Goal: Task Accomplishment & Management: Use online tool/utility

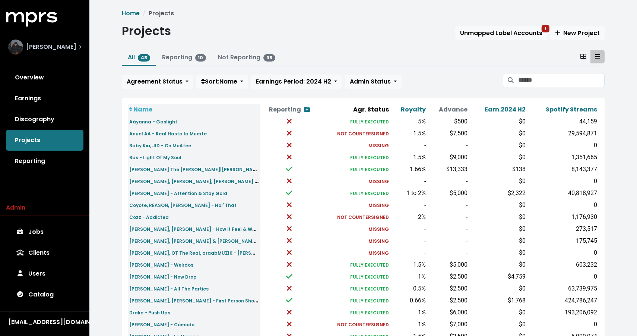
click at [34, 37] on div "[PERSON_NAME]" at bounding box center [44, 47] width 85 height 27
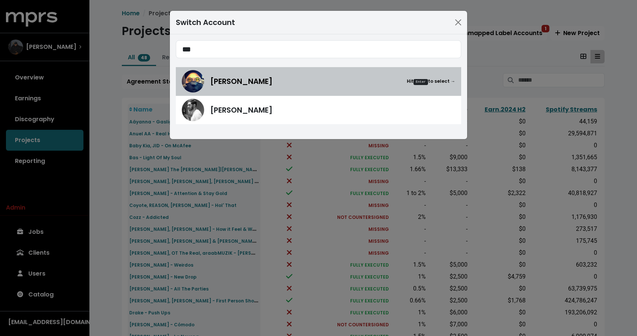
type input "***"
click at [259, 87] on div "[PERSON_NAME] Hit Enter to select →" at bounding box center [318, 81] width 273 height 22
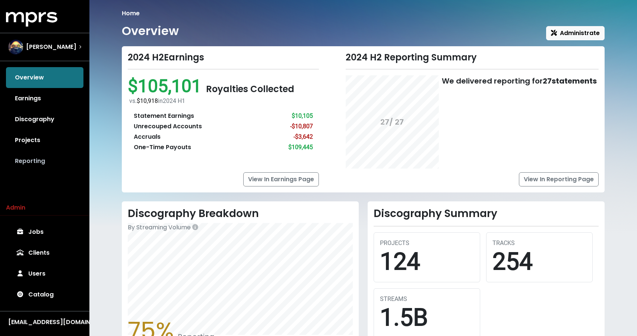
click at [33, 163] on link "Reporting" at bounding box center [44, 160] width 77 height 21
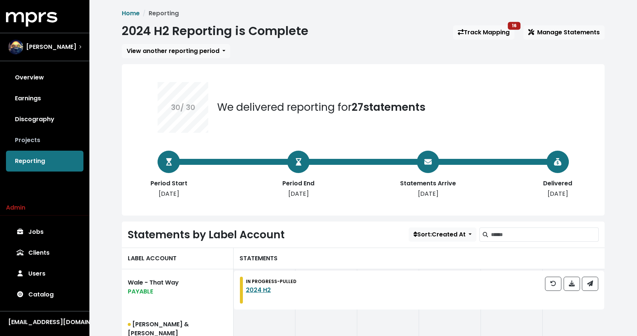
click at [34, 145] on link "Projects" at bounding box center [44, 140] width 77 height 21
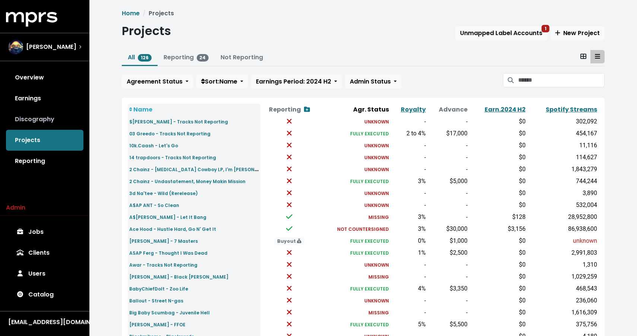
click at [36, 123] on link "Discography" at bounding box center [44, 119] width 77 height 21
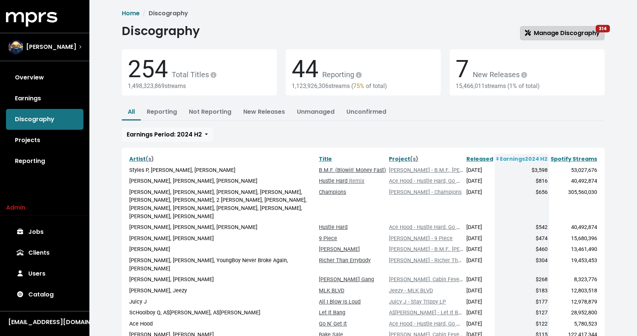
click at [554, 37] on span "Manage Discography 314" at bounding box center [562, 33] width 75 height 9
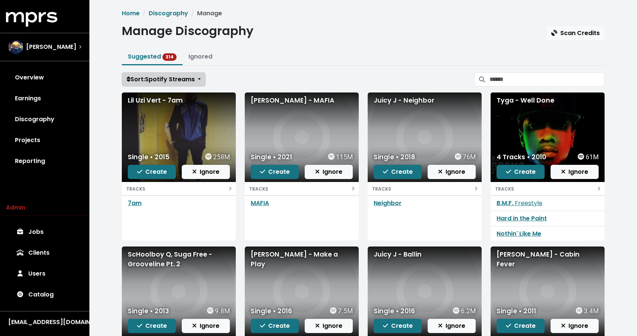
click at [166, 75] on span "Sort: Spotify Streams" at bounding box center [161, 79] width 68 height 9
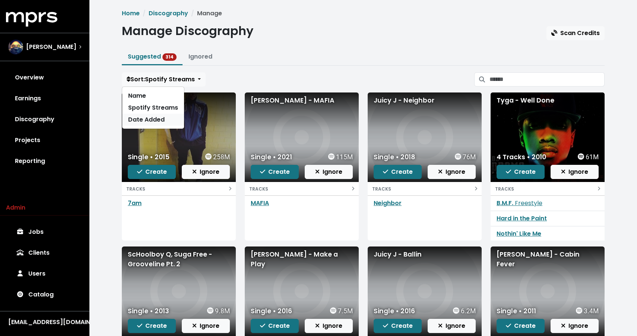
click at [152, 119] on link "Date Added" at bounding box center [153, 120] width 62 height 12
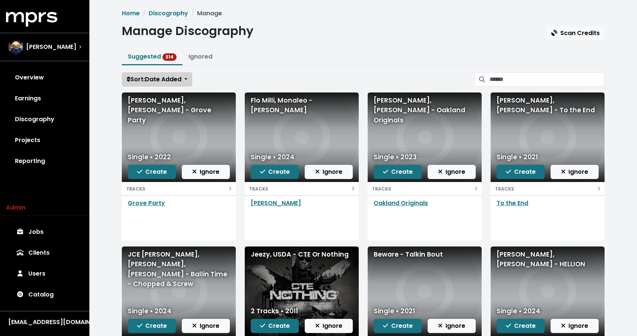
click at [175, 80] on span "Sort: Date Added" at bounding box center [154, 79] width 55 height 9
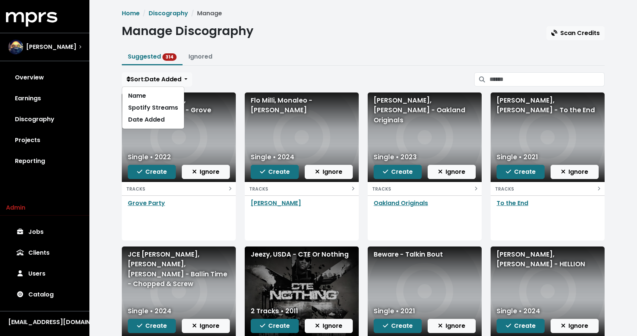
click at [267, 70] on div "Home Discography Manage Manage Discography Scan Credits Suggested 314 Ignored S…" at bounding box center [363, 218] width 492 height 418
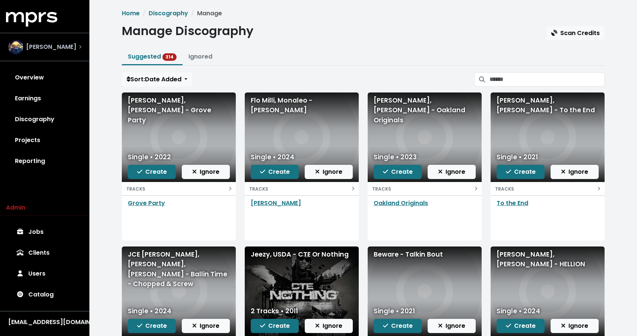
click at [54, 49] on div "Lex Luger" at bounding box center [44, 46] width 73 height 15
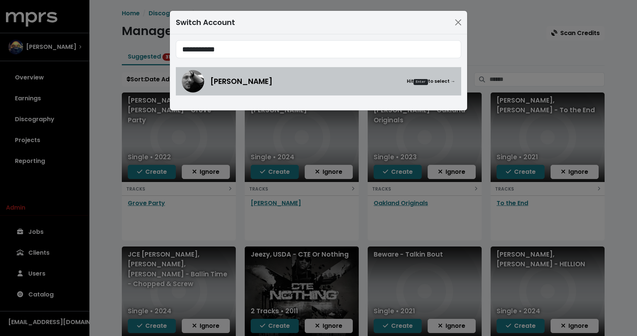
type input "**********"
click at [247, 77] on span "Joe Chiccarelli" at bounding box center [241, 81] width 63 height 11
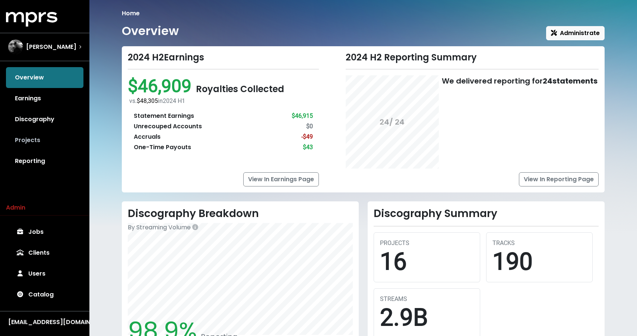
click at [37, 142] on link "Projects" at bounding box center [44, 140] width 77 height 21
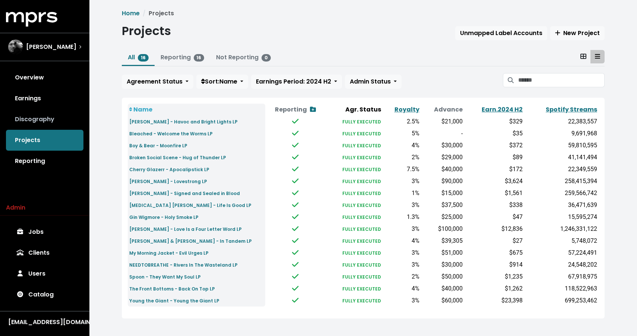
click at [45, 126] on link "Discography" at bounding box center [44, 119] width 77 height 21
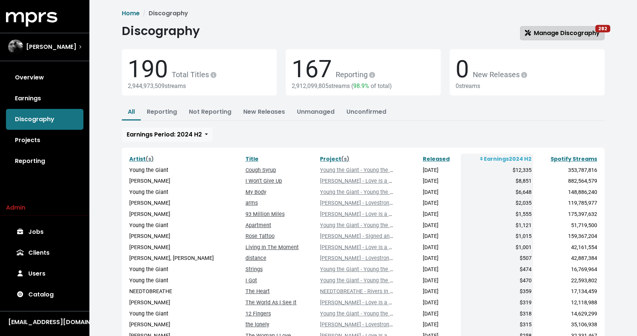
click at [532, 32] on span "Manage Discography 282" at bounding box center [562, 33] width 75 height 9
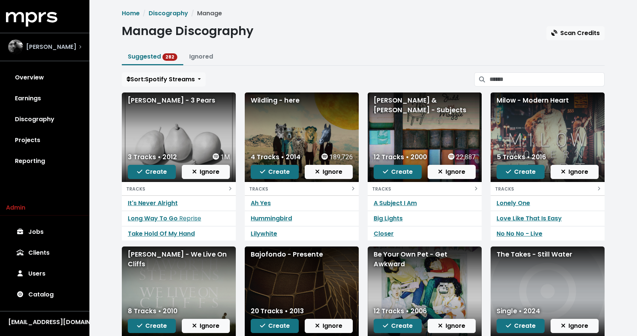
click at [72, 47] on div "Joe Chiccarelli" at bounding box center [44, 46] width 73 height 15
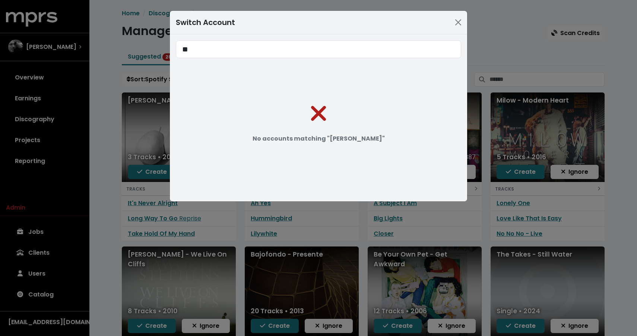
type input "*"
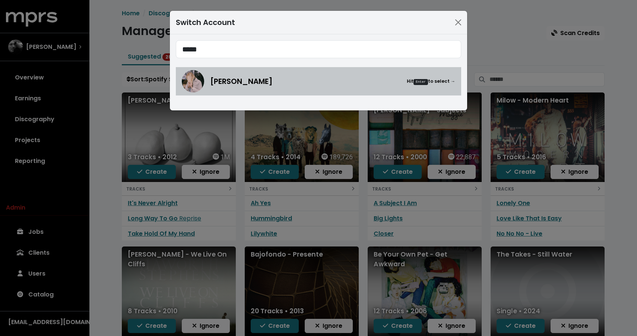
type input "*****"
click at [256, 82] on div "Richie Souf Hit Enter to select →" at bounding box center [332, 81] width 245 height 11
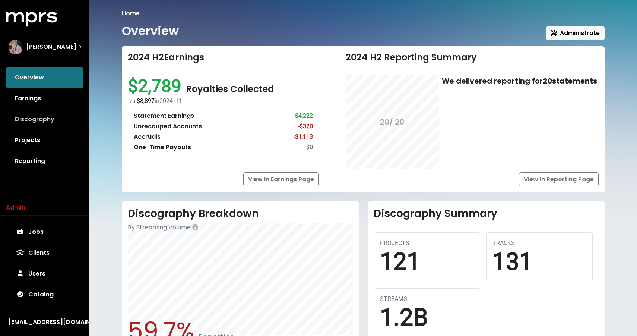
click at [35, 121] on link "Discography" at bounding box center [44, 119] width 77 height 21
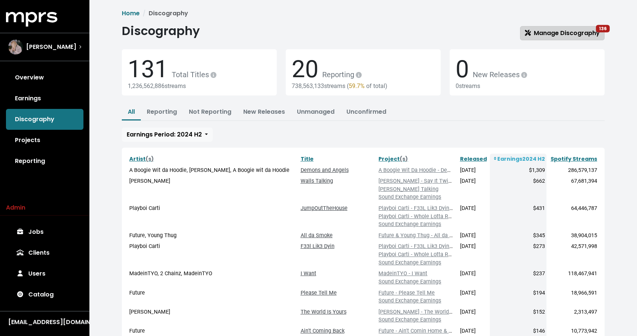
click at [552, 36] on span "Manage Discography 136" at bounding box center [562, 33] width 75 height 9
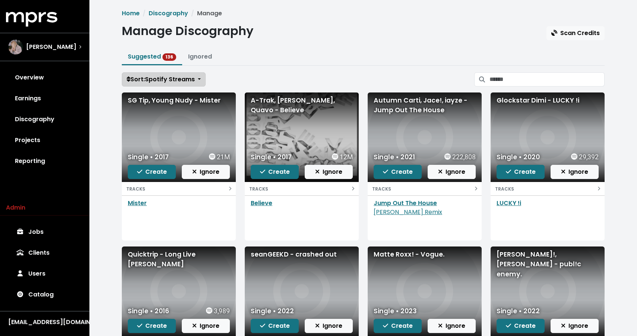
click at [179, 78] on span "Sort: Spotify Streams" at bounding box center [161, 79] width 68 height 9
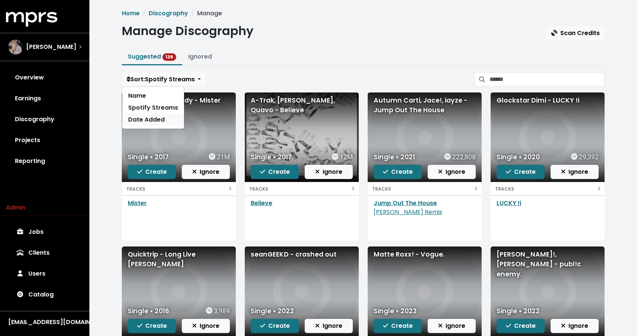
click at [156, 118] on link "Date Added" at bounding box center [153, 120] width 62 height 12
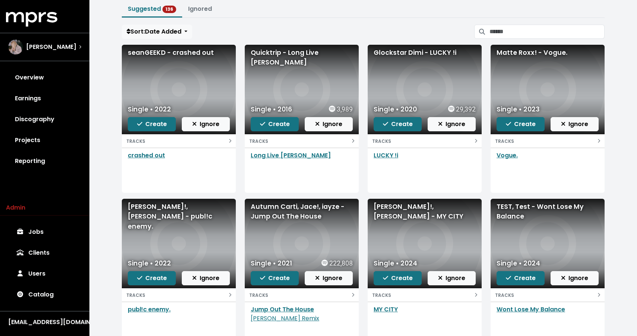
scroll to position [50, 0]
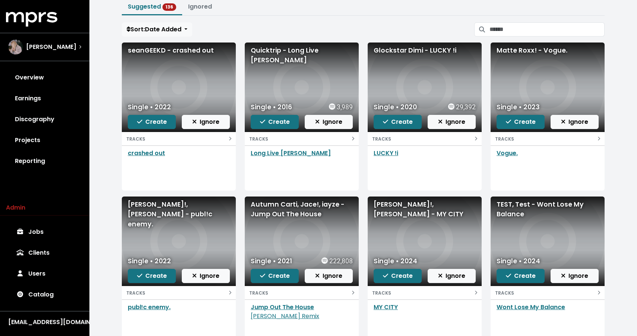
click at [382, 214] on div "Matte Roxx!, Richie Souf - MY CITY" at bounding box center [425, 209] width 102 height 20
copy div "Matte Roxx!, Richie Souf - MY CITY"
click at [396, 275] on span "Create" at bounding box center [398, 275] width 30 height 9
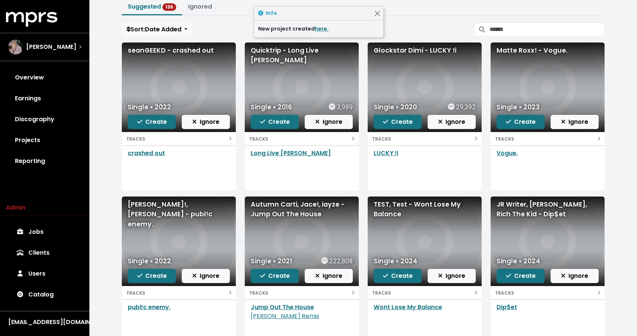
click at [389, 212] on div "TEST, Test - Wont Lose My Balance" at bounding box center [425, 209] width 102 height 20
copy div "TEST, Test - Wont Lose My Balance"
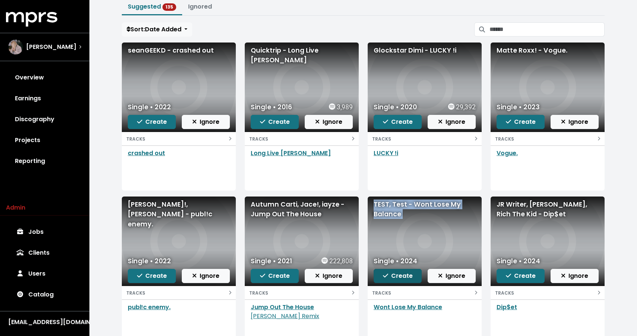
click at [389, 276] on span "Create" at bounding box center [398, 275] width 30 height 9
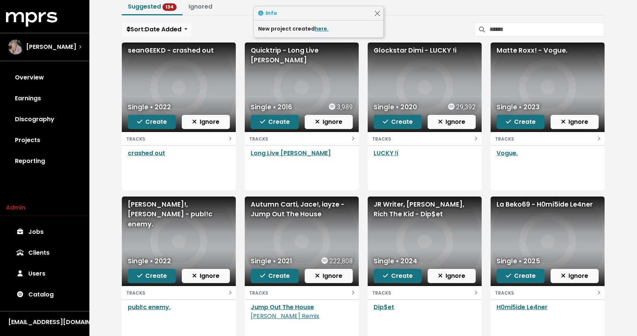
click at [397, 210] on div "JR Writer, MadeinTYO, Rich The Kid - Dip$et" at bounding box center [425, 209] width 102 height 20
copy div "JR Writer, MadeinTYO, Rich The Kid - Dip$et"
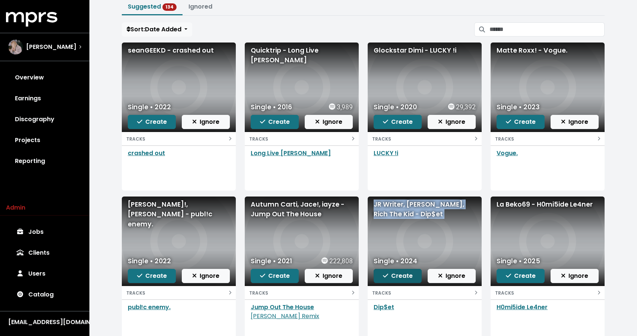
click at [391, 276] on span "Create" at bounding box center [398, 275] width 30 height 9
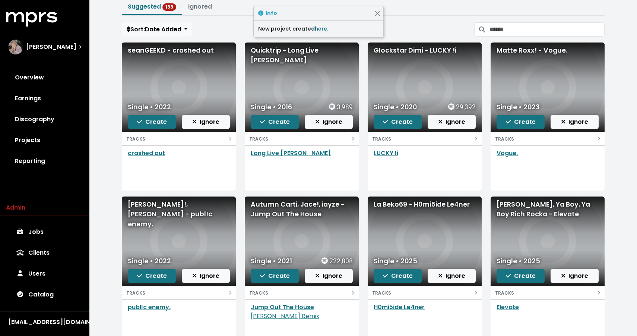
click at [395, 201] on div "La Beko69 - H0mi5ide Le4ner" at bounding box center [425, 204] width 102 height 10
copy div "La Beko69 - H0mi5ide Le4ner"
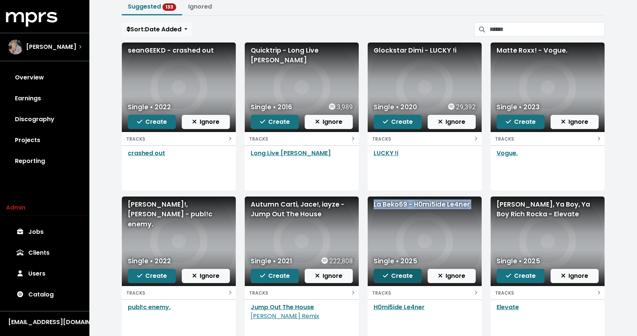
click at [386, 281] on button "Create" at bounding box center [398, 276] width 48 height 14
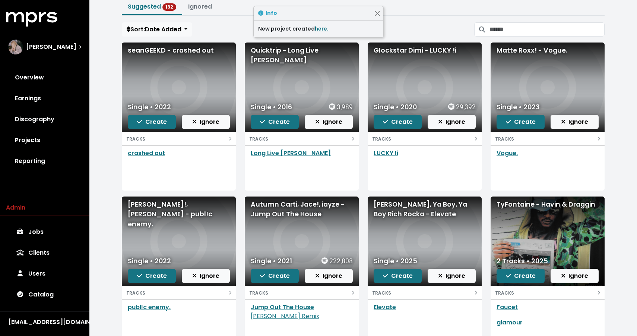
click at [393, 210] on div "Rich Rocka, Ya Boy, Ya Boy Rich Rocka - Elevate" at bounding box center [425, 209] width 102 height 20
copy div "Rich Rocka, Ya Boy, Ya Boy Rich Rocka - Elevate"
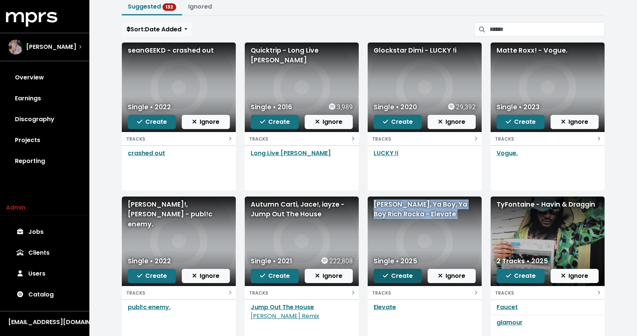
click at [394, 276] on span "Create" at bounding box center [398, 275] width 30 height 9
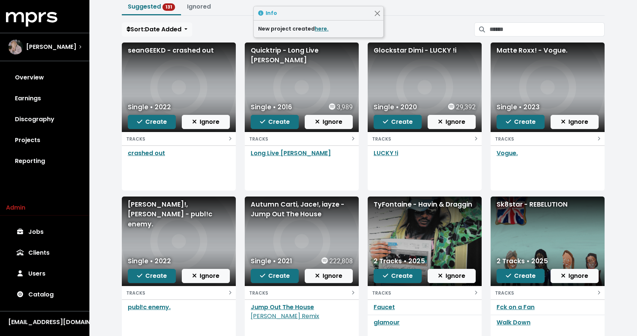
click at [399, 203] on div "TyFontaine - Havin & Draggin" at bounding box center [425, 204] width 102 height 10
copy div "TyFontaine - Havin & Draggin"
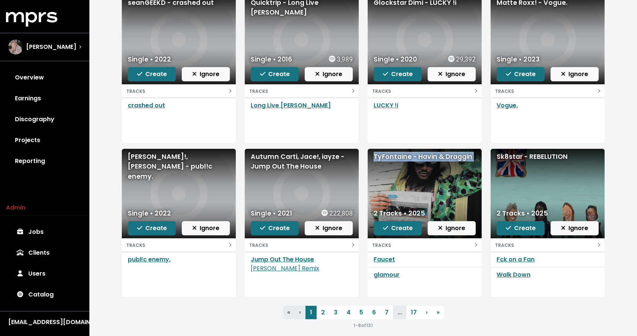
scroll to position [97, 0]
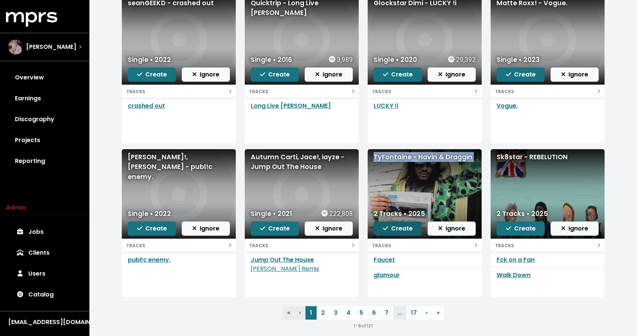
click at [400, 231] on span "Create" at bounding box center [398, 228] width 30 height 9
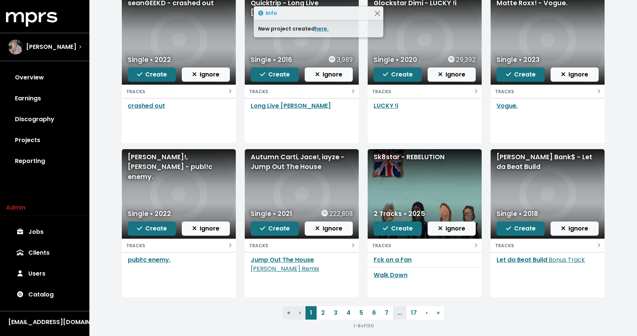
click at [399, 157] on div "Sk8star - REBELUTION" at bounding box center [425, 157] width 102 height 10
click at [389, 156] on div "Sk8star - REBELUTION" at bounding box center [425, 157] width 102 height 10
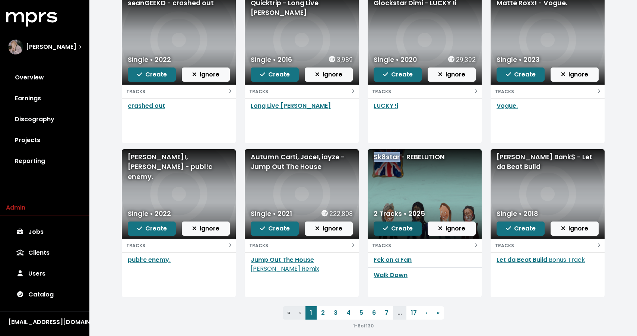
click at [396, 227] on span "Create" at bounding box center [398, 228] width 30 height 9
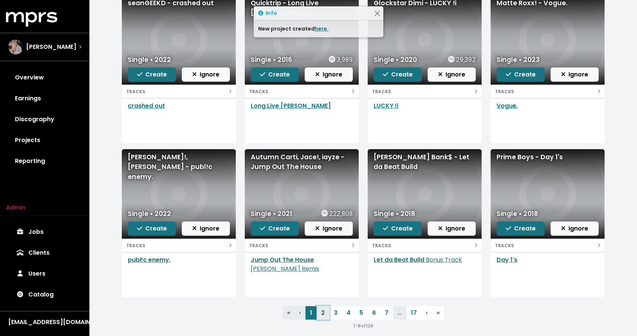
click at [324, 310] on link "2" at bounding box center [323, 312] width 13 height 13
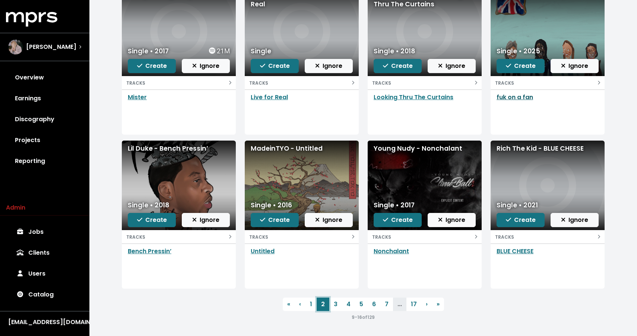
scroll to position [105, 0]
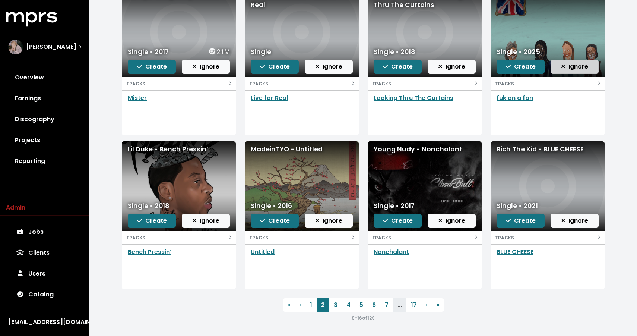
click at [562, 67] on icon "button" at bounding box center [563, 66] width 4 height 6
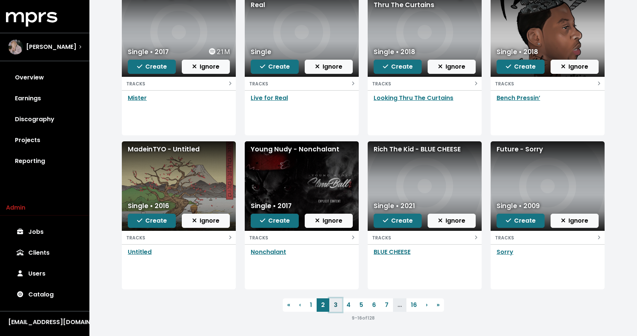
click at [333, 307] on link "3" at bounding box center [335, 304] width 13 height 13
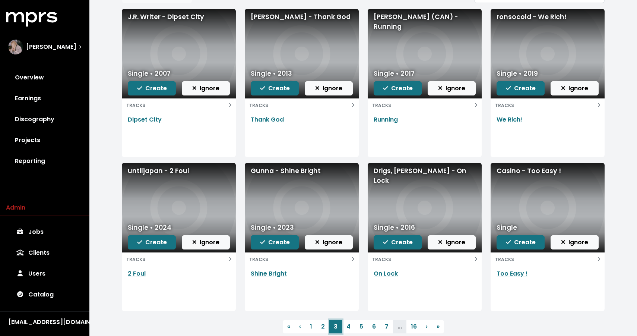
scroll to position [84, 0]
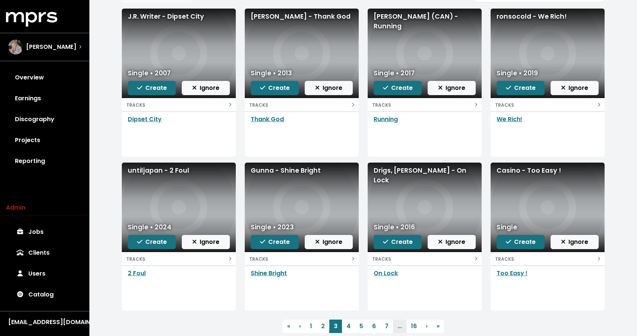
click at [154, 171] on div "untiljapan - 2 Foul" at bounding box center [179, 170] width 102 height 10
copy div "untiljapan - 2 Foul"
click at [152, 238] on span "Create" at bounding box center [152, 241] width 30 height 9
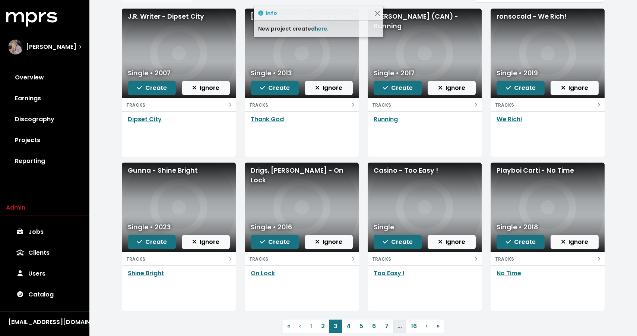
click at [420, 170] on div "Casino - Too Easy !" at bounding box center [425, 170] width 102 height 10
copy div "Casino - Too Easy !"
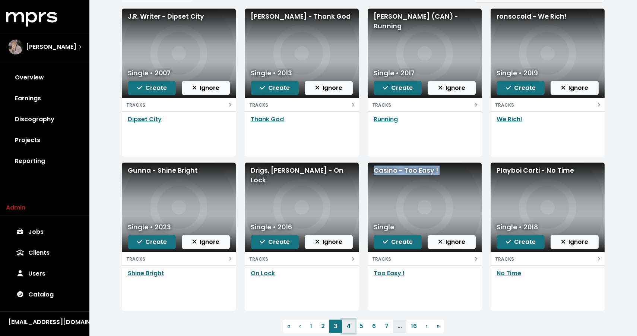
click at [351, 329] on link "4" at bounding box center [348, 325] width 13 height 13
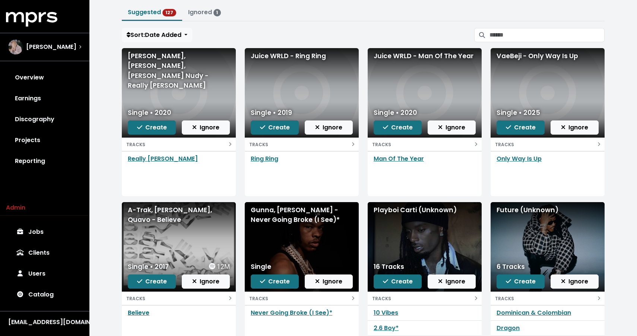
scroll to position [46, 0]
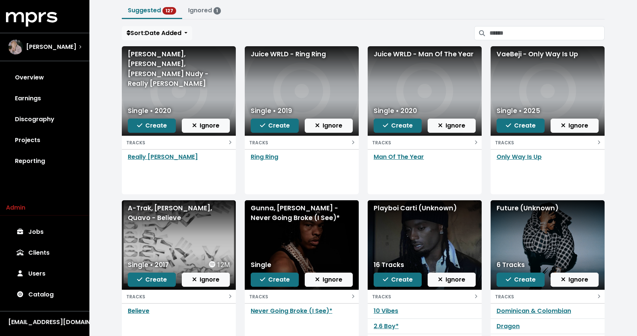
click at [541, 51] on div "VaeBeji - Only Way Is Up" at bounding box center [548, 54] width 102 height 10
copy div "VaeBeji - Only Way Is Up"
click at [517, 124] on span "Create" at bounding box center [521, 125] width 30 height 9
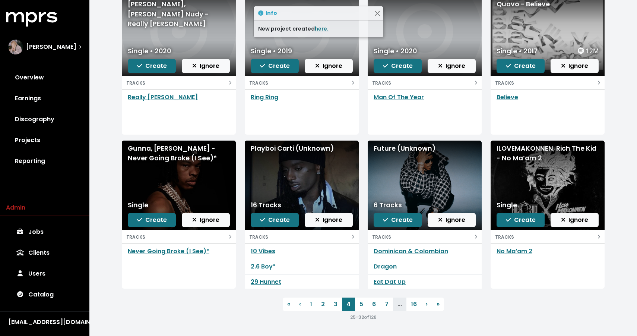
scroll to position [105, 0]
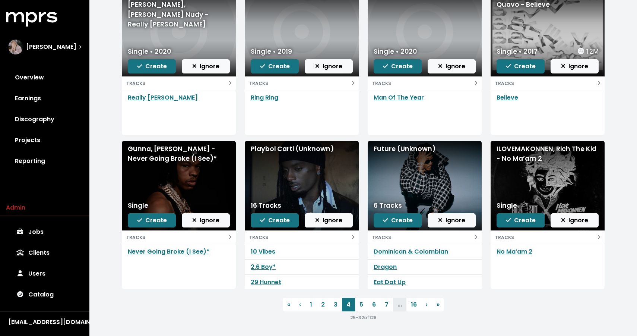
click at [165, 156] on div "Gunna, Lil Baby - Never Going Broke (I See)*" at bounding box center [179, 154] width 102 height 20
copy div "Gunna, Lil Baby - Never Going Broke (I See)*"
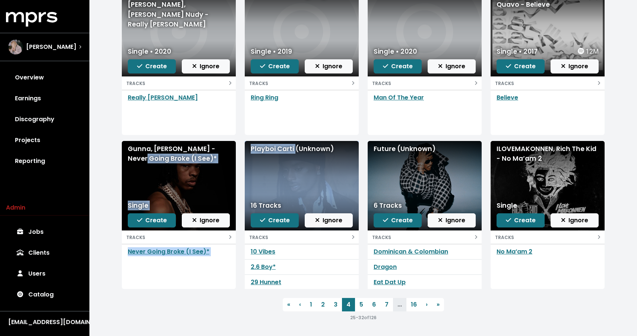
drag, startPoint x: 296, startPoint y: 148, endPoint x: 221, endPoint y: 148, distance: 75.2
click at [221, 148] on div "Lil Keed, Trippie Redd, Young Nudy - Really Redd Single • 2020 Create Ignore TR…" at bounding box center [363, 141] width 492 height 308
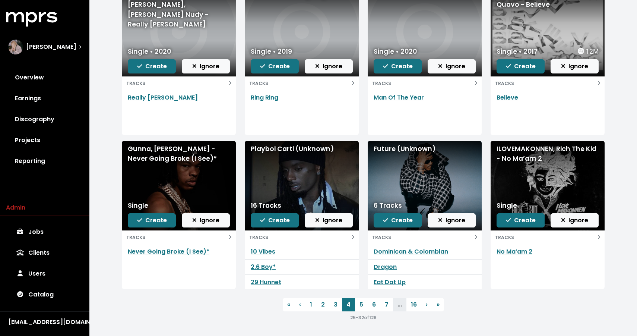
click at [383, 139] on div "Lil Keed, Trippie Redd, Young Nudy - Really Redd Single • 2020 Create Ignore TR…" at bounding box center [363, 141] width 492 height 308
click at [386, 148] on div "Future (Unknown)" at bounding box center [425, 149] width 102 height 10
click at [524, 153] on div "ILOVEMAKONNEN, Rich The Kid - No Ma’am 2" at bounding box center [548, 154] width 102 height 20
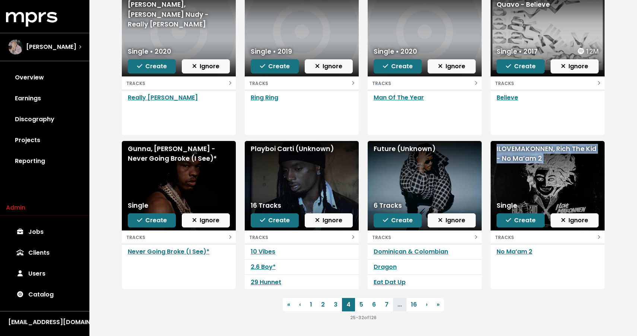
click at [524, 153] on div "ILOVEMAKONNEN, Rich The Kid - No Ma’am 2" at bounding box center [548, 154] width 102 height 20
click at [362, 304] on link "5" at bounding box center [361, 304] width 13 height 13
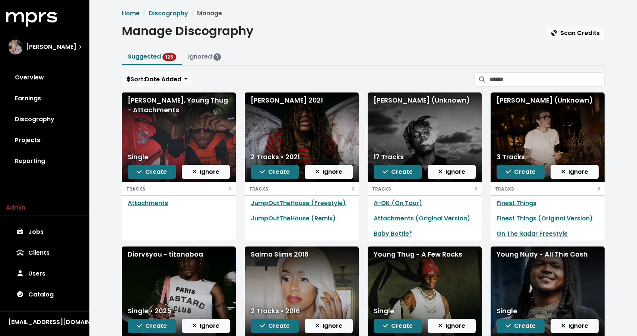
click at [169, 105] on div "Juice WRLD, Young Thug - Attachments" at bounding box center [179, 105] width 102 height 20
drag, startPoint x: 536, startPoint y: 101, endPoint x: 495, endPoint y: 101, distance: 41.0
click at [496, 101] on div "Dom Corleo (Unknown)" at bounding box center [548, 136] width 114 height 89
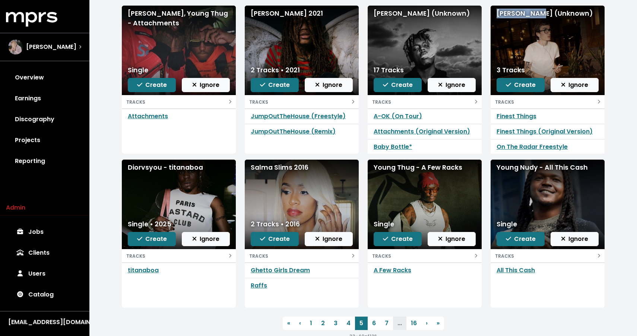
scroll to position [103, 0]
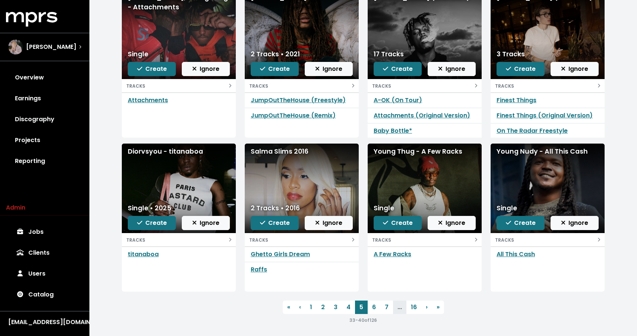
click at [178, 149] on div "Diorvsyou - titanaboa" at bounding box center [179, 151] width 102 height 10
click at [522, 150] on div "Young Nudy - All This Cash" at bounding box center [548, 151] width 102 height 10
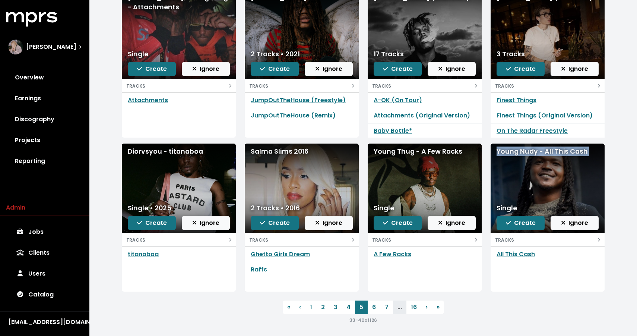
click at [522, 150] on div "Young Nudy - All This Cash" at bounding box center [548, 151] width 102 height 10
click at [397, 152] on div "Young Thug - A Few Racks" at bounding box center [425, 151] width 102 height 10
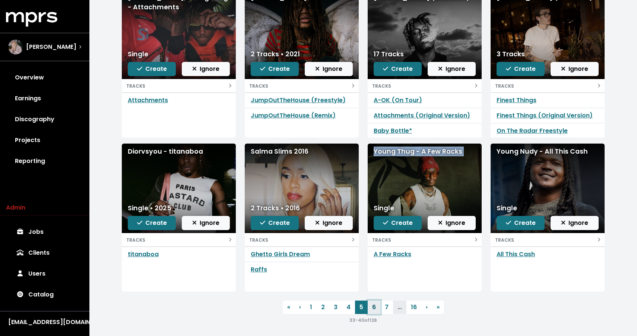
click at [377, 308] on link "6" at bounding box center [374, 306] width 13 height 13
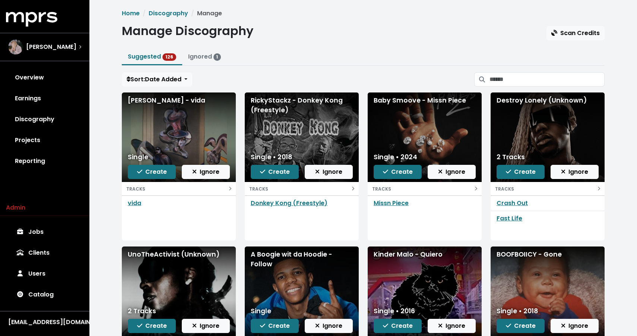
click at [181, 101] on div "Edward Skeletrix - vida" at bounding box center [179, 100] width 102 height 10
click at [402, 105] on div "Baby Smoove - Missn Piece" at bounding box center [425, 136] width 114 height 89
click at [402, 100] on div "Baby Smoove - Missn Piece" at bounding box center [425, 100] width 102 height 10
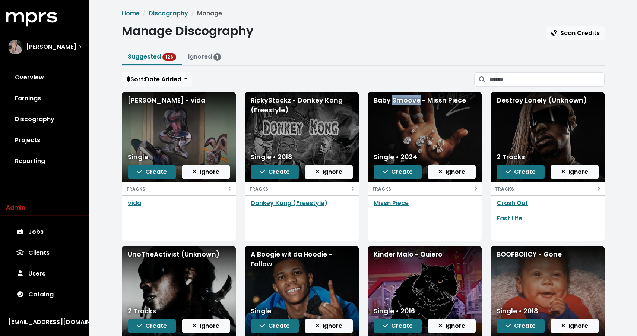
click at [402, 100] on div "Baby Smoove - Missn Piece" at bounding box center [425, 100] width 102 height 10
drag, startPoint x: 545, startPoint y: 101, endPoint x: 493, endPoint y: 99, distance: 51.8
click at [492, 99] on div "Destroy Lonely (Unknown)" at bounding box center [548, 136] width 114 height 89
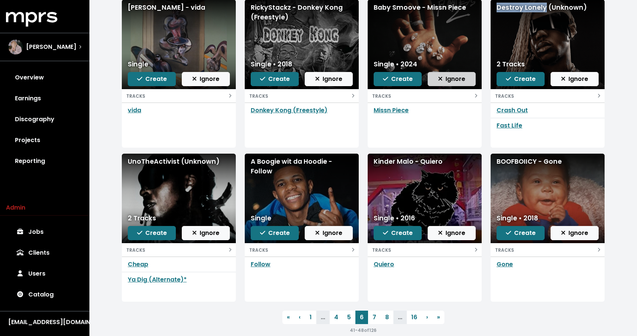
scroll to position [106, 0]
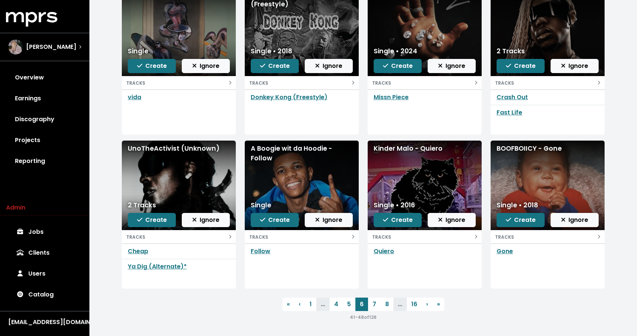
click at [161, 148] on div "UnoTheActivist (Unknown)" at bounding box center [179, 148] width 102 height 10
click at [261, 156] on div "A Boogie wit da Hoodie - Follow" at bounding box center [302, 153] width 102 height 20
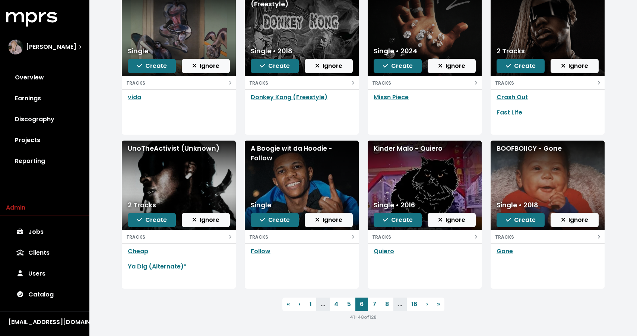
click at [409, 146] on div "Kinder Malo - Quiero" at bounding box center [425, 148] width 102 height 10
click at [367, 304] on link "6" at bounding box center [361, 303] width 13 height 13
click at [375, 302] on link "7" at bounding box center [374, 303] width 13 height 13
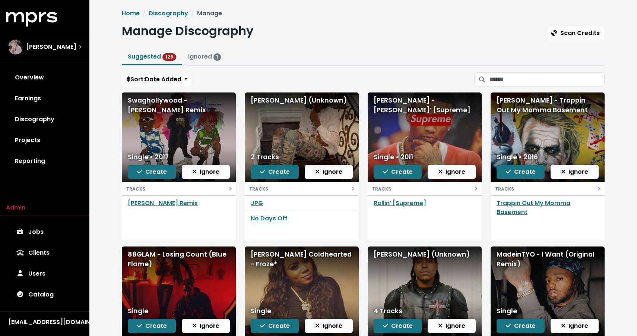
click at [278, 101] on div "‎OsamaSon (Unknown)" at bounding box center [302, 100] width 102 height 10
drag, startPoint x: 374, startPoint y: 101, endPoint x: 441, endPoint y: 105, distance: 67.6
click at [442, 105] on div "Soulja Boy - Rollin’ [Supreme]" at bounding box center [425, 136] width 114 height 89
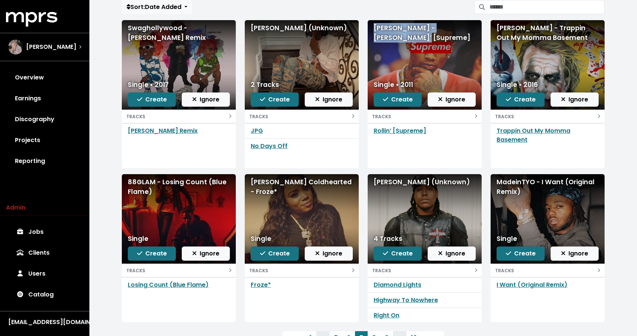
scroll to position [71, 0]
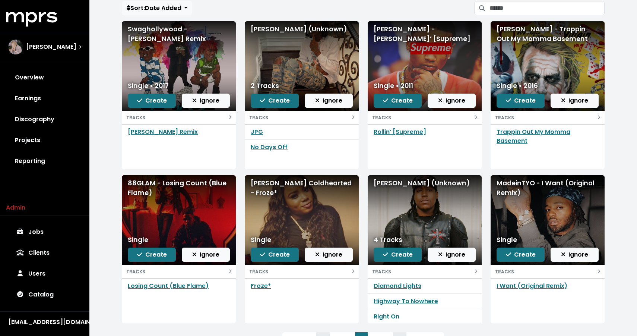
click at [190, 186] on div "88GLAM - Losing Count (Blue Flame)" at bounding box center [179, 188] width 102 height 20
click at [285, 179] on div "Redd Coldhearted - Froze*" at bounding box center [302, 188] width 102 height 20
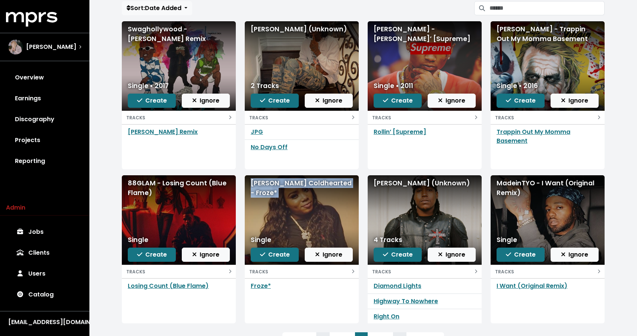
click at [285, 179] on div "Redd Coldhearted - Froze*" at bounding box center [302, 188] width 102 height 20
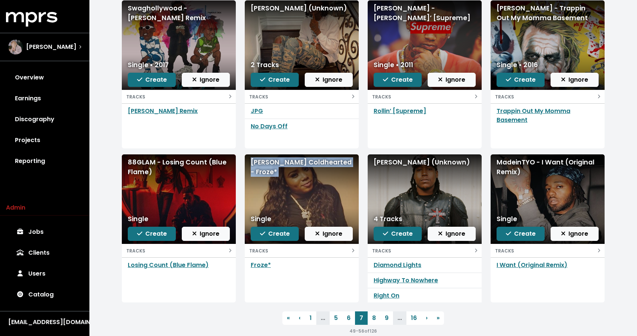
scroll to position [106, 0]
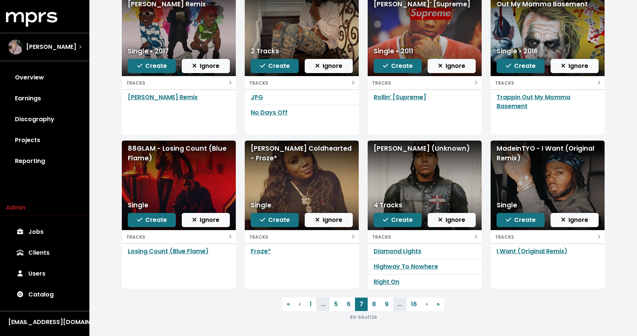
click at [394, 149] on div "Don Toliver (Unknown)" at bounding box center [425, 148] width 102 height 10
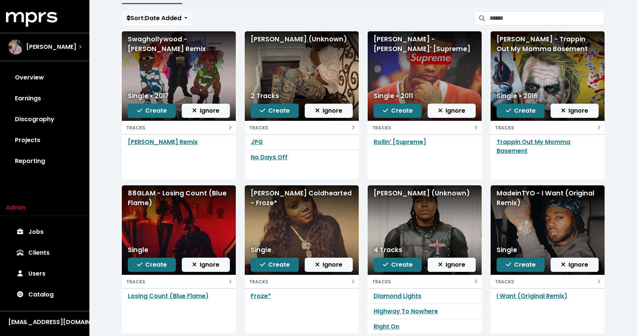
click at [513, 199] on div "MadeinTYO - I Want (Original Remix)" at bounding box center [548, 198] width 102 height 20
click at [529, 262] on span "Create" at bounding box center [521, 264] width 30 height 9
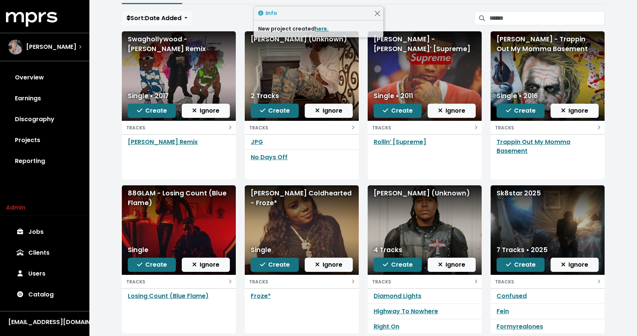
click at [520, 196] on div "Sk8star 2025" at bounding box center [548, 193] width 102 height 10
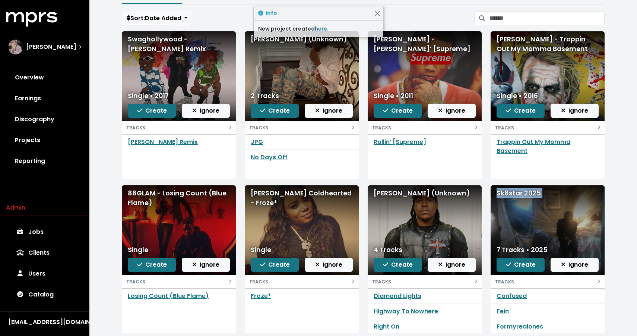
click at [511, 190] on div "Sk8star 2025" at bounding box center [548, 193] width 102 height 10
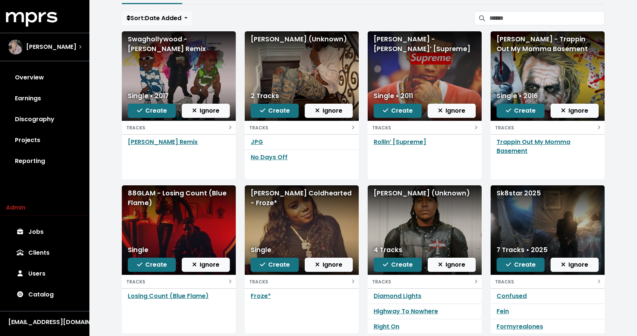
click at [497, 175] on div "Trappin Out My Momma Basement" at bounding box center [548, 156] width 114 height 45
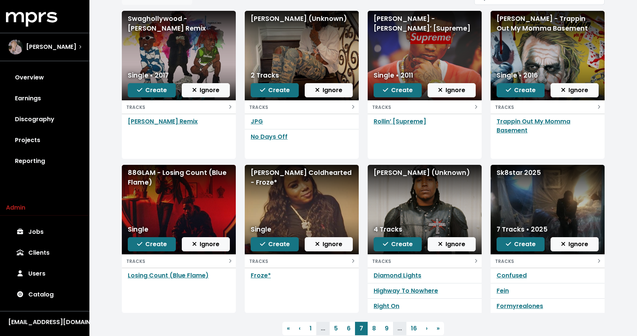
scroll to position [106, 0]
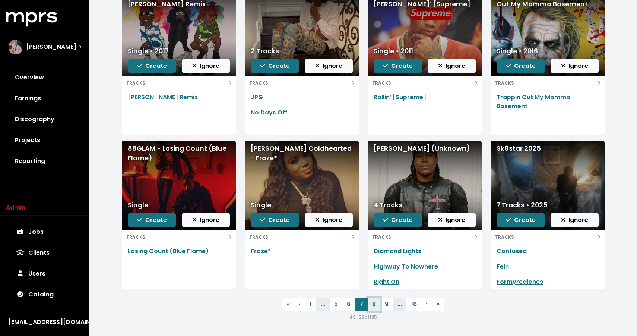
click at [374, 305] on link "8" at bounding box center [374, 303] width 13 height 13
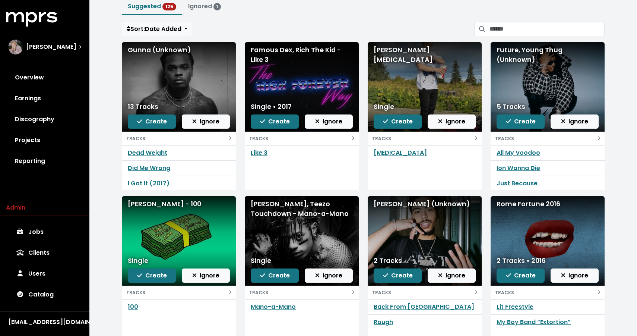
scroll to position [49, 0]
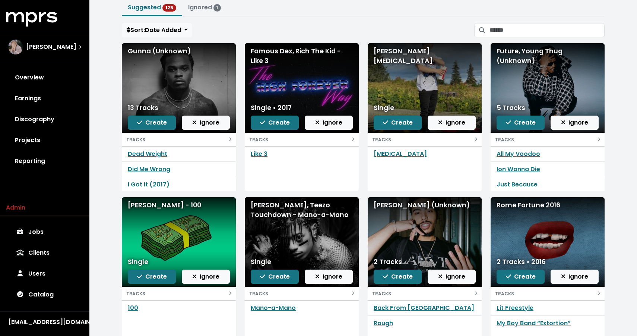
click at [406, 55] on div "Leesta - Lobotomy" at bounding box center [425, 56] width 102 height 20
click at [140, 49] on div "Gunna (Unknown)" at bounding box center [179, 51] width 102 height 10
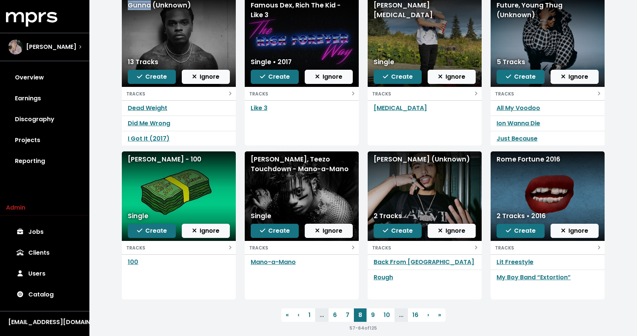
scroll to position [106, 0]
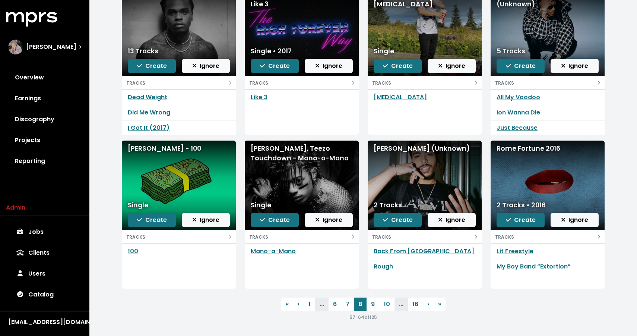
click at [289, 153] on div "Richie Souf, Teezo Touchdown - Mano-a-Mano" at bounding box center [302, 153] width 102 height 20
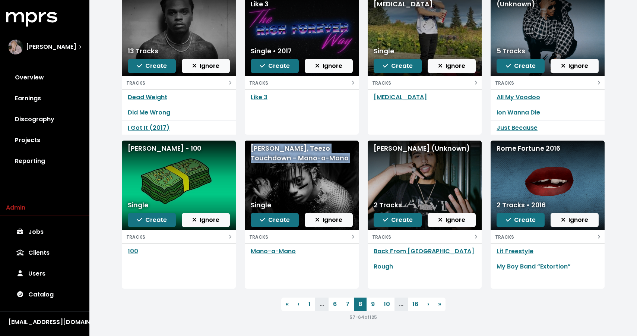
click at [289, 153] on div "Richie Souf, Teezo Touchdown - Mano-a-Mano" at bounding box center [302, 153] width 102 height 20
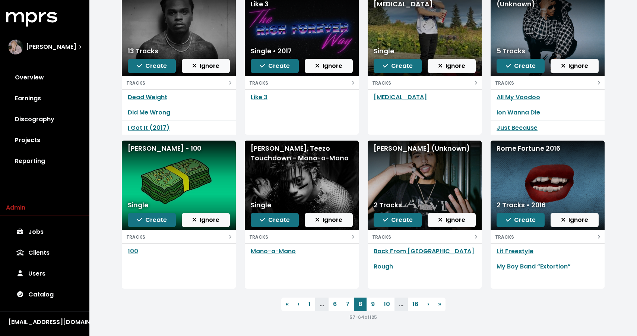
click at [161, 145] on div "Rod Waters - 100" at bounding box center [179, 148] width 102 height 10
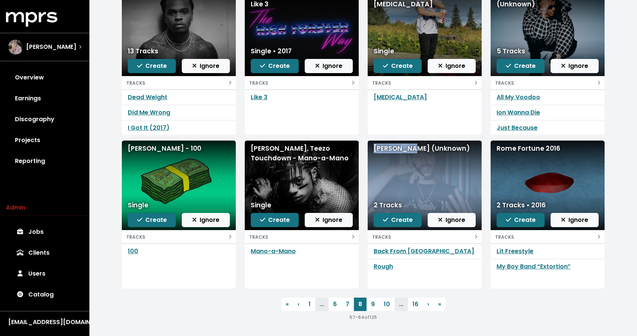
drag, startPoint x: 406, startPoint y: 148, endPoint x: 368, endPoint y: 148, distance: 38.4
click at [368, 148] on div "Jay Critch (Unknown)" at bounding box center [425, 184] width 114 height 89
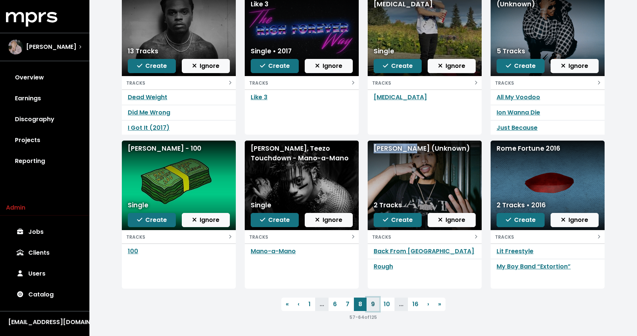
click at [374, 301] on link "9" at bounding box center [373, 303] width 13 height 13
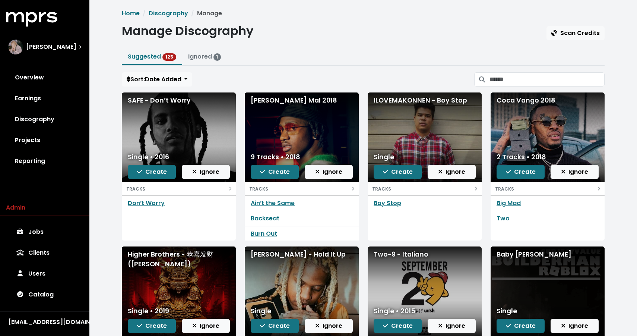
click at [403, 102] on div "ILOVEMAKONNEN - Boy Stop" at bounding box center [425, 100] width 102 height 10
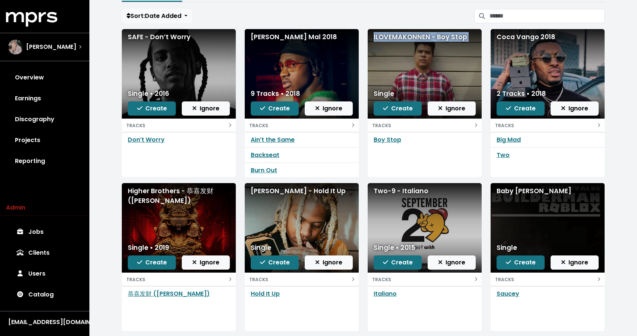
scroll to position [63, 0]
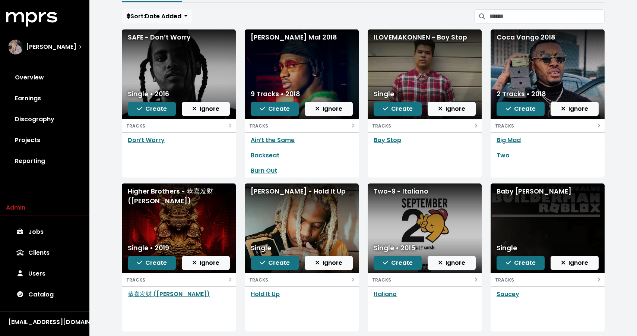
click at [283, 190] on div "Lil Durk - Hold It Up" at bounding box center [302, 191] width 102 height 10
click at [513, 195] on div "Baby Bxild - Saucey" at bounding box center [548, 191] width 102 height 10
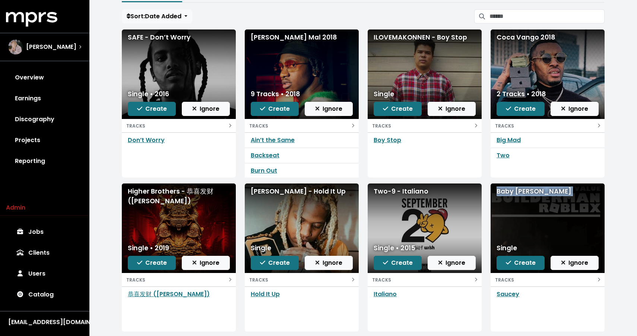
click at [513, 195] on div "Baby Bxild - Saucey" at bounding box center [548, 191] width 102 height 10
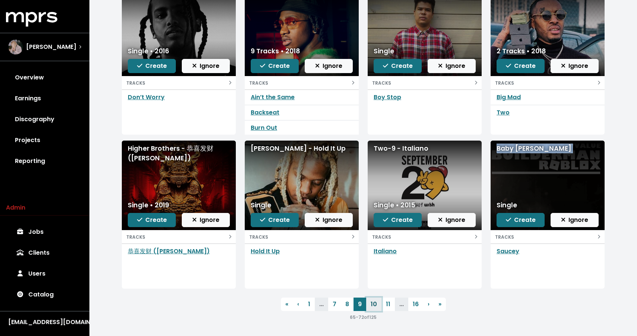
click at [373, 308] on link "10" at bounding box center [373, 303] width 15 height 13
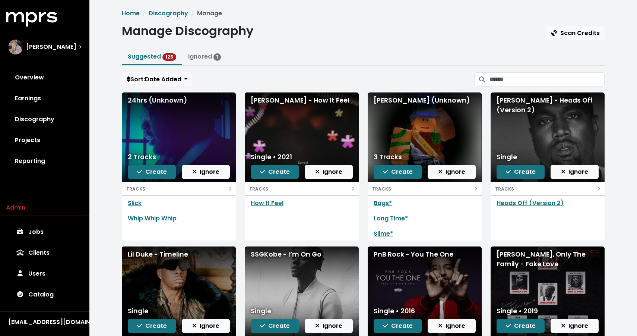
click at [138, 99] on div "24hrs (Unknown)" at bounding box center [179, 100] width 102 height 10
drag, startPoint x: 411, startPoint y: 99, endPoint x: 377, endPoint y: 101, distance: 33.6
click at [377, 101] on div "Luul Minish (Unknown)" at bounding box center [425, 100] width 102 height 10
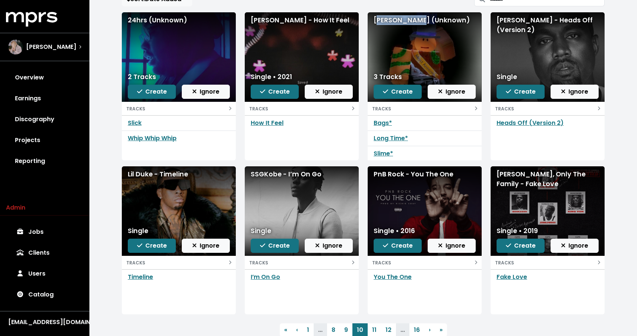
scroll to position [80, 0]
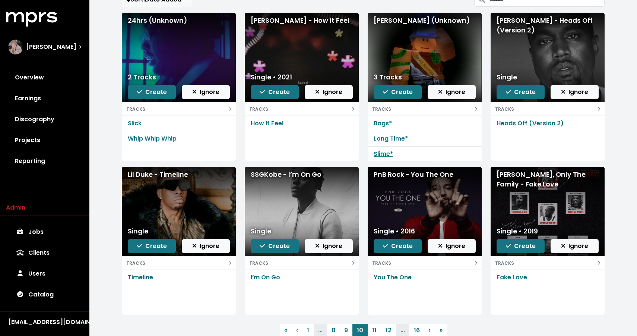
click at [167, 180] on div "Lil Duke - Timeline" at bounding box center [179, 210] width 114 height 89
click at [167, 176] on div "Lil Duke - Timeline" at bounding box center [179, 174] width 102 height 10
click at [295, 173] on div "SSGKobe - I’m On Go" at bounding box center [302, 174] width 102 height 10
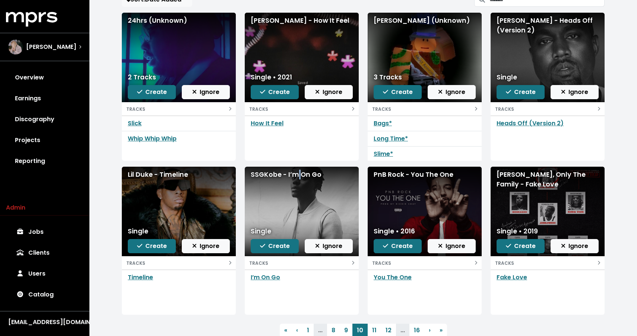
click at [295, 173] on div "SSGKobe - I’m On Go" at bounding box center [302, 174] width 102 height 10
click at [370, 328] on link "11" at bounding box center [374, 329] width 13 height 13
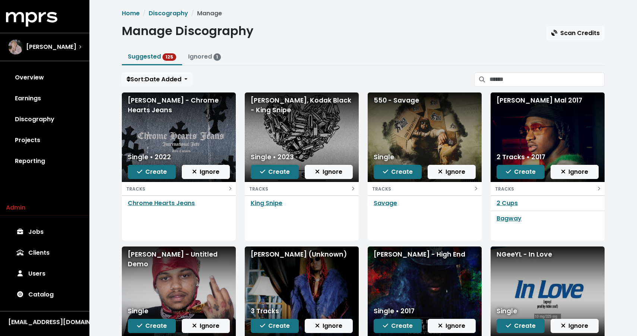
scroll to position [39, 0]
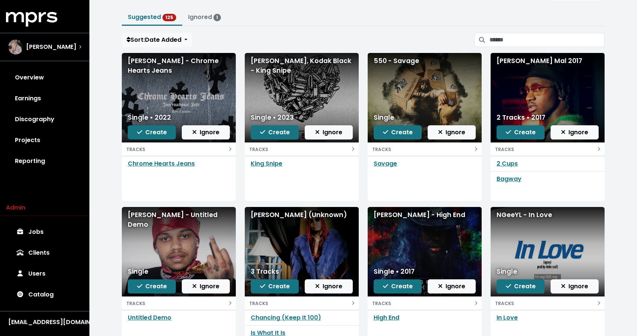
click at [390, 61] on div "550 - Savage" at bounding box center [425, 61] width 102 height 10
click at [270, 65] on div "Gucci Mane, Kodak Black - King Snipe" at bounding box center [302, 66] width 102 height 20
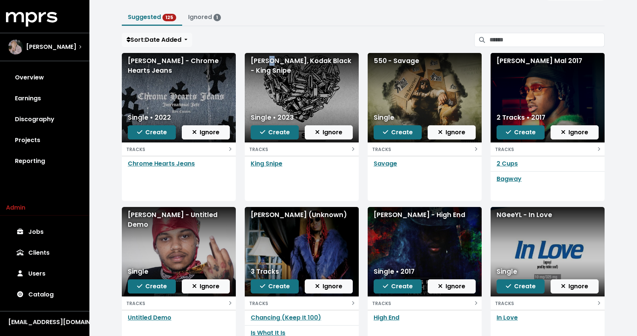
click at [270, 65] on div "Gucci Mane, Kodak Black - King Snipe" at bounding box center [302, 66] width 102 height 20
click at [236, 130] on div "Ken Carson - Chrome Hearts Jeans Single • 2022 Create Ignore TRACKS Chrome Hear…" at bounding box center [178, 127] width 123 height 148
click at [262, 130] on icon "button" at bounding box center [262, 132] width 5 height 6
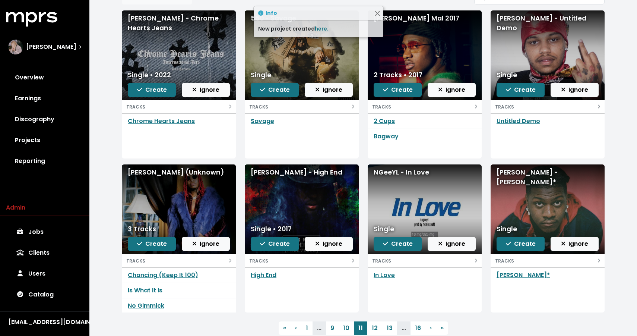
scroll to position [82, 0]
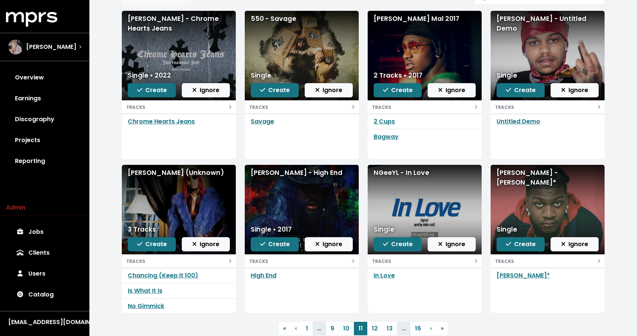
click at [150, 174] on div "Lil Keed (Unknown)" at bounding box center [179, 173] width 102 height 10
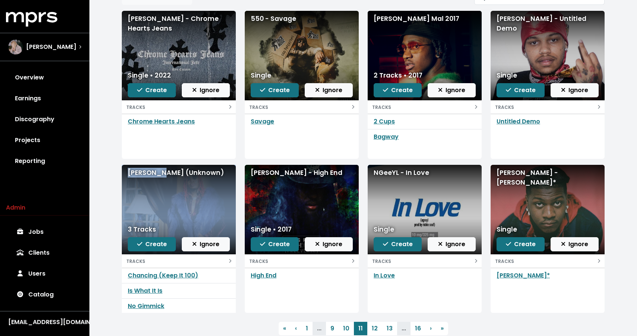
drag, startPoint x: 154, startPoint y: 172, endPoint x: 107, endPoint y: 171, distance: 47.7
click at [107, 171] on div "Home Discography Manage Manage Discography Scan Credits Suggested 124 Ignored 1…" at bounding box center [363, 139] width 548 height 442
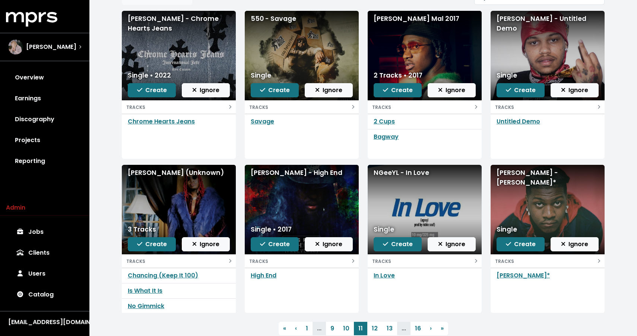
click at [143, 189] on div "Lil Keed (Unknown)" at bounding box center [179, 209] width 114 height 89
click at [391, 173] on div "NGeeYL - In Love" at bounding box center [425, 173] width 102 height 10
click at [540, 172] on div "Lil Yachty - Johnny Dang*" at bounding box center [548, 178] width 102 height 20
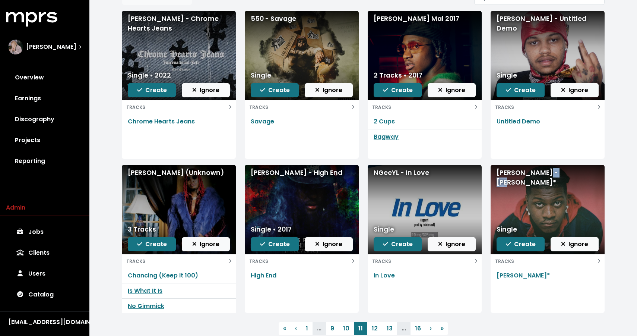
click at [540, 172] on div "Lil Yachty - Johnny Dang*" at bounding box center [548, 178] width 102 height 20
click at [375, 327] on link "12" at bounding box center [374, 327] width 15 height 13
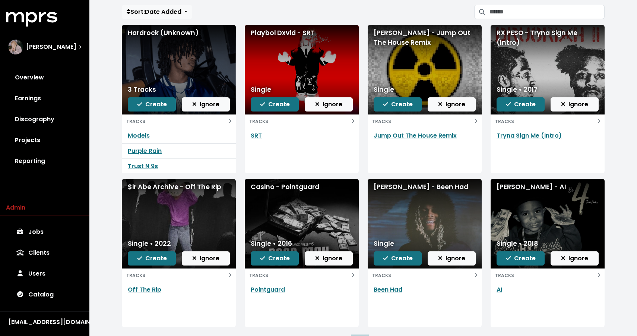
scroll to position [66, 0]
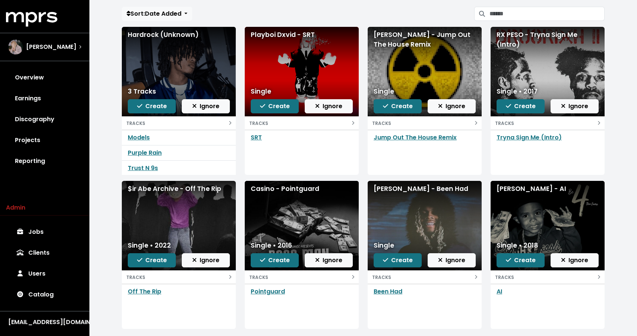
click at [142, 35] on div "Hardrock (Unknown)" at bounding box center [179, 35] width 102 height 10
click at [267, 37] on div "Playboi Dxvid - SRT" at bounding box center [302, 35] width 102 height 10
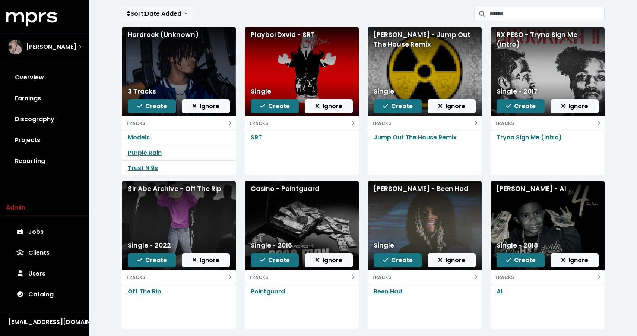
click at [387, 41] on div "Hizaruyke - Jump Out The House Remix" at bounding box center [425, 40] width 102 height 20
click at [402, 187] on div "Yung Kayo - Been Had" at bounding box center [425, 189] width 102 height 10
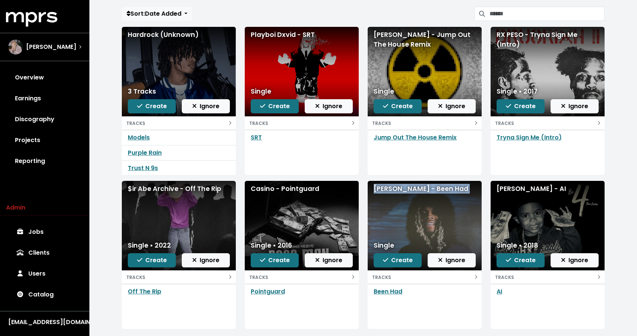
click at [402, 187] on div "Yung Kayo - Been Had" at bounding box center [425, 189] width 102 height 10
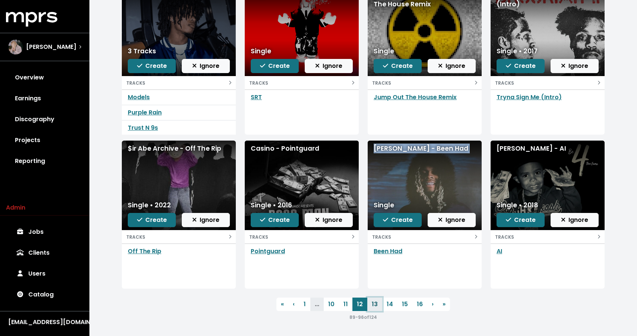
click at [376, 302] on link "13" at bounding box center [374, 303] width 15 height 13
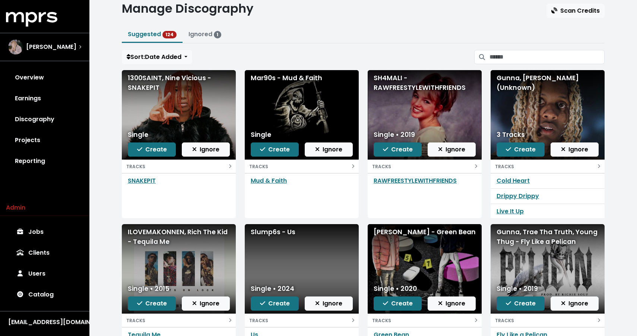
scroll to position [27, 0]
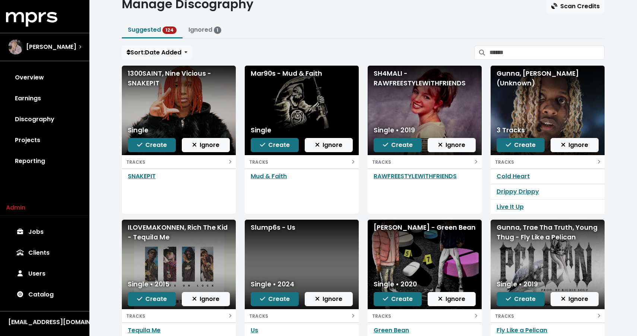
click at [131, 77] on div "1300SAINT, Nine Vicious - SNAKEPIT" at bounding box center [179, 79] width 102 height 20
click at [290, 76] on div "Mar90s - Mud & Faith" at bounding box center [302, 74] width 102 height 10
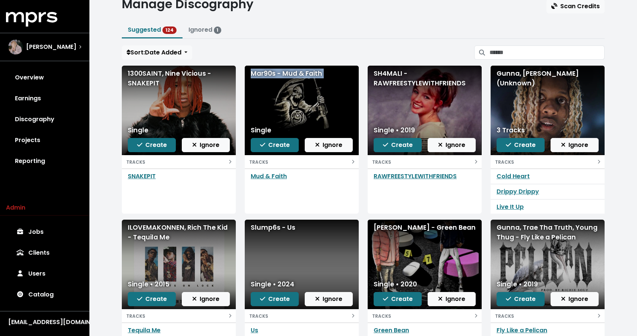
click at [290, 76] on div "Mar90s - Mud & Faith" at bounding box center [302, 74] width 102 height 10
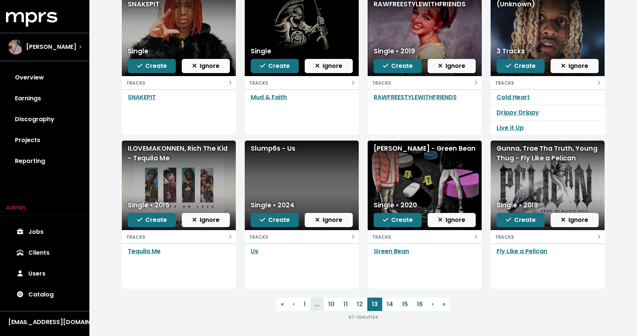
scroll to position [106, 0]
click at [270, 150] on div "Slump6s - Us" at bounding box center [302, 148] width 102 height 10
click at [392, 303] on link "14" at bounding box center [389, 303] width 15 height 13
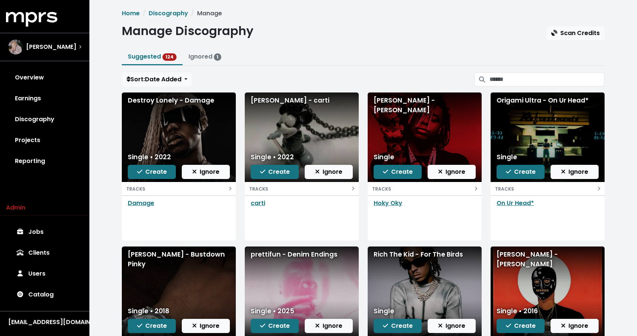
click at [406, 102] on div "Ken Carson - Hoky Oky" at bounding box center [425, 105] width 102 height 20
click at [531, 95] on div "Origami Ultra - On Ur Head*" at bounding box center [548, 100] width 102 height 10
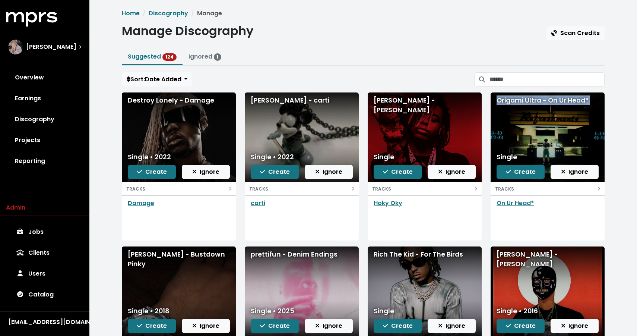
click at [531, 96] on div "Origami Ultra - On Ur Head*" at bounding box center [548, 100] width 102 height 10
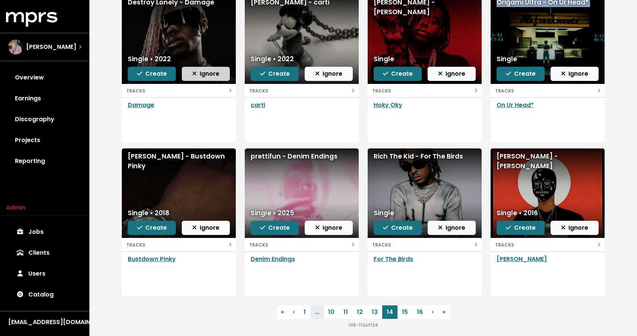
scroll to position [97, 0]
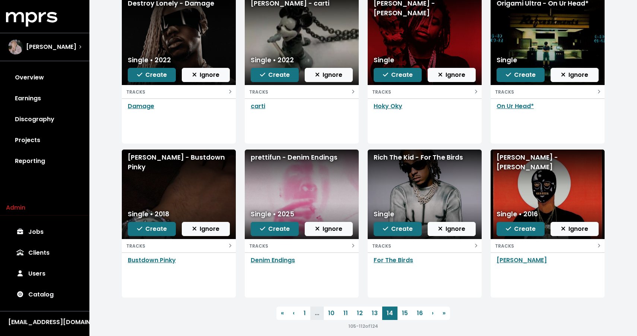
click at [294, 152] on div "prettifun - Denim Endings" at bounding box center [302, 157] width 102 height 10
click at [294, 153] on div "prettifun - Denim Endings" at bounding box center [302, 157] width 102 height 10
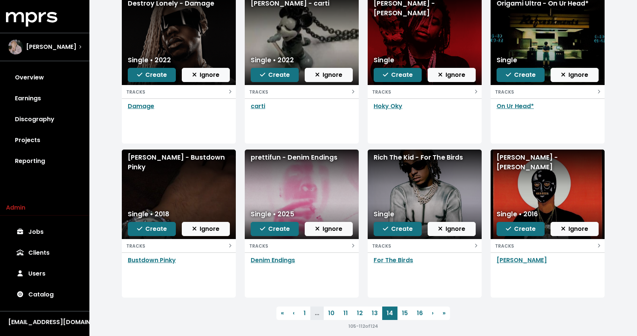
click at [406, 159] on div "Rich The Kid - For The Birds" at bounding box center [425, 157] width 102 height 10
click at [402, 311] on link "15" at bounding box center [404, 312] width 15 height 13
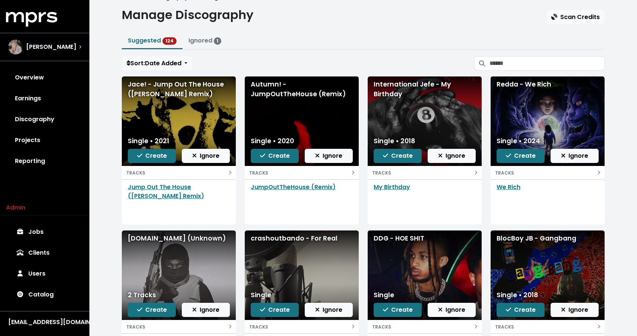
scroll to position [18, 0]
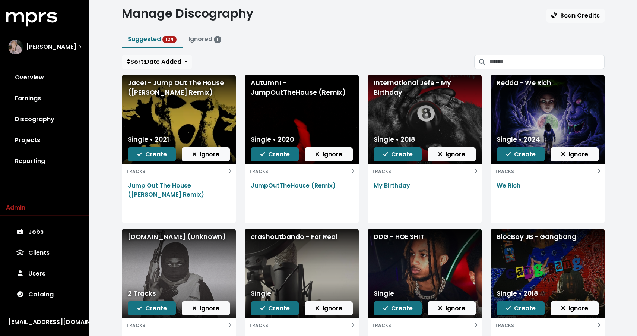
click at [533, 83] on div "Redda - We Rich" at bounding box center [548, 83] width 102 height 10
click at [519, 153] on span "Create" at bounding box center [521, 154] width 30 height 9
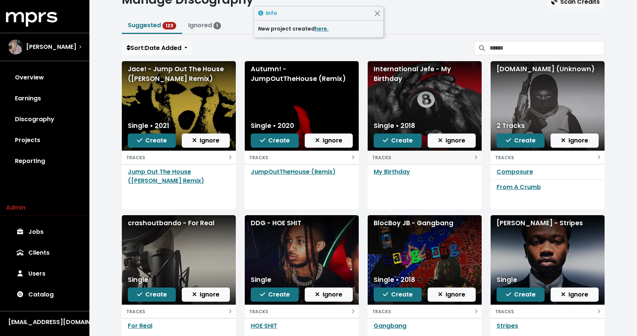
scroll to position [33, 0]
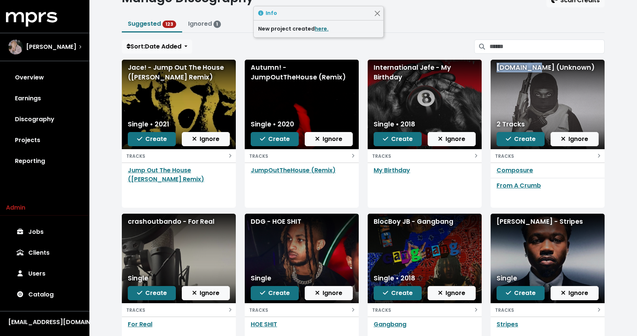
drag, startPoint x: 532, startPoint y: 68, endPoint x: 494, endPoint y: 66, distance: 38.0
click at [494, 66] on div "Warhol.SS (Unknown)" at bounding box center [548, 104] width 114 height 89
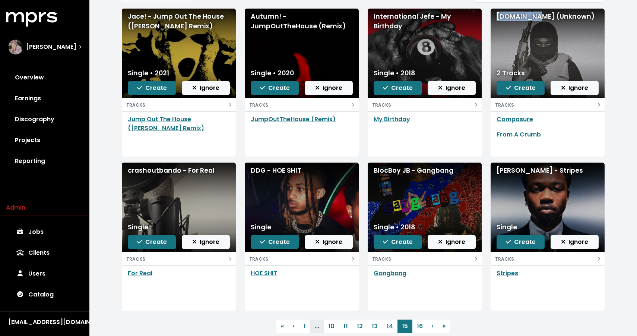
scroll to position [83, 0]
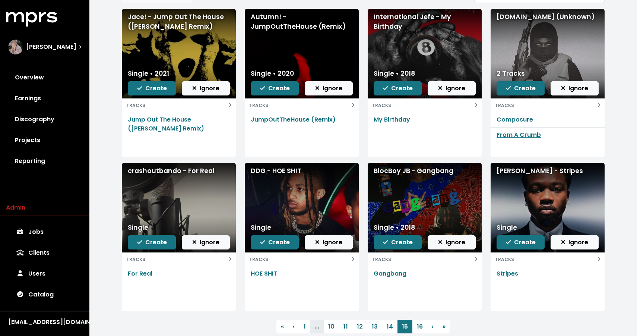
click at [191, 169] on div "crashoutbando - For Real" at bounding box center [179, 171] width 102 height 10
click at [283, 173] on div "DDG - HOE SHIT" at bounding box center [302, 171] width 102 height 10
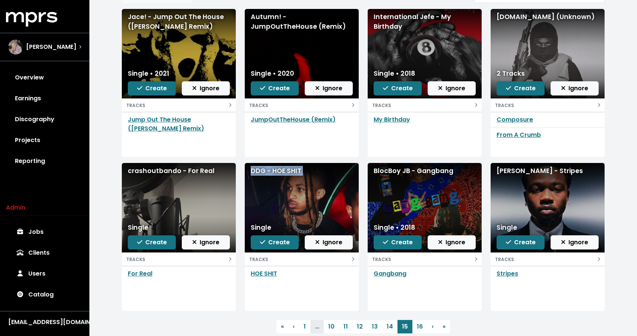
click at [283, 173] on div "DDG - HOE SHIT" at bounding box center [302, 171] width 102 height 10
click at [532, 172] on div "Roddy Ricch - Stripes" at bounding box center [548, 171] width 102 height 10
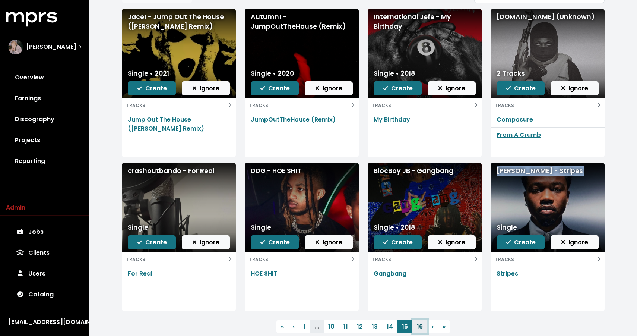
click at [415, 326] on link "16" at bounding box center [419, 326] width 15 height 13
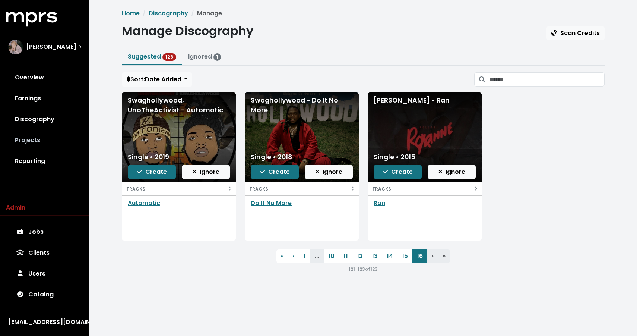
click at [28, 138] on link "Projects" at bounding box center [44, 140] width 77 height 21
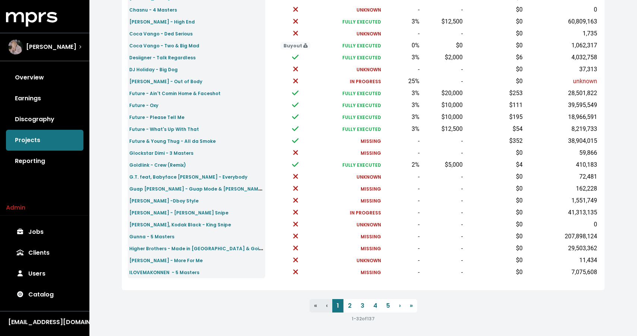
scroll to position [221, 0]
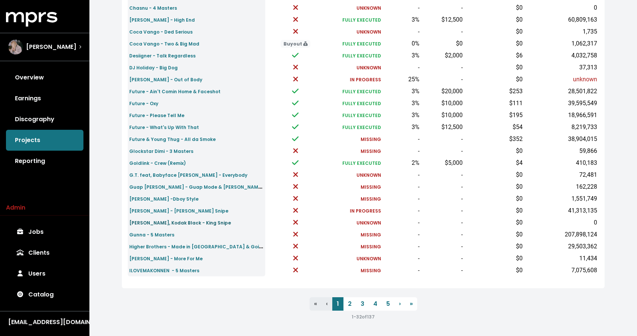
click at [185, 223] on small "Gucci Mane, Kodak Black - King Snipe" at bounding box center [180, 222] width 102 height 6
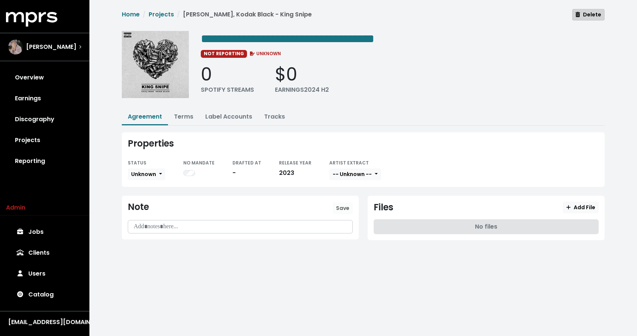
click at [590, 13] on span "Delete" at bounding box center [588, 14] width 26 height 7
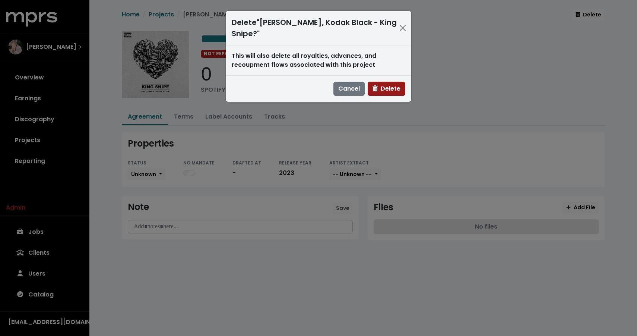
click at [390, 92] on span "Delete" at bounding box center [386, 88] width 28 height 9
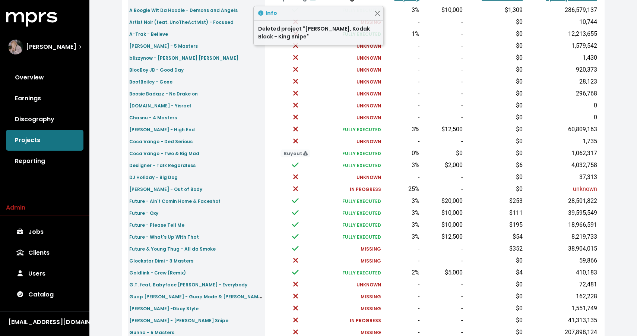
scroll to position [221, 0]
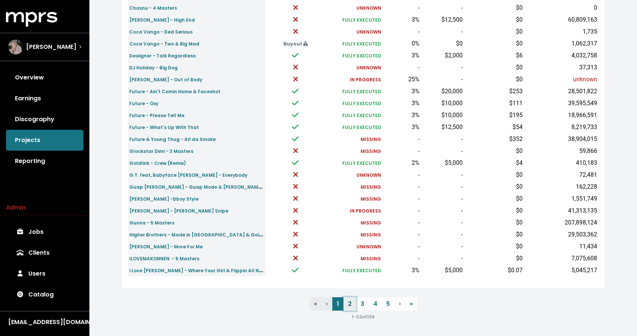
click at [349, 301] on link "2" at bounding box center [349, 303] width 13 height 13
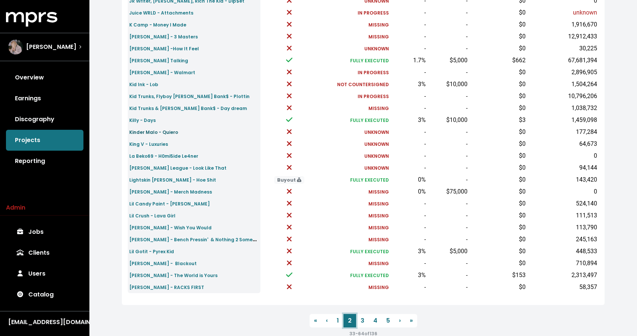
scroll to position [208, 0]
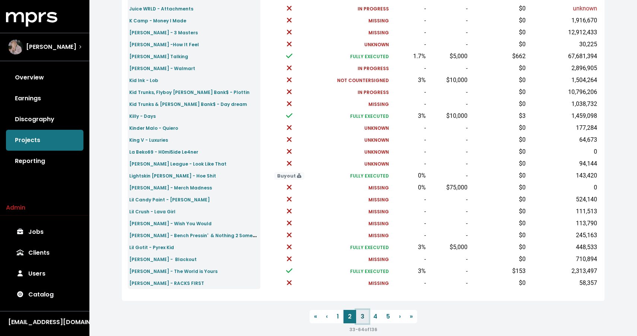
click at [365, 319] on link "3" at bounding box center [362, 316] width 13 height 13
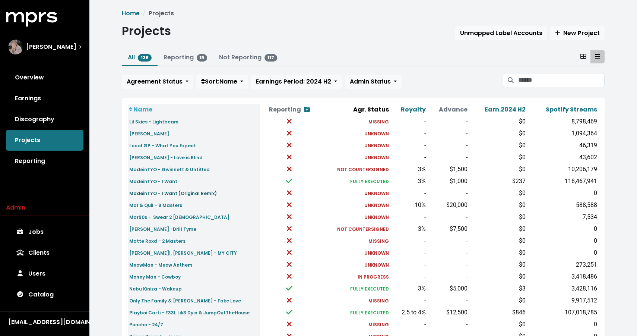
click at [183, 193] on small "MadeinTYO - I Want (Original Remix)" at bounding box center [173, 193] width 88 height 6
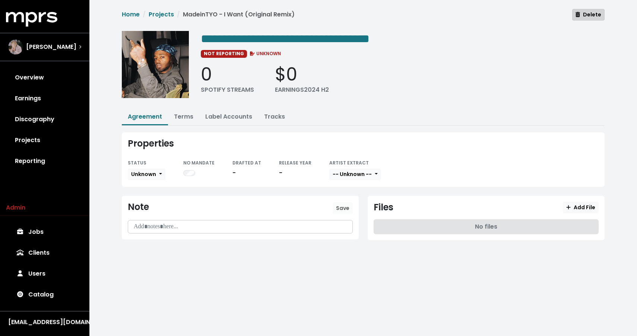
click at [592, 16] on span "Delete" at bounding box center [588, 14] width 26 height 7
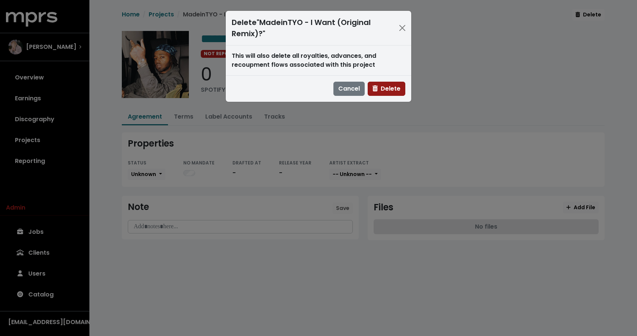
click at [391, 91] on span "Delete" at bounding box center [386, 88] width 28 height 9
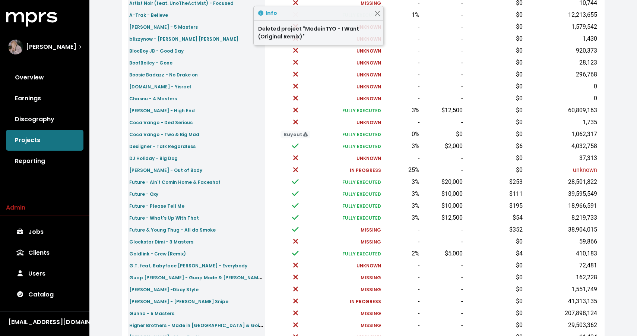
scroll to position [221, 0]
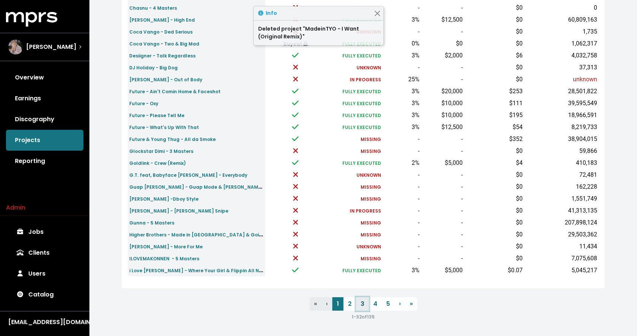
click at [360, 305] on link "3" at bounding box center [362, 303] width 13 height 13
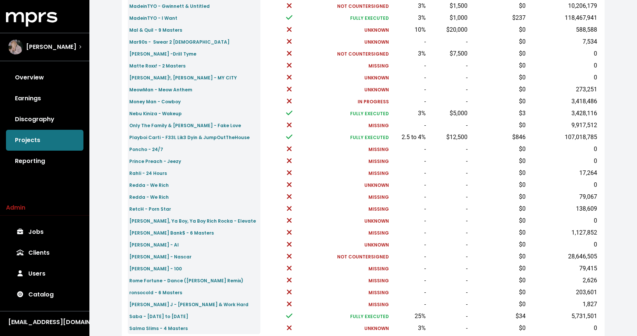
scroll to position [164, 0]
click at [151, 185] on small "Redda - We Rich" at bounding box center [148, 184] width 39 height 6
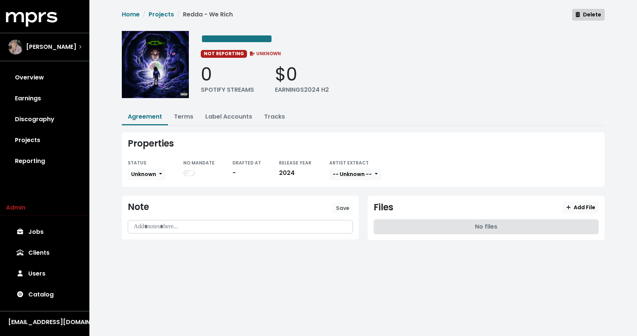
click at [594, 18] on span "Delete" at bounding box center [588, 15] width 26 height 8
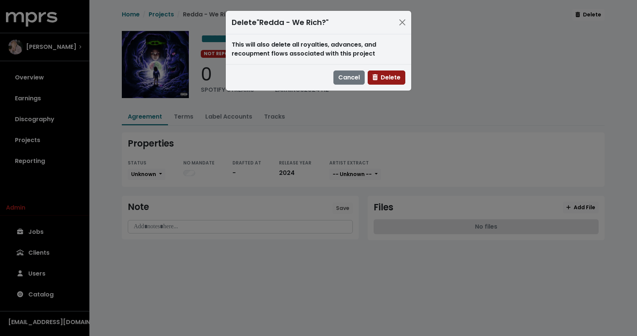
click at [391, 77] on span "Delete" at bounding box center [386, 77] width 28 height 9
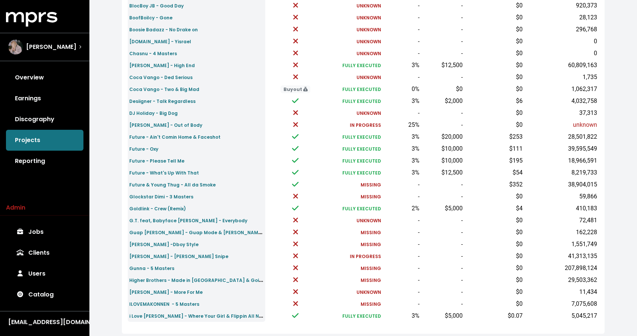
scroll to position [221, 0]
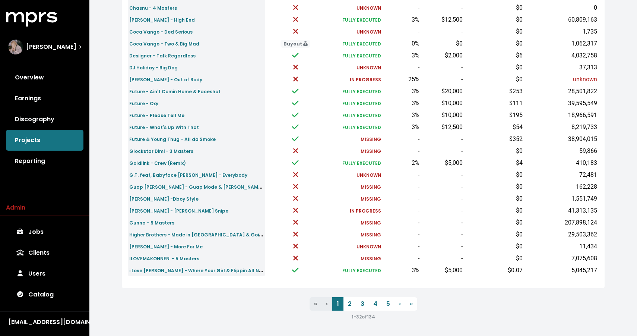
click at [362, 310] on nav "« First ‹ Previous 1 2 3 4 5 › Next » Last 1 - 32 of 134" at bounding box center [363, 309] width 483 height 24
click at [361, 300] on link "3" at bounding box center [362, 303] width 13 height 13
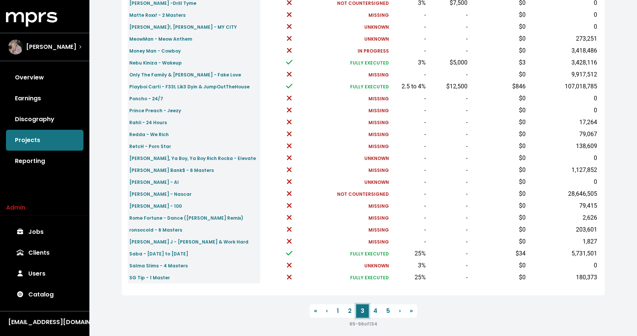
scroll to position [221, 0]
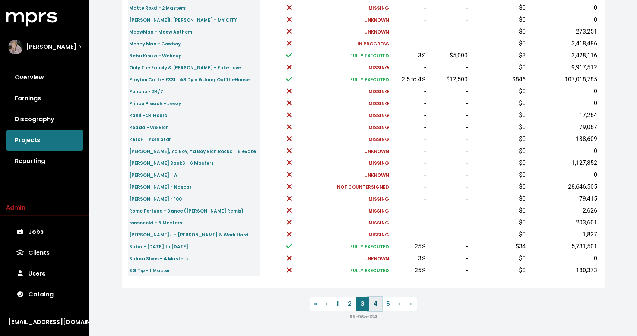
click at [377, 301] on link "4" at bounding box center [375, 303] width 13 height 13
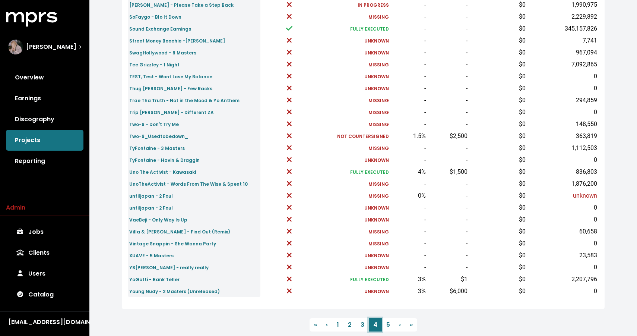
scroll to position [201, 0]
click at [146, 209] on small "untiljapan - 2 Foul" at bounding box center [151, 207] width 44 height 6
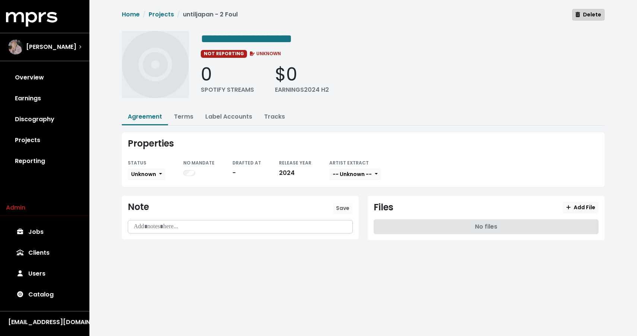
click at [575, 12] on button "Delete" at bounding box center [588, 15] width 32 height 12
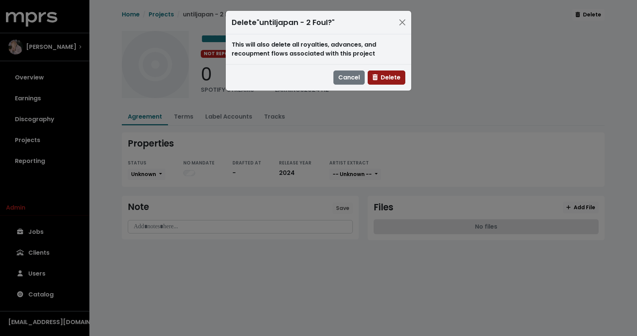
click at [390, 73] on span "Delete" at bounding box center [386, 77] width 28 height 9
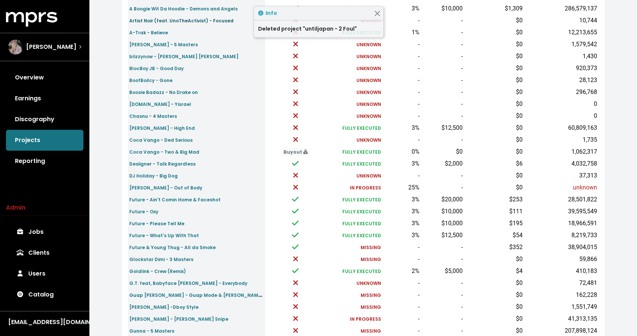
scroll to position [221, 0]
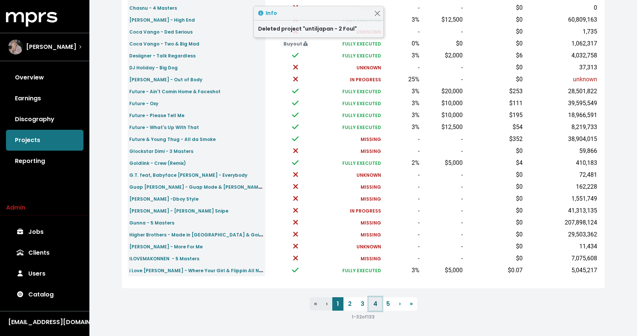
click at [374, 300] on link "4" at bounding box center [375, 303] width 13 height 13
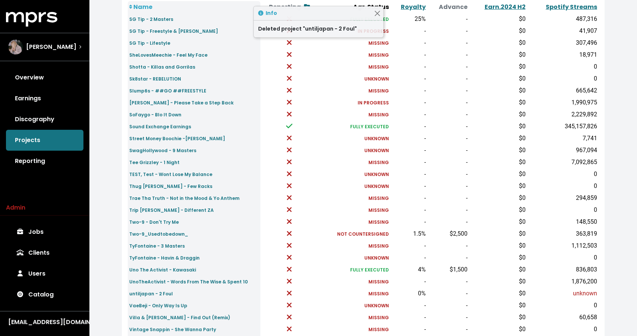
scroll to position [221, 0]
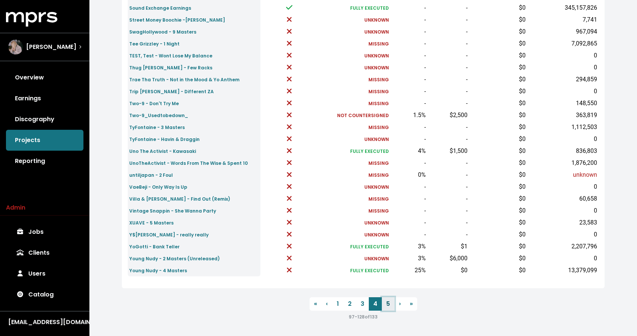
click at [390, 308] on link "5" at bounding box center [388, 303] width 13 height 13
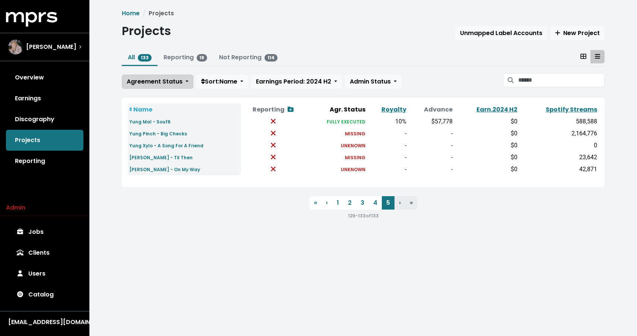
click at [156, 86] on button "Agreement Status" at bounding box center [158, 81] width 72 height 14
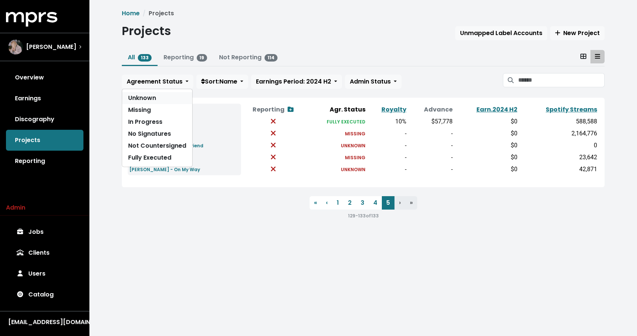
click at [146, 99] on link "Unknown" at bounding box center [157, 98] width 70 height 12
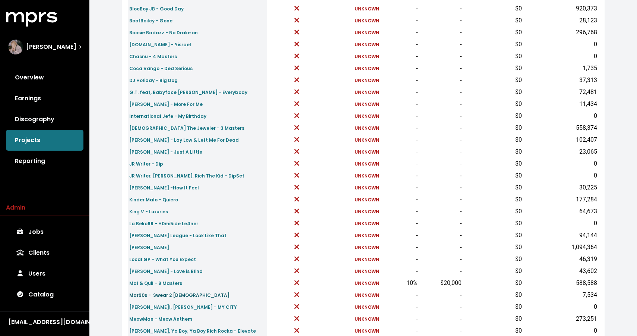
scroll to position [140, 0]
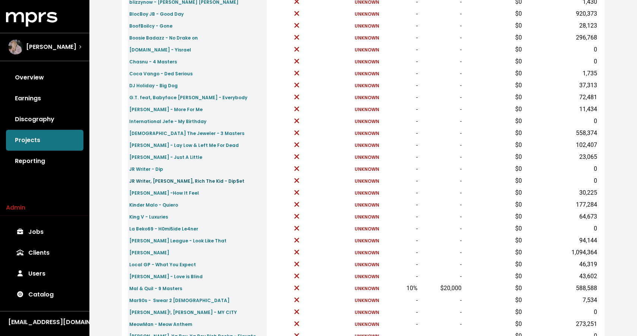
click at [150, 180] on small "JR Writer, MadeinTYO, Rich The Kid - Dip$et" at bounding box center [186, 181] width 115 height 6
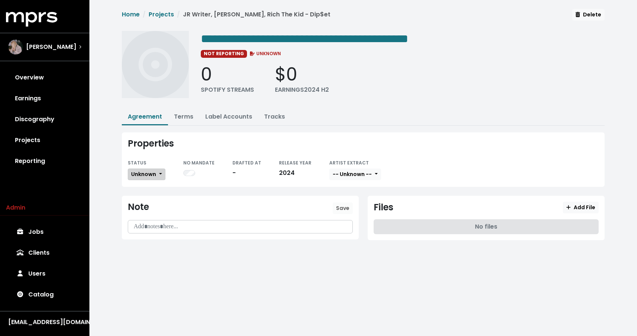
click at [148, 175] on span "Unknown" at bounding box center [143, 173] width 25 height 7
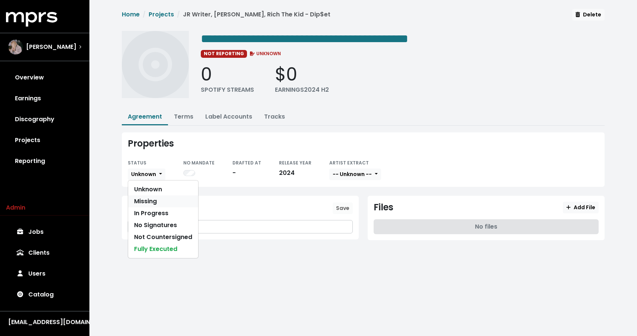
click at [144, 200] on link "Missing" at bounding box center [163, 201] width 70 height 12
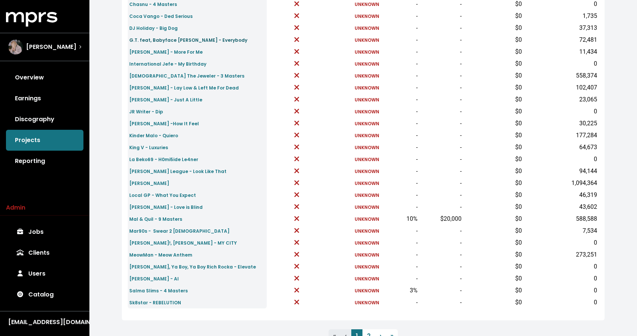
scroll to position [202, 0]
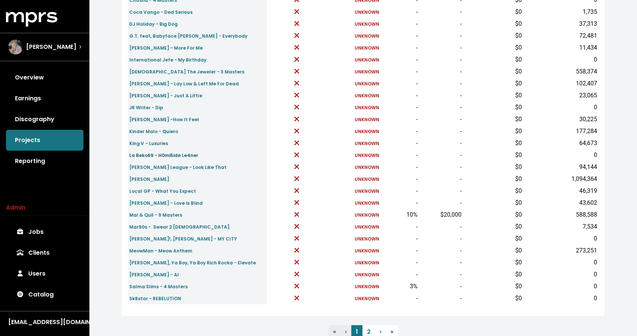
click at [158, 155] on small "La Beko69 - H0mi5ide Le4ner" at bounding box center [163, 155] width 69 height 6
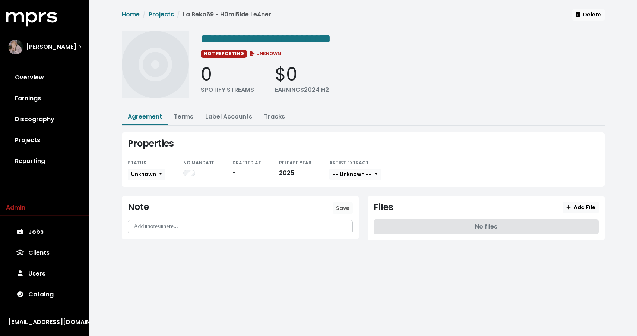
click at [147, 166] on div "STATUS Unknown" at bounding box center [147, 169] width 38 height 23
click at [147, 172] on span "Unknown" at bounding box center [143, 173] width 25 height 7
click at [145, 195] on link "Missing" at bounding box center [163, 201] width 70 height 12
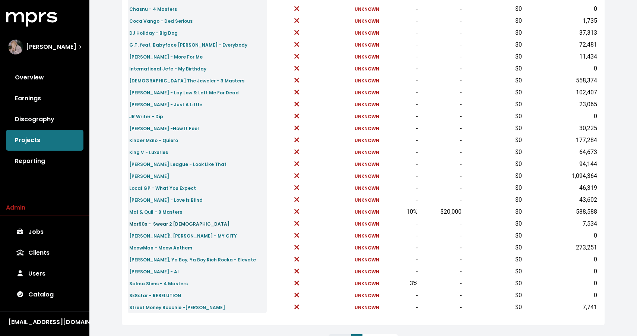
scroll to position [196, 0]
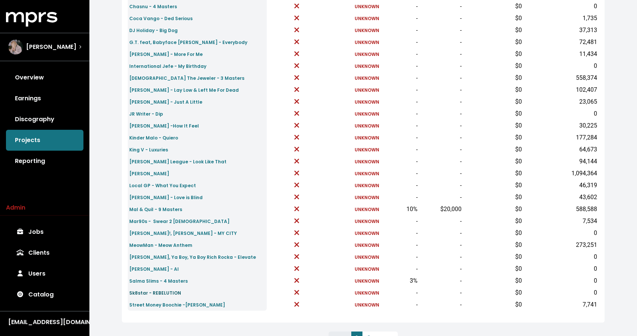
click at [151, 293] on small "Sk8star - REBELUTION" at bounding box center [155, 292] width 52 height 6
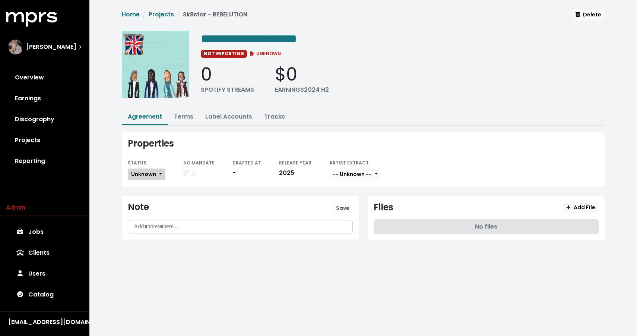
click at [153, 170] on span "Unknown" at bounding box center [143, 173] width 25 height 7
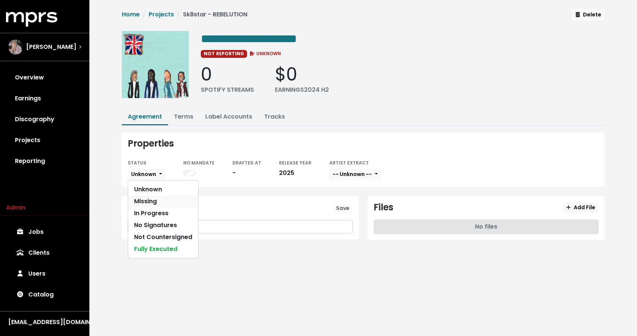
click at [149, 201] on link "Missing" at bounding box center [163, 201] width 70 height 12
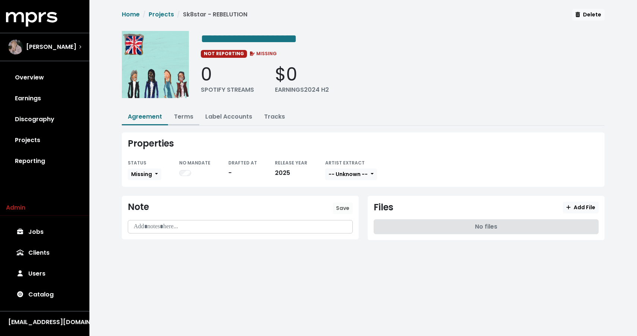
click at [181, 114] on link "Terms" at bounding box center [183, 116] width 19 height 9
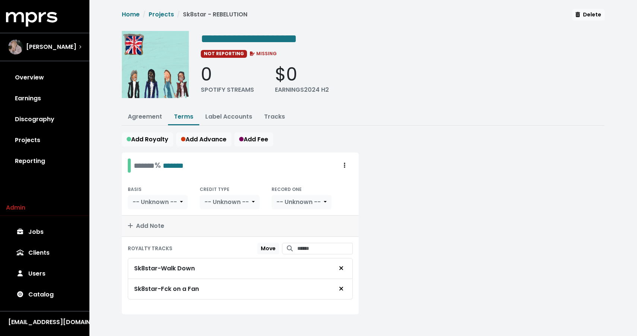
scroll to position [4, 0]
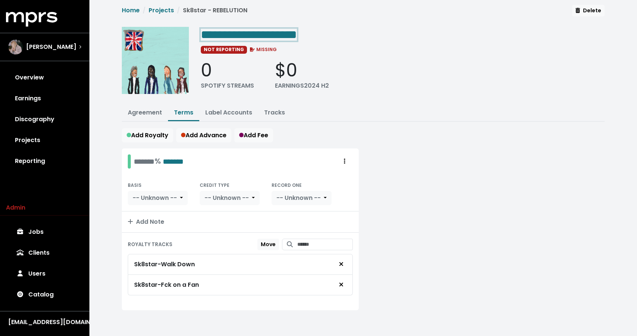
click at [287, 31] on span "**********" at bounding box center [249, 35] width 96 height 12
click at [276, 34] on span "**********" at bounding box center [249, 35] width 96 height 12
click at [375, 84] on div "0 SPOTIFY STREAMS $0 EARNINGS 2024 H2" at bounding box center [403, 75] width 404 height 31
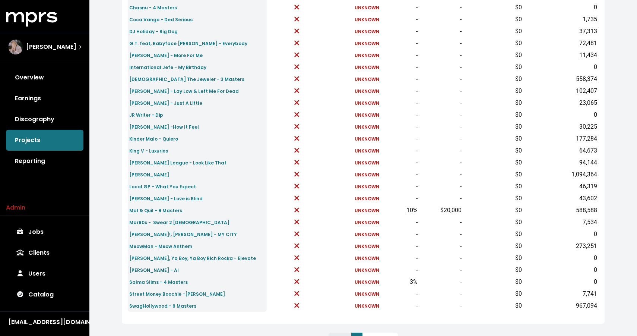
scroll to position [194, 0]
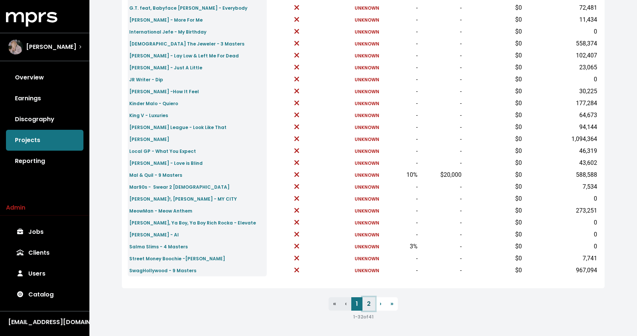
click at [371, 301] on link "2" at bounding box center [368, 303] width 13 height 13
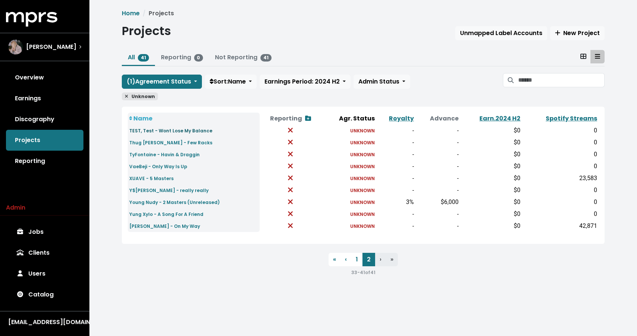
click at [159, 129] on small "TEST, Test - Wont Lose My Balance" at bounding box center [170, 130] width 83 height 6
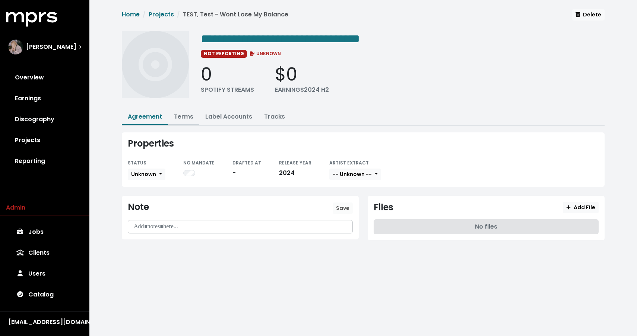
click at [186, 120] on button "Terms" at bounding box center [183, 117] width 31 height 16
click at [181, 112] on link "Terms" at bounding box center [183, 116] width 19 height 9
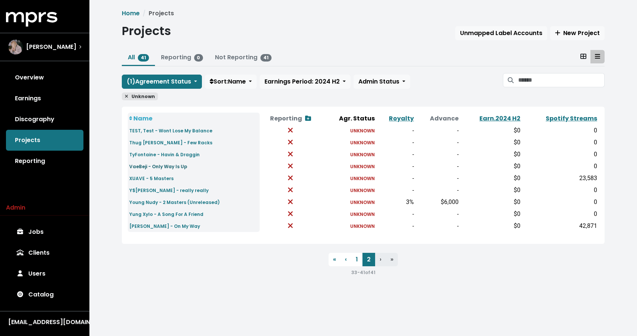
click at [161, 168] on small "VaeBeji - Only Way Is Up" at bounding box center [158, 166] width 58 height 6
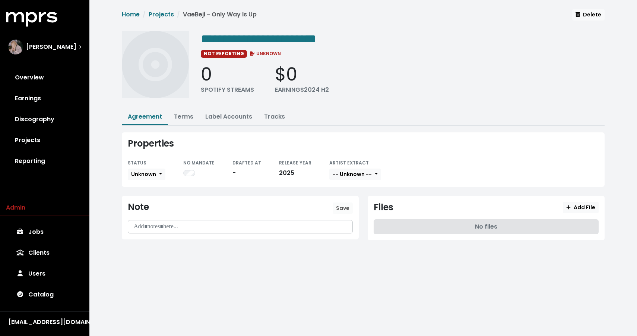
click at [190, 124] on li "Terms" at bounding box center [183, 117] width 31 height 16
click at [186, 113] on link "Terms" at bounding box center [183, 116] width 19 height 9
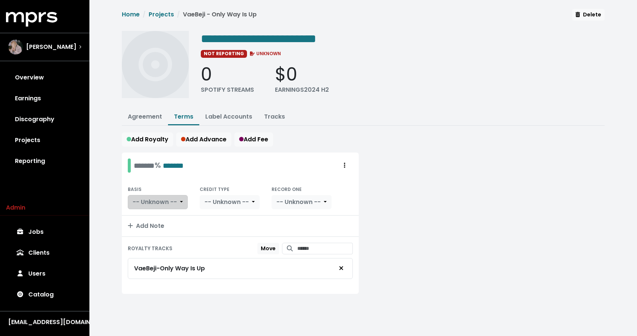
click at [158, 196] on button "-- Unknown --" at bounding box center [158, 202] width 60 height 14
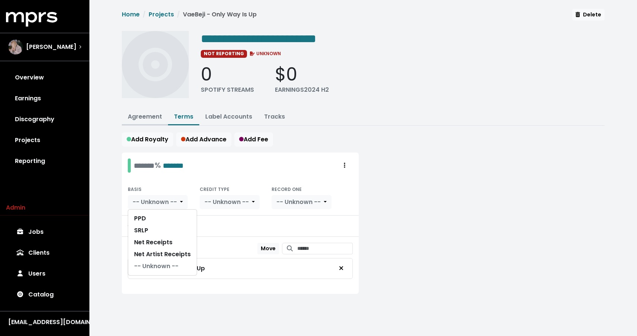
click at [151, 117] on link "Agreement" at bounding box center [145, 116] width 34 height 9
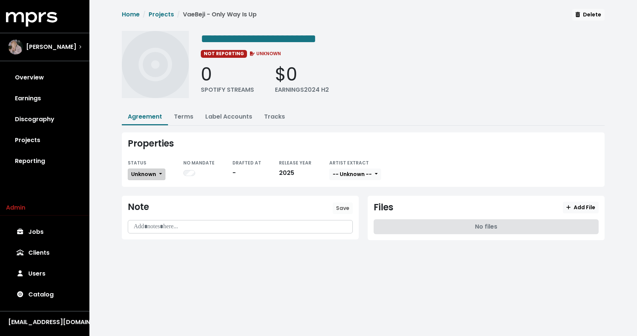
click at [145, 168] on button "Unknown" at bounding box center [147, 174] width 38 height 12
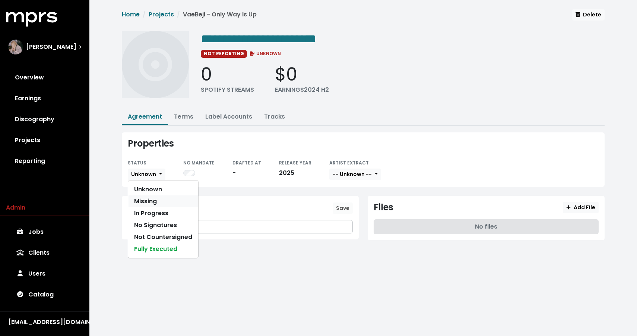
click at [146, 198] on link "Missing" at bounding box center [163, 201] width 70 height 12
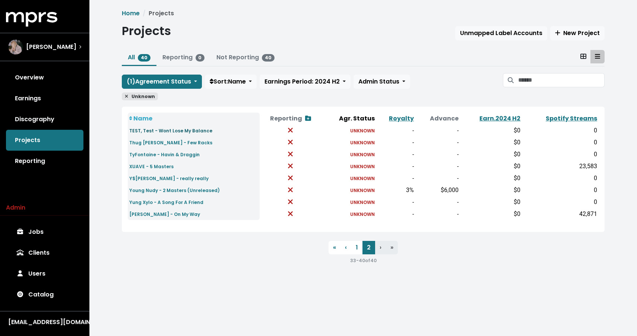
click at [145, 130] on small "TEST, Test - Wont Lose My Balance" at bounding box center [170, 130] width 83 height 6
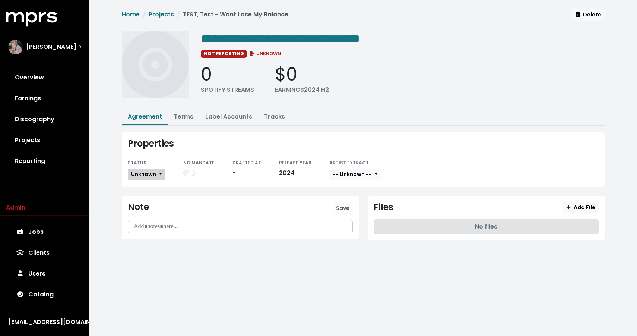
click at [141, 168] on button "Unknown" at bounding box center [147, 174] width 38 height 12
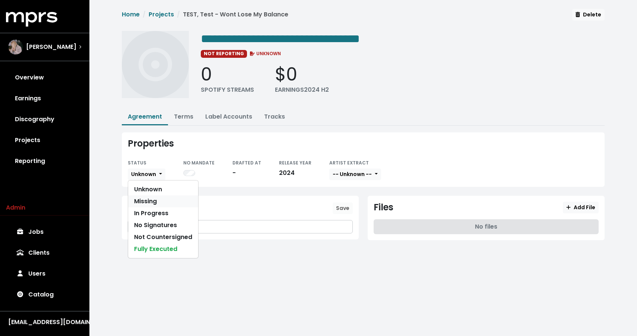
click at [146, 203] on link "Missing" at bounding box center [163, 201] width 70 height 12
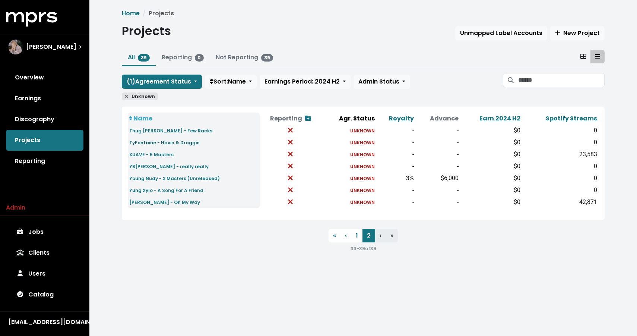
click at [178, 141] on small "TyFontaine - Havin & Draggin" at bounding box center [164, 142] width 70 height 6
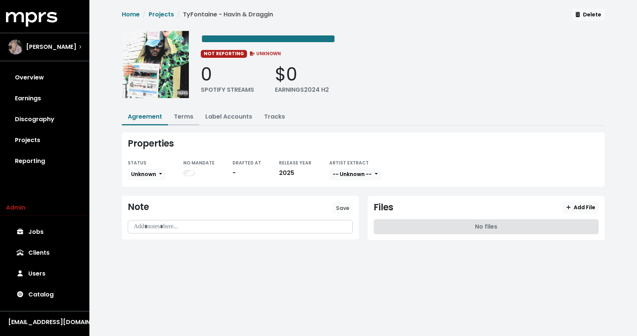
click at [190, 117] on link "Terms" at bounding box center [183, 116] width 19 height 9
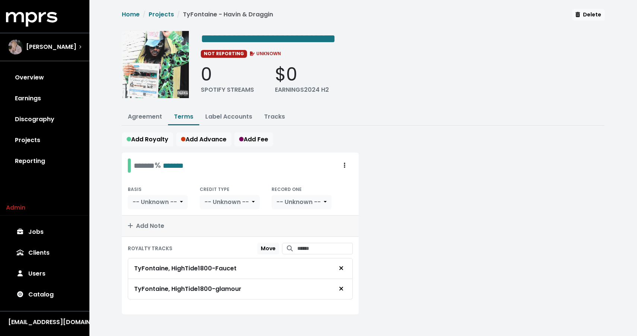
scroll to position [4, 0]
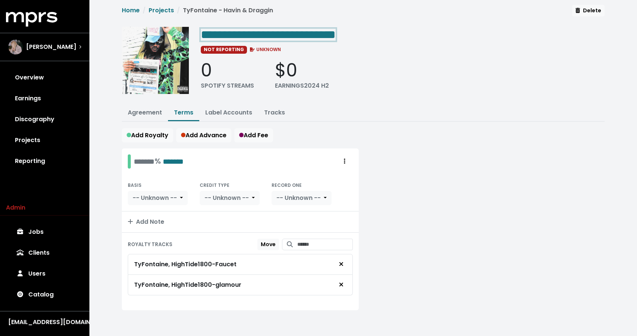
click at [333, 34] on span "**********" at bounding box center [268, 35] width 135 height 12
click at [279, 32] on span "**********" at bounding box center [268, 35] width 135 height 12
drag, startPoint x: 281, startPoint y: 33, endPoint x: 382, endPoint y: 38, distance: 100.7
click at [382, 38] on div "**********" at bounding box center [403, 34] width 404 height 15
click at [492, 66] on div "0 SPOTIFY STREAMS $0 EARNINGS 2024 H2" at bounding box center [403, 75] width 404 height 31
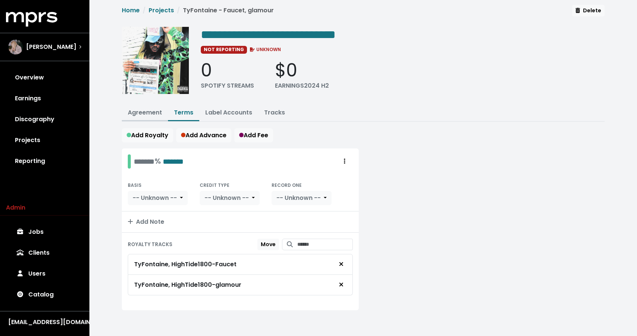
click at [145, 112] on link "Agreement" at bounding box center [145, 112] width 34 height 9
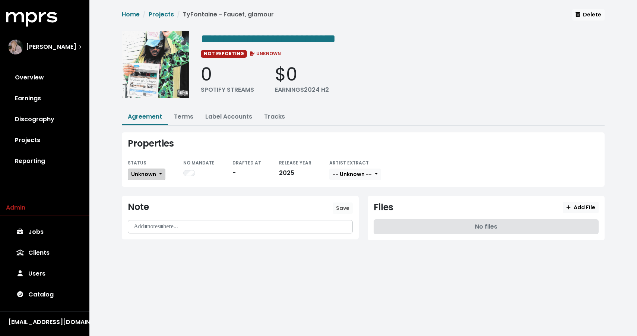
click at [137, 171] on span "Unknown" at bounding box center [143, 173] width 25 height 7
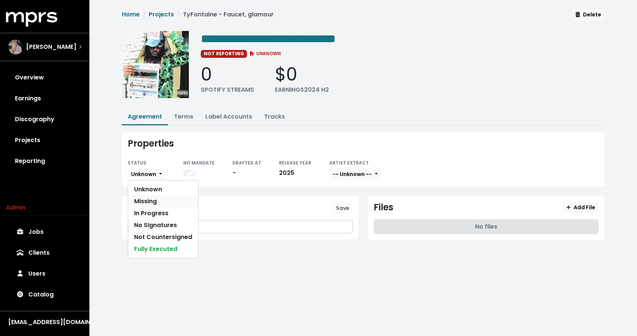
click at [141, 196] on link "Missing" at bounding box center [163, 201] width 70 height 12
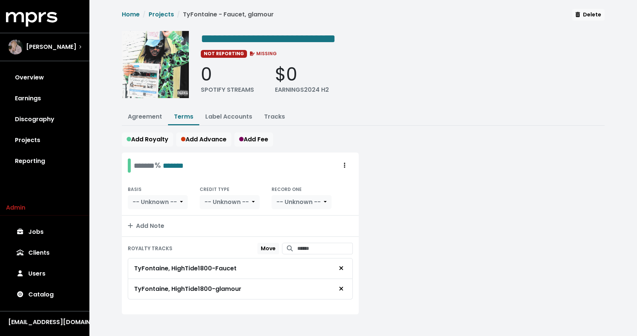
scroll to position [4, 0]
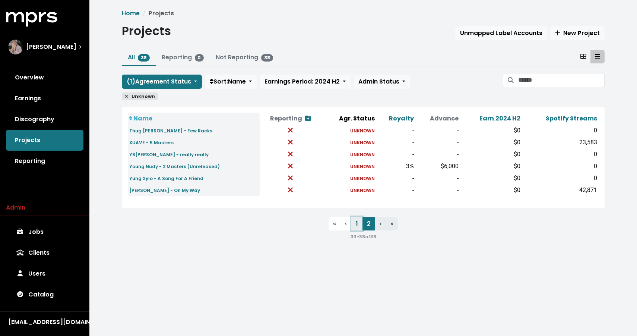
click at [356, 223] on link "1" at bounding box center [356, 223] width 11 height 13
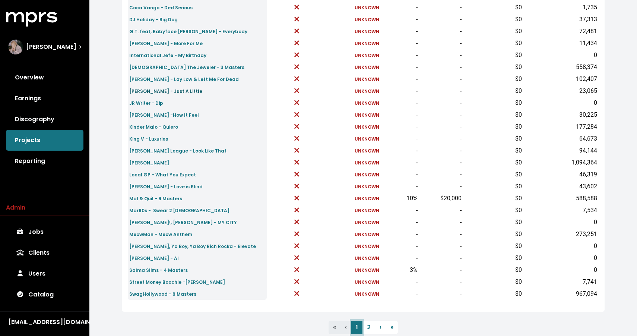
scroll to position [206, 0]
click at [149, 256] on small "Roddy Ricch - AI" at bounding box center [154, 258] width 50 height 6
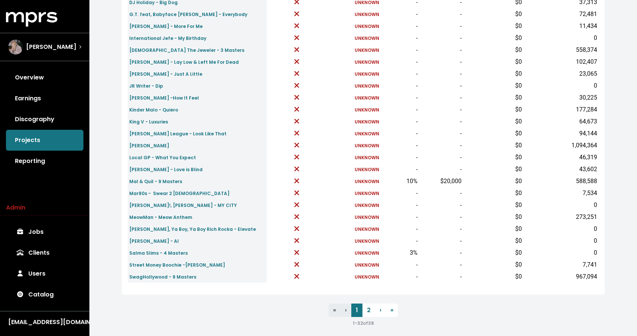
scroll to position [230, 0]
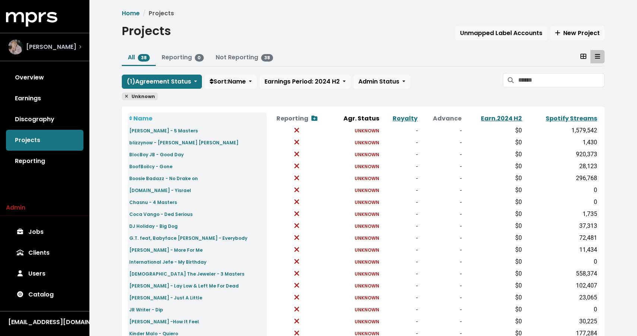
click at [50, 45] on span "[PERSON_NAME]" at bounding box center [51, 46] width 50 height 9
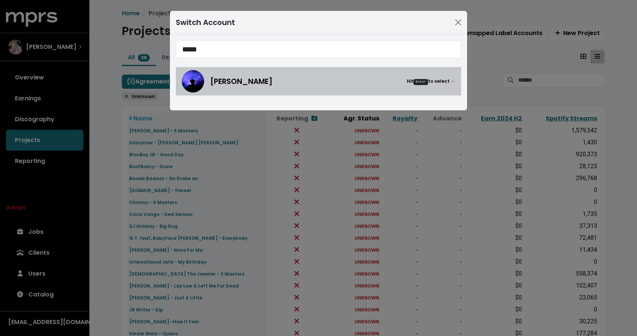
type input "*****"
click at [245, 77] on span "[PERSON_NAME]" at bounding box center [241, 81] width 63 height 11
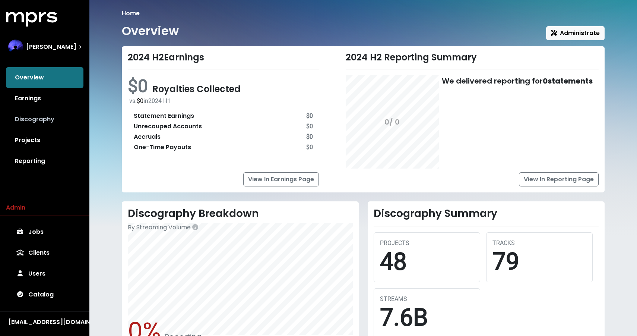
click at [56, 118] on link "Discography" at bounding box center [44, 119] width 77 height 21
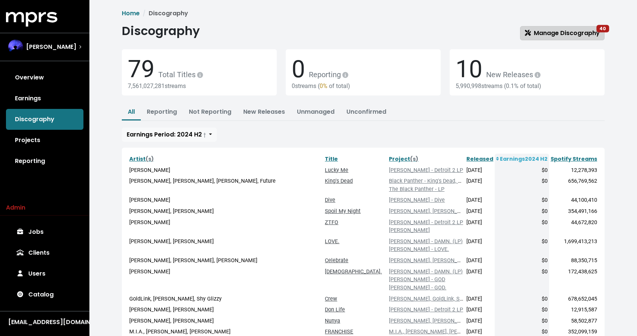
click at [539, 31] on span "Manage Discography 40" at bounding box center [562, 33] width 75 height 9
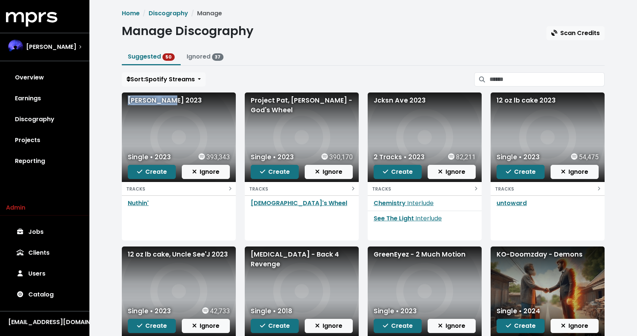
drag, startPoint x: 168, startPoint y: 101, endPoint x: 128, endPoint y: 101, distance: 39.9
click at [128, 101] on div "Ayzha Nyree 2023" at bounding box center [179, 100] width 102 height 10
copy div "Ayzha Nyree"
click at [158, 173] on span "Create" at bounding box center [152, 171] width 30 height 9
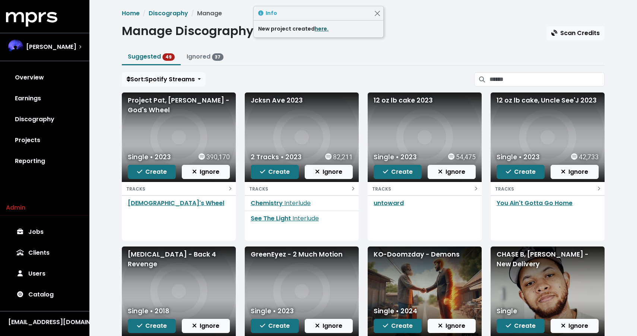
click at [320, 32] on link "here." at bounding box center [322, 28] width 14 height 7
click at [152, 109] on div "Project Pat, [PERSON_NAME] - God's Wheel" at bounding box center [179, 105] width 102 height 20
copy div "Project Pat, [PERSON_NAME] - God's Wheel"
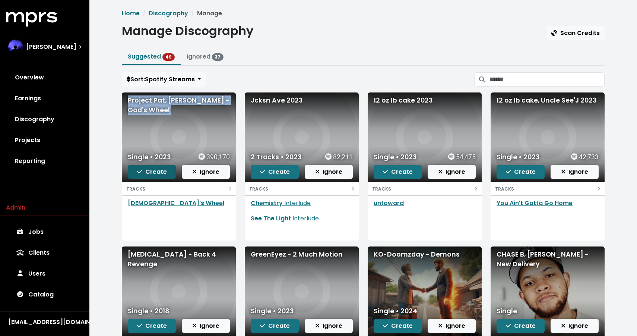
click at [143, 170] on span "Create" at bounding box center [152, 171] width 30 height 9
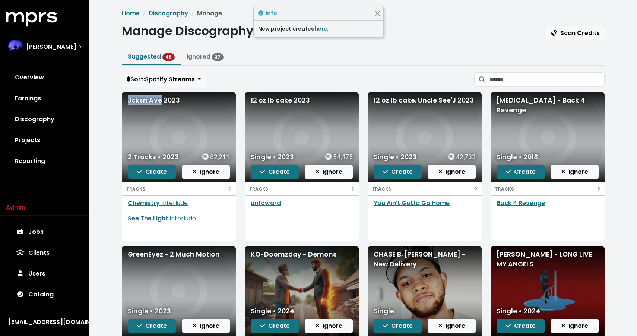
drag, startPoint x: 161, startPoint y: 100, endPoint x: 129, endPoint y: 99, distance: 32.1
click at [129, 99] on div "Jcksn Ave 2023" at bounding box center [179, 100] width 102 height 10
copy div "Jcksn Ave"
click at [159, 170] on span "Create" at bounding box center [152, 171] width 30 height 9
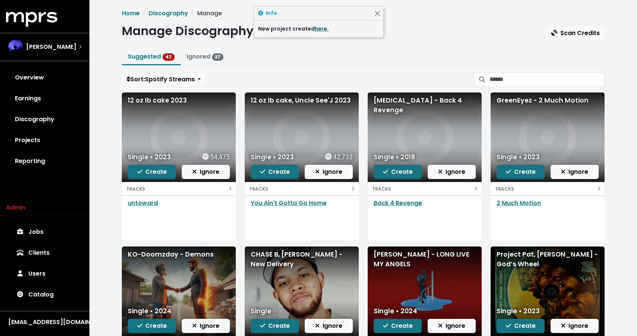
click at [320, 28] on link "here." at bounding box center [322, 28] width 14 height 7
click at [145, 104] on div "12 oz lb cake 2023" at bounding box center [179, 100] width 102 height 10
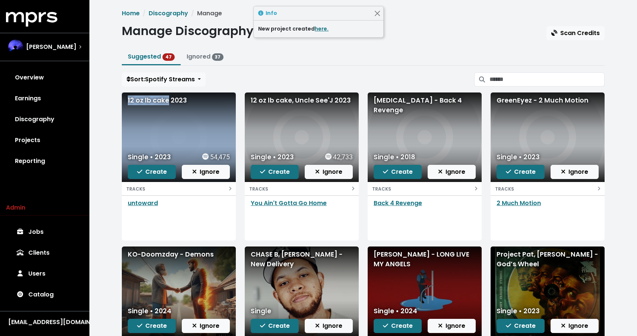
drag, startPoint x: 167, startPoint y: 101, endPoint x: 118, endPoint y: 101, distance: 48.4
click at [118, 101] on div "12 oz lb cake 2023 Single • 2023 54,475 Create Ignore TRACKS untoward" at bounding box center [178, 166] width 123 height 148
copy div "12 oz lb cake"
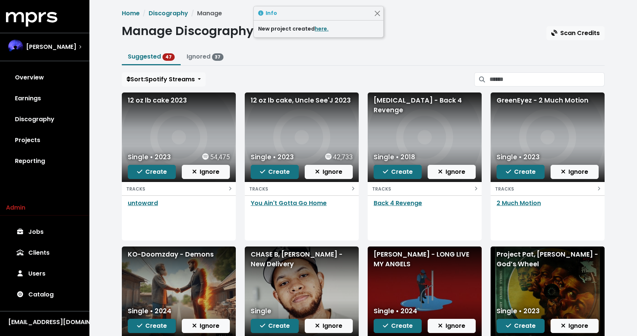
click at [147, 110] on div "12 oz lb cake 2023" at bounding box center [179, 136] width 114 height 89
click at [142, 98] on div "12 oz lb cake 2023" at bounding box center [179, 100] width 102 height 10
copy div "12 oz lb cake 2023"
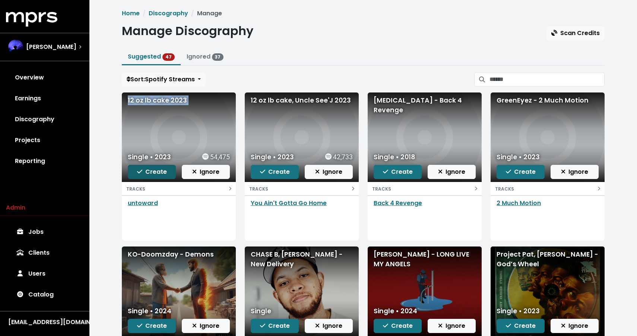
click at [145, 177] on button "Create" at bounding box center [152, 172] width 48 height 14
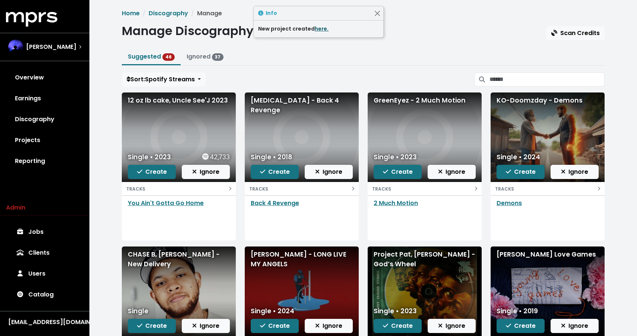
click at [319, 26] on link "here." at bounding box center [322, 28] width 14 height 7
click at [152, 172] on span "Create" at bounding box center [152, 171] width 30 height 9
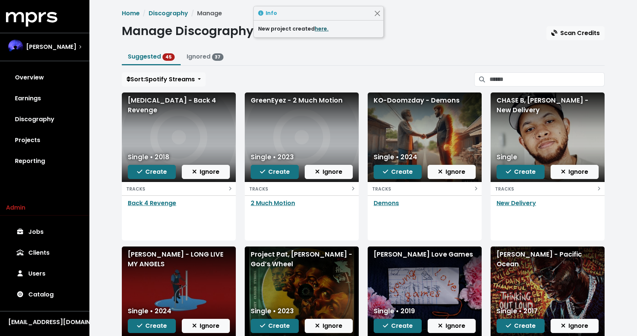
click at [315, 29] on link "here." at bounding box center [322, 28] width 14 height 7
click at [195, 96] on div "Codeine - Back 4 Revenge" at bounding box center [179, 105] width 102 height 20
copy div "Codeine - Back 4 Revenge"
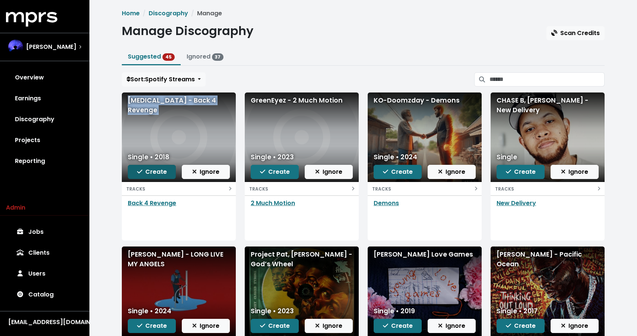
click at [144, 166] on button "Create" at bounding box center [152, 172] width 48 height 14
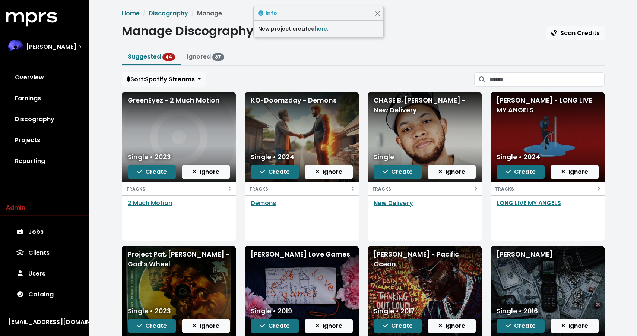
click at [151, 93] on div "GreenEyez - 2 Much Motion" at bounding box center [179, 136] width 114 height 89
click at [152, 100] on div "GreenEyez - 2 Much Motion" at bounding box center [179, 100] width 102 height 10
copy div "GreenEyez - 2 Much Motion"
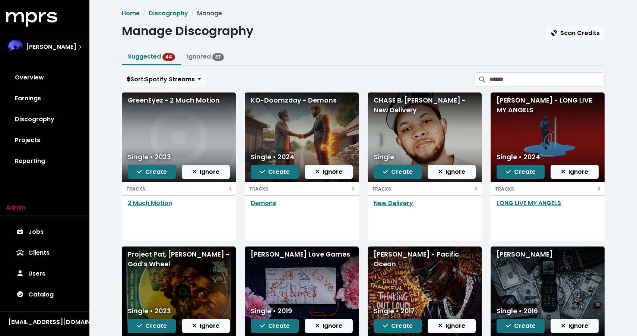
click at [282, 102] on div "KO-Doomzday - Demons" at bounding box center [302, 100] width 102 height 10
copy div "KO-Doomzday - Demons"
click at [394, 101] on div "CHASE B, Don Toliver - New Delivery" at bounding box center [425, 105] width 102 height 20
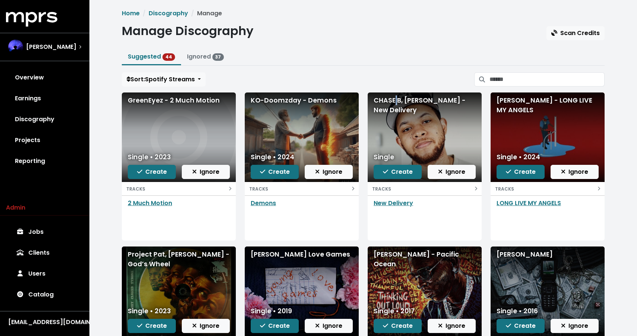
click at [394, 101] on div "CHASE B, Don Toliver - New Delivery" at bounding box center [425, 105] width 102 height 20
copy div "CHASE B, Don Toliver - New Delivery"
click at [503, 106] on div "Lil Yachty - LONG LIVE MY ANGELS" at bounding box center [548, 105] width 102 height 20
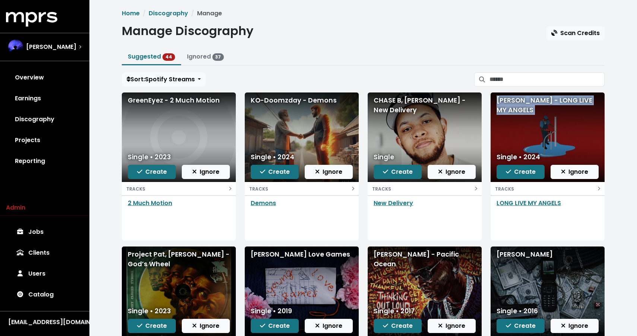
click at [503, 106] on div "Lil Yachty - LONG LIVE MY ANGELS" at bounding box center [548, 105] width 102 height 20
click at [148, 264] on div "Project Pat, Teddy Walton - God’s Wheel" at bounding box center [179, 259] width 102 height 20
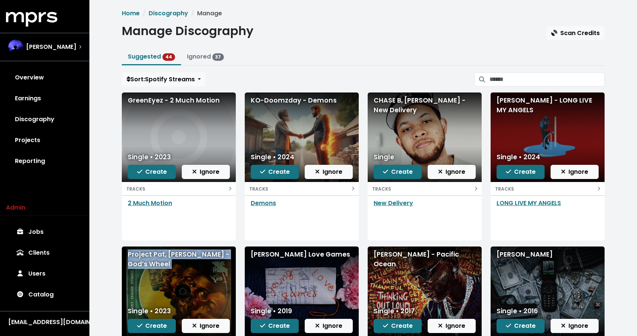
click at [148, 264] on div "Project Pat, Teddy Walton - God’s Wheel" at bounding box center [179, 259] width 102 height 20
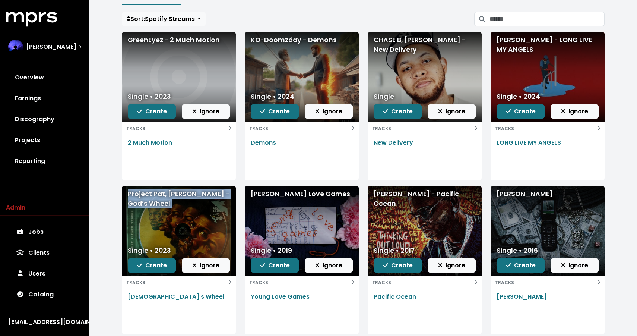
scroll to position [58, 0]
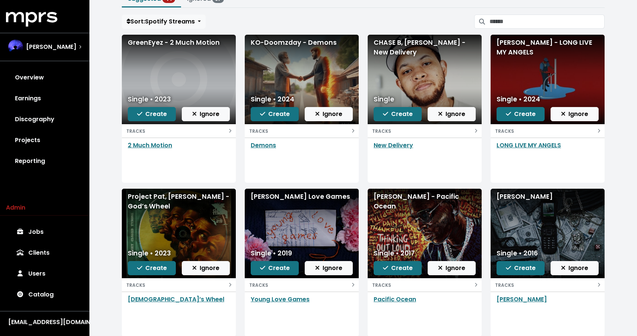
click at [279, 201] on div "Grace Weber - Young Love Games" at bounding box center [302, 196] width 102 height 10
click at [270, 201] on div "Grace Weber - Young Love Games" at bounding box center [302, 196] width 102 height 10
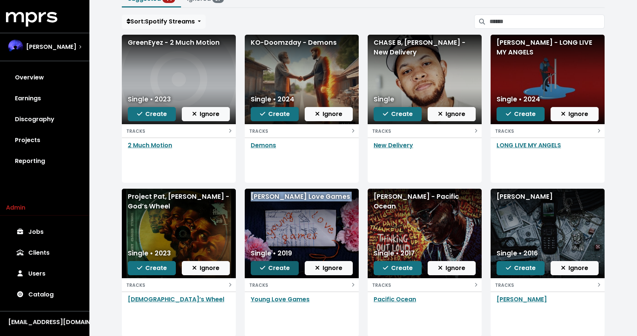
click at [268, 273] on button "Create" at bounding box center [275, 268] width 48 height 14
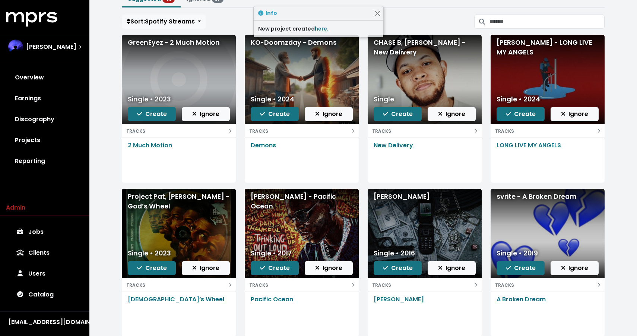
click at [280, 198] on div "Young Dolph - Pacific Ocean" at bounding box center [302, 201] width 102 height 20
click at [403, 191] on div "Joey Fatts - Farrakhan" at bounding box center [425, 196] width 102 height 10
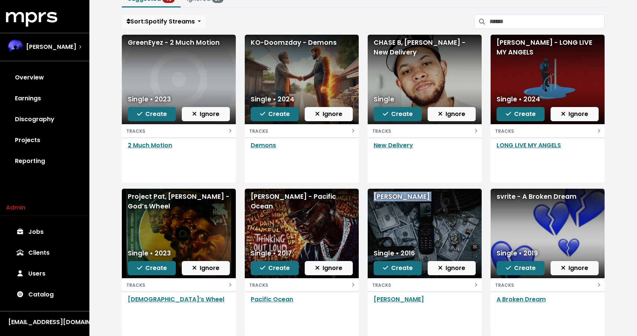
click at [403, 191] on div "Joey Fatts - Farrakhan" at bounding box center [425, 196] width 102 height 10
click at [518, 196] on div "​svrite - A Broken Dream" at bounding box center [548, 196] width 102 height 10
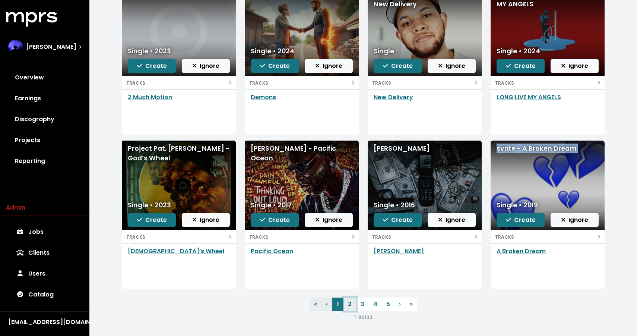
click at [350, 303] on link "2" at bounding box center [349, 303] width 13 height 13
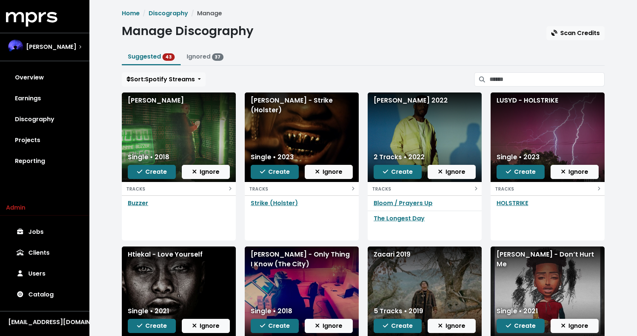
click at [172, 98] on div "Wynne - Buzzer" at bounding box center [179, 100] width 102 height 10
click at [291, 99] on div "[PERSON_NAME] - Strike (Holster)" at bounding box center [302, 105] width 102 height 20
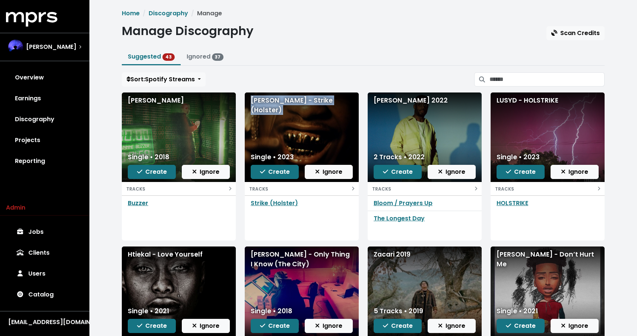
click at [291, 99] on div "[PERSON_NAME] - Strike (Holster)" at bounding box center [302, 105] width 102 height 20
click at [307, 333] on div "Single • 2018 Create Ignore" at bounding box center [302, 319] width 114 height 33
click at [272, 171] on span "Create" at bounding box center [275, 171] width 30 height 9
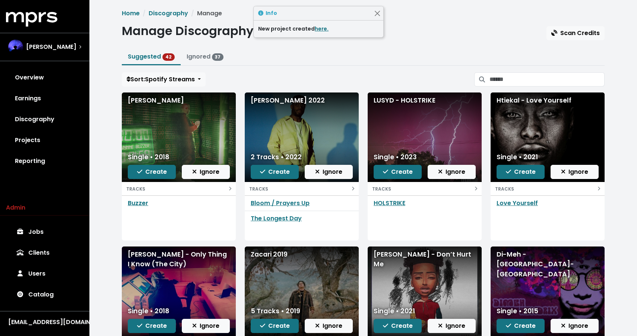
click at [286, 102] on div "Isaiah Rashad 2022" at bounding box center [302, 100] width 102 height 10
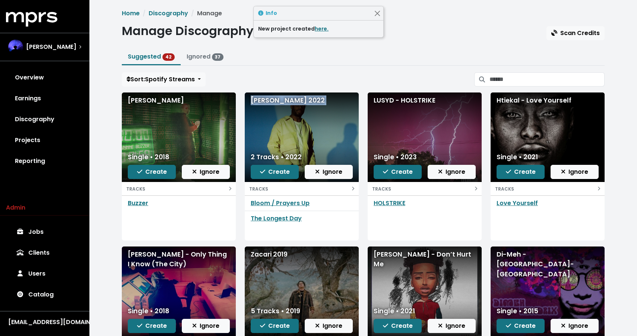
click at [296, 99] on div "Isaiah Rashad 2022" at bounding box center [302, 100] width 102 height 10
drag, startPoint x: 300, startPoint y: 99, endPoint x: 250, endPoint y: 101, distance: 50.7
click at [250, 101] on div "Isaiah Rashad 2022" at bounding box center [302, 136] width 114 height 89
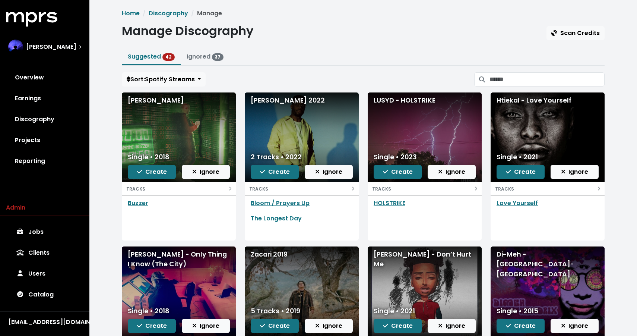
click at [399, 99] on div "LUSYD - HOLSTRIKE" at bounding box center [425, 100] width 102 height 10
click at [534, 101] on div "Htiekal - Love Yourself" at bounding box center [548, 100] width 102 height 10
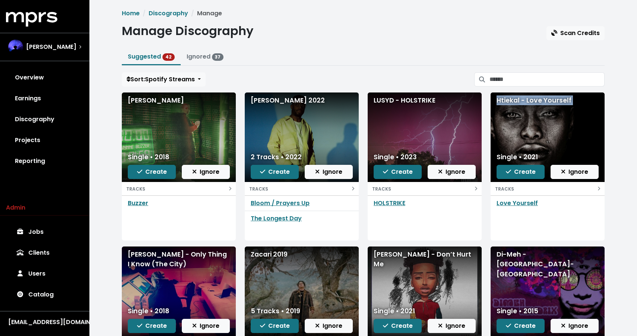
click at [534, 101] on div "Htiekal - Love Yourself" at bounding box center [548, 100] width 102 height 10
click at [157, 251] on div "Podgy Smith - Only Thing I Know (The City)" at bounding box center [179, 259] width 102 height 20
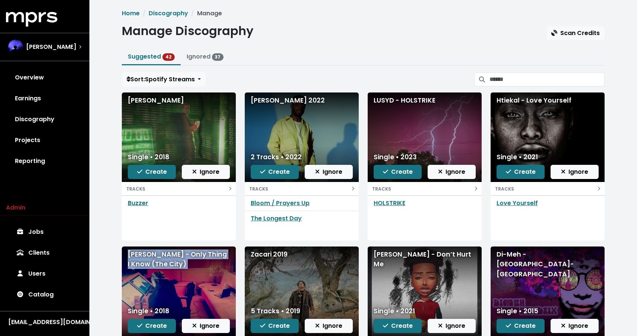
click at [157, 251] on div "Podgy Smith - Only Thing I Know (The City)" at bounding box center [179, 259] width 102 height 20
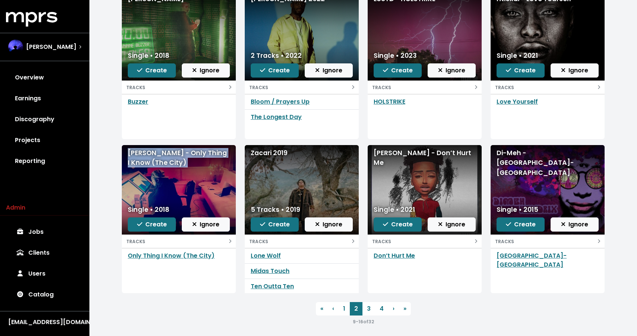
scroll to position [104, 0]
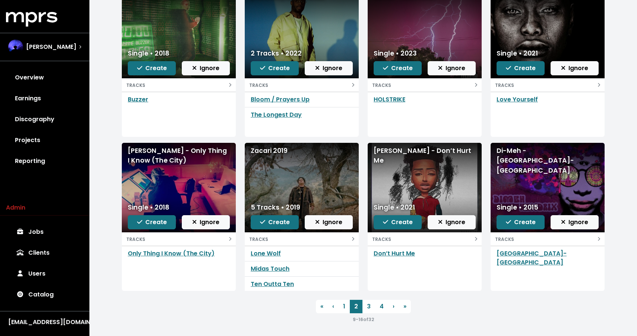
click at [261, 149] on div "Zacari 2019" at bounding box center [302, 151] width 102 height 10
click at [409, 145] on div "[PERSON_NAME] - Don’t Hurt Me" at bounding box center [425, 187] width 114 height 89
click at [409, 146] on div "[PERSON_NAME] - Don’t Hurt Me" at bounding box center [425, 156] width 102 height 20
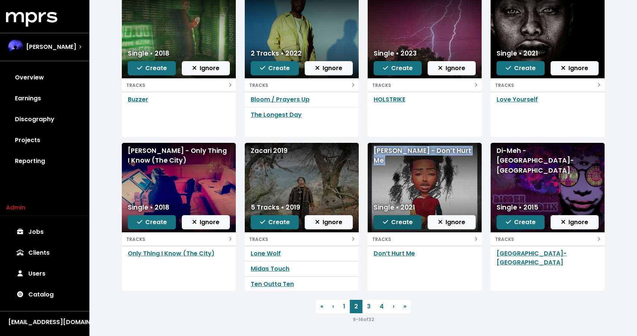
click at [396, 222] on span "Create" at bounding box center [398, 222] width 30 height 9
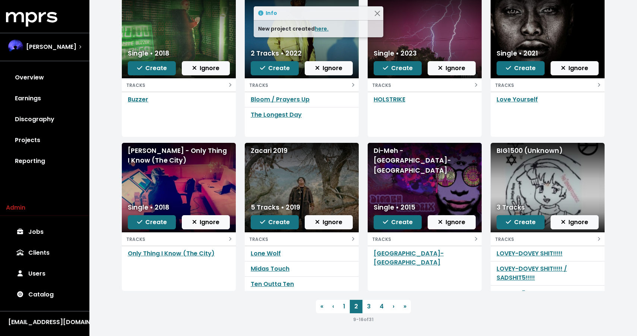
click at [403, 153] on div "Di-Meh - Paris-Genève" at bounding box center [425, 160] width 102 height 29
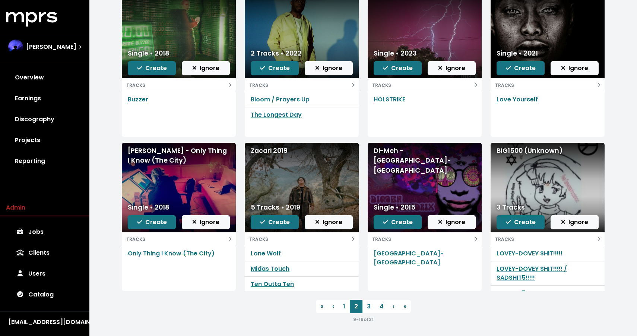
click at [511, 149] on div "BIG1500 (Unknown)" at bounding box center [548, 151] width 102 height 10
click at [368, 307] on link "3" at bounding box center [368, 305] width 13 height 13
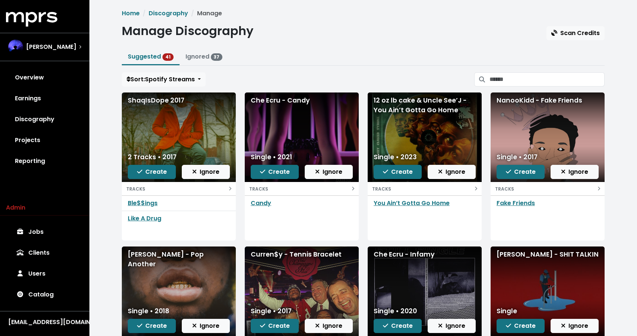
click at [165, 101] on div "ShaqIsDope 2017" at bounding box center [179, 100] width 102 height 10
click at [162, 100] on div "ShaqIsDope 2017" at bounding box center [179, 100] width 102 height 10
drag, startPoint x: 167, startPoint y: 100, endPoint x: 128, endPoint y: 98, distance: 39.2
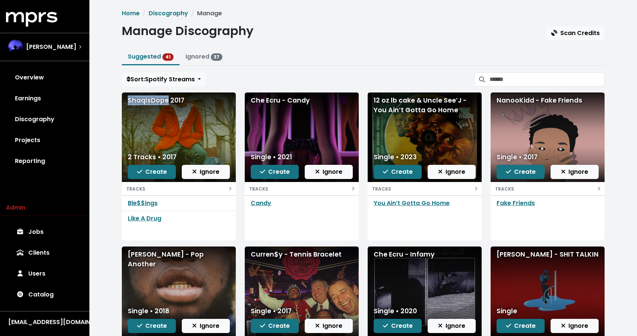
click at [128, 98] on div "ShaqIsDope 2017" at bounding box center [179, 100] width 102 height 10
click at [275, 101] on div "Che Ecru - Candy" at bounding box center [302, 100] width 102 height 10
click at [273, 172] on span "Create" at bounding box center [275, 171] width 30 height 9
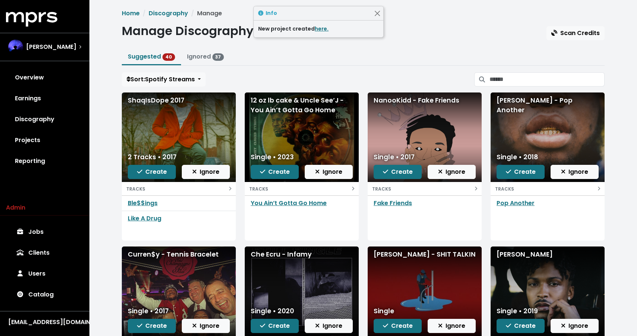
click at [278, 112] on div "12 oz lb cake & Uncle See’J - You Ain’t Gotta Go Home" at bounding box center [302, 105] width 102 height 20
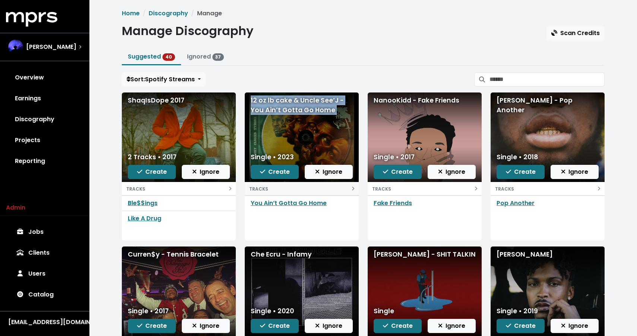
click at [332, 184] on div "TRACKS" at bounding box center [301, 188] width 105 height 9
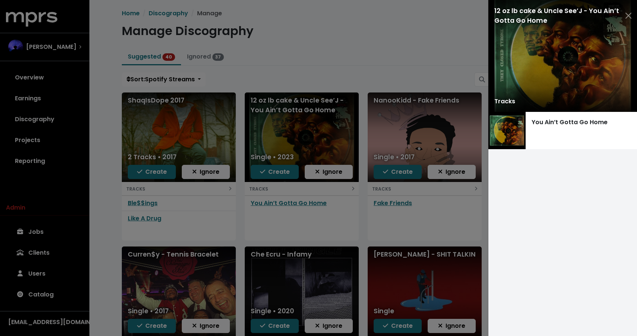
click at [342, 171] on div at bounding box center [318, 168] width 637 height 336
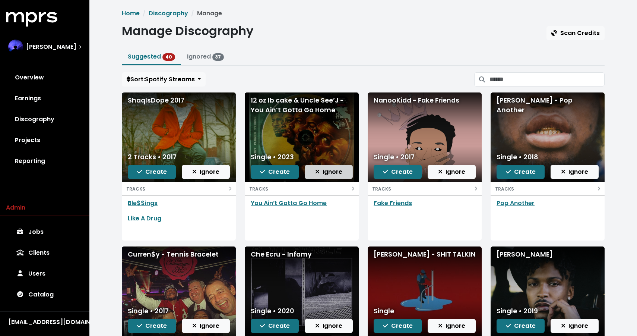
click at [337, 172] on span "Ignore" at bounding box center [328, 171] width 27 height 9
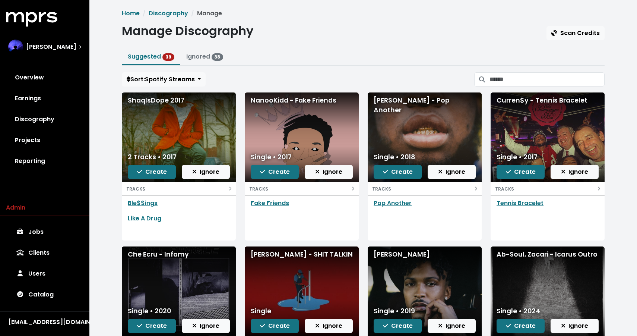
click at [306, 104] on div "NanooKidd - Fake Friends" at bounding box center [302, 100] width 102 height 10
click at [399, 104] on div "Maxo Kream - Pop Another" at bounding box center [425, 105] width 102 height 20
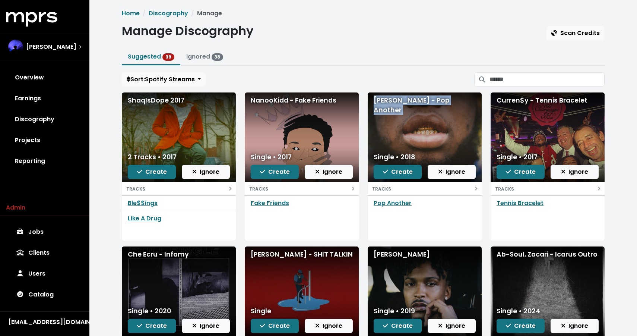
click at [399, 104] on div "Maxo Kream - Pop Another" at bounding box center [425, 105] width 102 height 20
click at [506, 99] on div "Curren$y - Tennis Bracelet" at bounding box center [548, 100] width 102 height 10
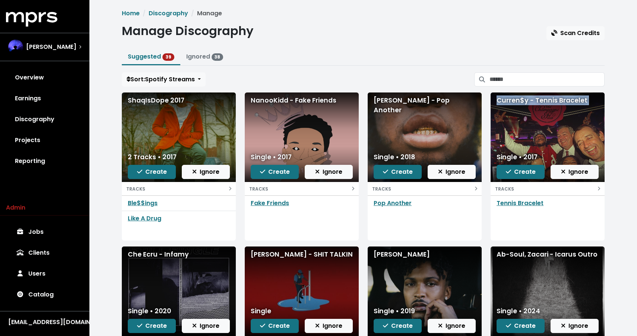
click at [506, 99] on div "Curren$y - Tennis Bracelet" at bounding box center [548, 100] width 102 height 10
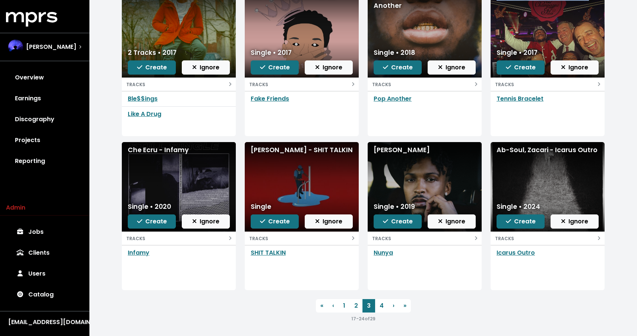
scroll to position [105, 0]
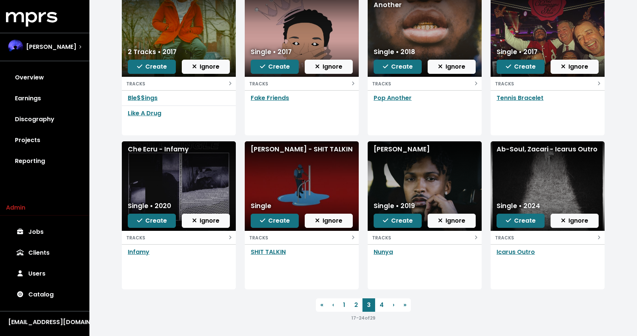
click at [159, 148] on div "Che Ecru - Infamy" at bounding box center [179, 149] width 102 height 10
click at [136, 220] on button "Create" at bounding box center [152, 220] width 48 height 14
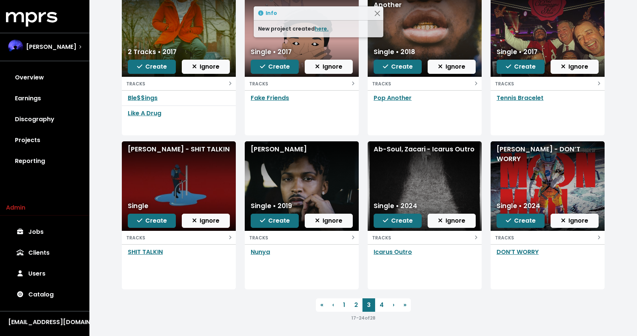
click at [188, 150] on div "Lil Yachty - SHIT TALKIN" at bounding box center [179, 149] width 102 height 10
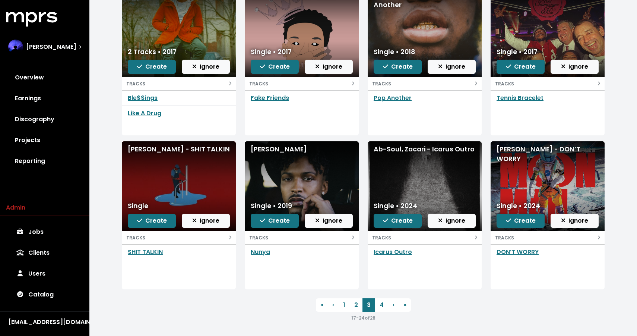
click at [288, 143] on div "August Alsina - Nunya" at bounding box center [302, 185] width 114 height 89
click at [287, 149] on div "August Alsina - Nunya" at bounding box center [302, 149] width 102 height 10
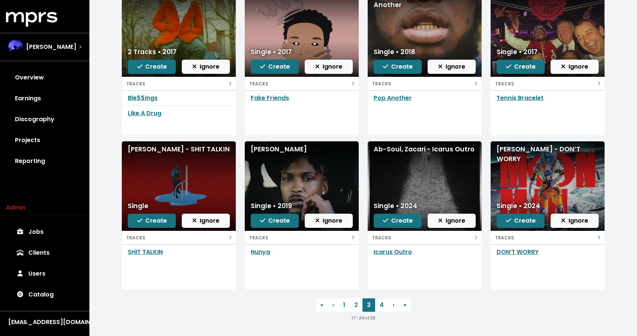
click at [400, 145] on div "Ab-Soul, Zacari - Icarus Outro" at bounding box center [425, 149] width 102 height 10
click at [400, 220] on span "Create" at bounding box center [398, 220] width 30 height 9
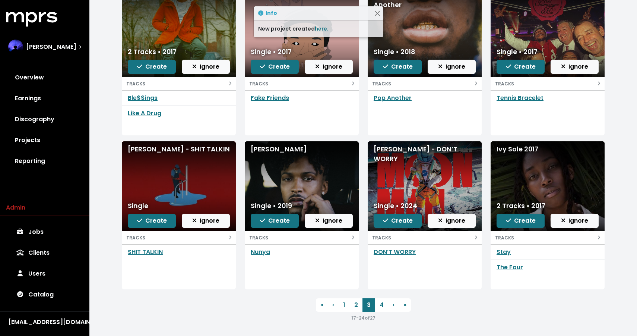
click at [387, 149] on div "Kid Cudi - DON’T WORRY" at bounding box center [425, 154] width 102 height 20
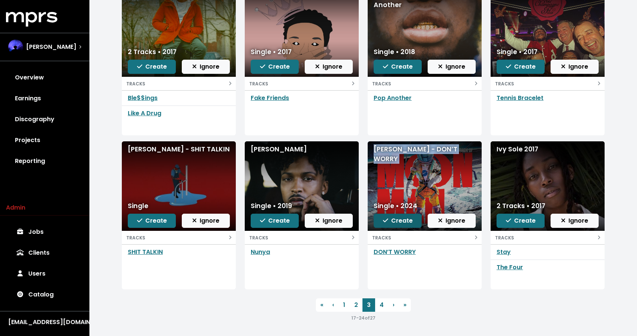
click at [394, 219] on span "Create" at bounding box center [398, 220] width 30 height 9
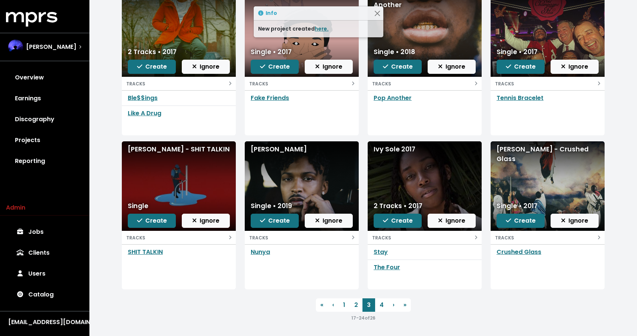
click at [393, 148] on div "Ivy Sole 2017" at bounding box center [425, 149] width 102 height 10
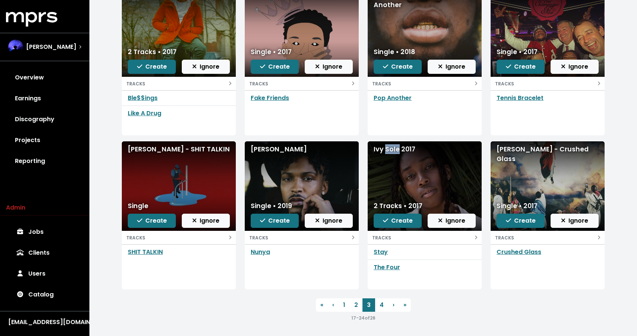
click at [540, 149] on div "Freddie Gibbs - Crushed Glass" at bounding box center [548, 154] width 102 height 20
click at [378, 305] on link "4" at bounding box center [381, 304] width 13 height 13
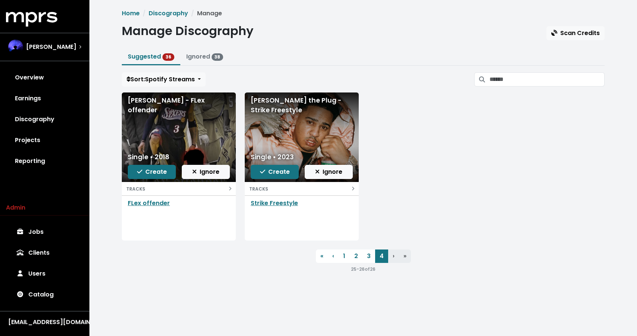
click at [184, 98] on div "Suraj Modi - FLex offender" at bounding box center [179, 105] width 102 height 20
click at [274, 100] on div "Ralfy the Plug - Strike Freestyle" at bounding box center [302, 105] width 102 height 20
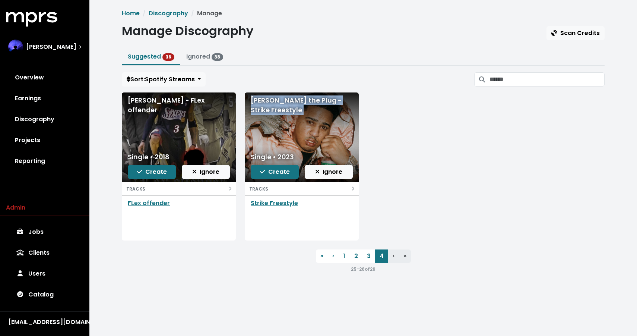
click at [274, 100] on div "Ralfy the Plug - Strike Freestyle" at bounding box center [302, 105] width 102 height 20
click at [34, 139] on link "Projects" at bounding box center [44, 140] width 77 height 21
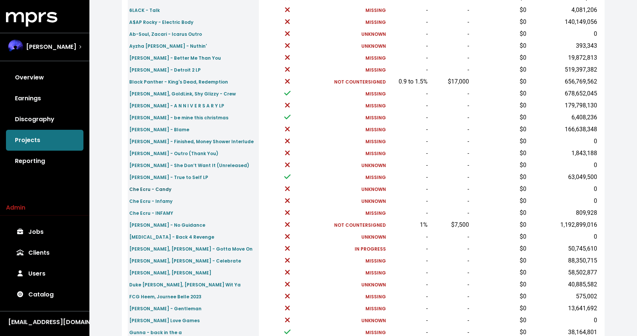
scroll to position [135, 0]
click at [160, 201] on small "Che Ecru - Infamy" at bounding box center [150, 201] width 43 height 6
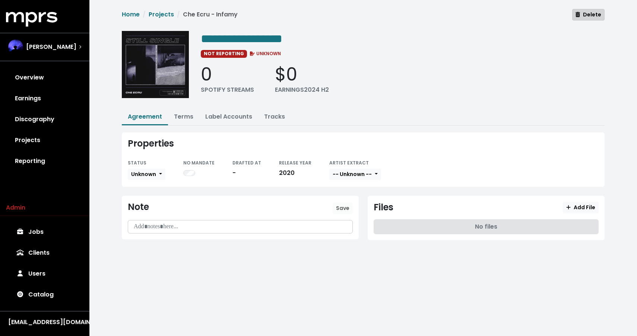
click at [592, 9] on button "Delete" at bounding box center [588, 15] width 32 height 12
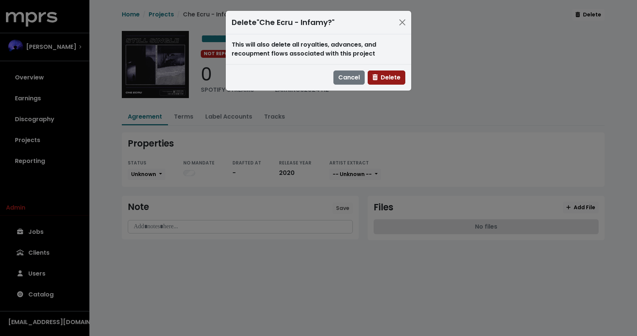
click at [397, 75] on span "Delete" at bounding box center [386, 77] width 28 height 9
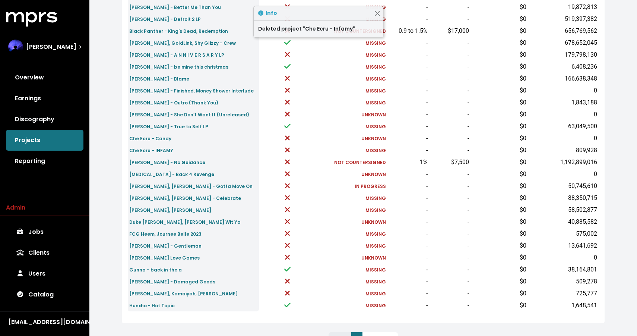
scroll to position [185, 0]
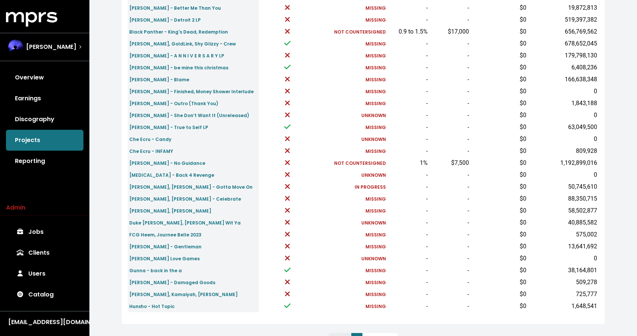
click at [372, 151] on small "MISSING" at bounding box center [375, 151] width 20 height 6
click at [227, 156] on td "Che Ecru - INFAMY" at bounding box center [193, 151] width 131 height 12
click at [192, 235] on small "FCG Heem, Journee Belle 2023" at bounding box center [165, 234] width 72 height 6
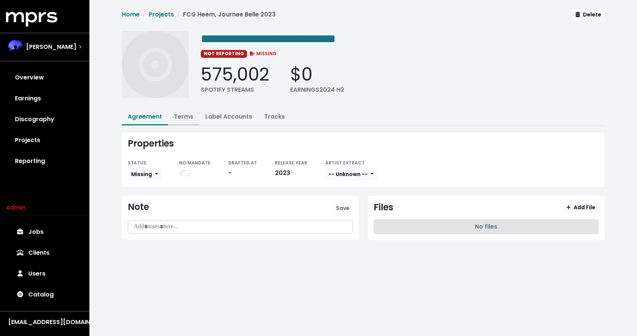
click at [186, 118] on link "Terms" at bounding box center [183, 116] width 19 height 9
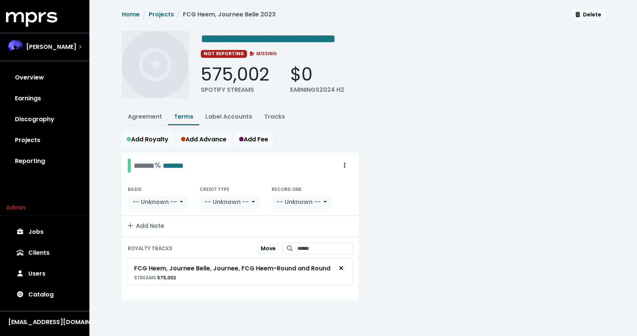
click at [366, 46] on div "**********" at bounding box center [403, 67] width 404 height 72
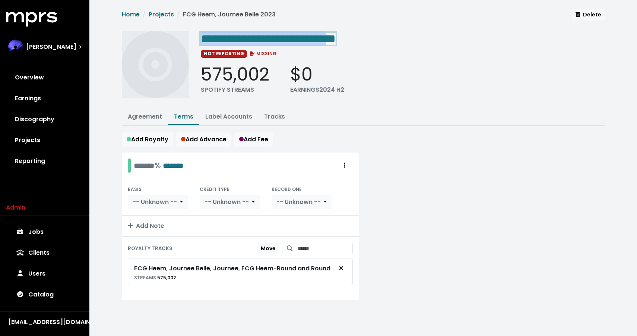
click at [336, 35] on span "**********" at bounding box center [268, 39] width 135 height 12
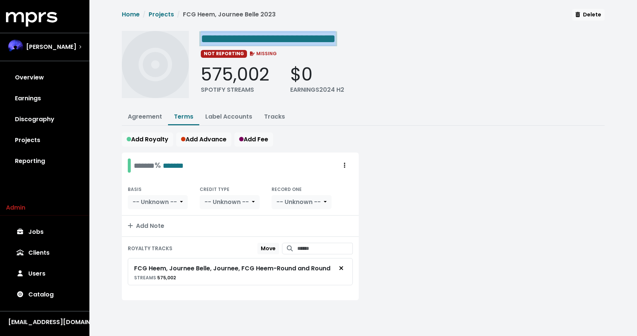
click at [336, 35] on span "**********" at bounding box center [268, 39] width 135 height 12
drag, startPoint x: 359, startPoint y: 37, endPoint x: 384, endPoint y: 36, distance: 25.0
click at [384, 37] on div "**********" at bounding box center [403, 38] width 404 height 15
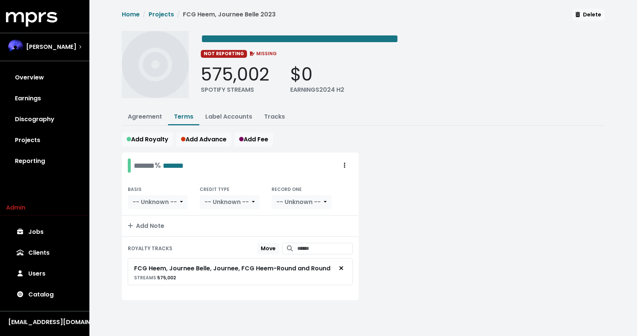
click at [554, 117] on ul "Agreement Terms Label Accounts Tracks" at bounding box center [363, 117] width 483 height 16
click at [150, 121] on button "Agreement" at bounding box center [145, 117] width 46 height 16
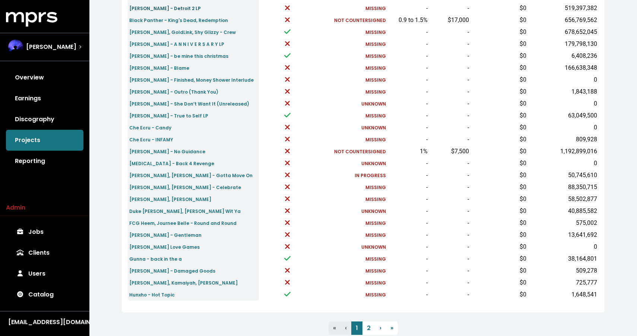
scroll to position [221, 0]
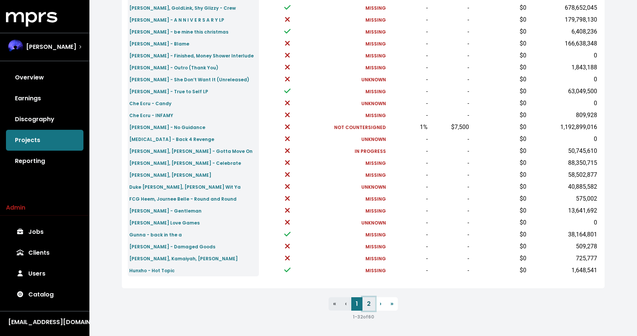
click at [365, 303] on link "2" at bounding box center [368, 303] width 13 height 13
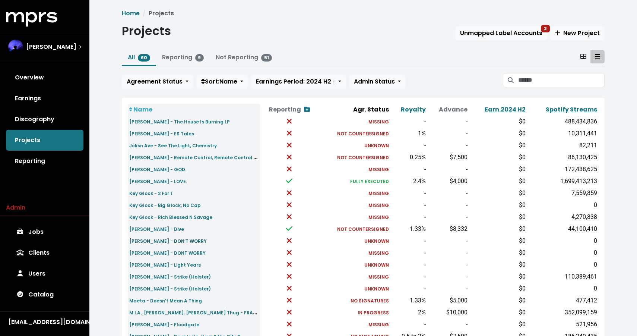
click at [173, 241] on small "Kid Cudi - DON’T WORRY" at bounding box center [167, 241] width 77 height 6
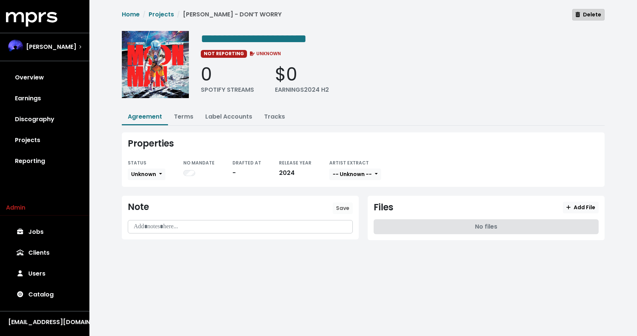
click at [589, 14] on span "Delete" at bounding box center [588, 14] width 26 height 7
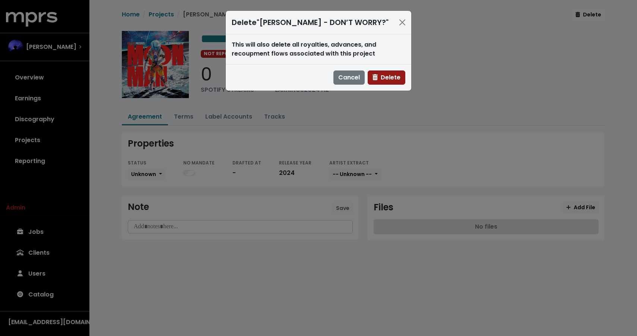
click at [394, 77] on span "Delete" at bounding box center [386, 77] width 28 height 9
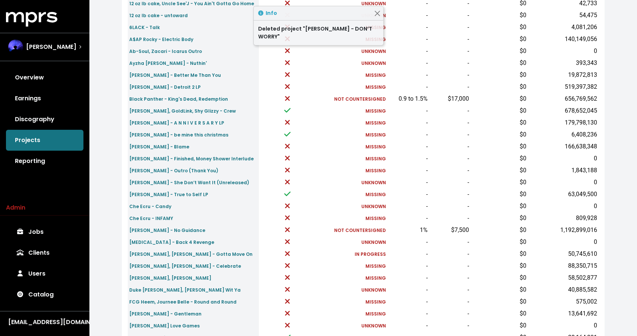
scroll to position [221, 0]
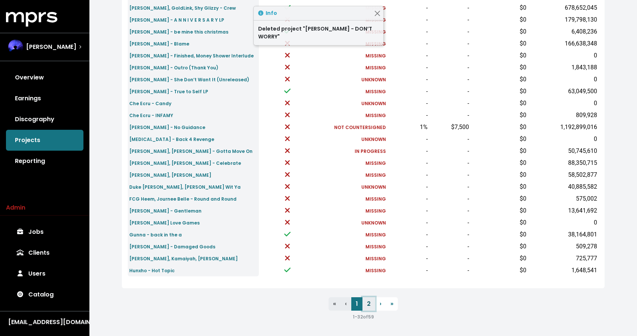
click at [367, 303] on link "2" at bounding box center [368, 303] width 13 height 13
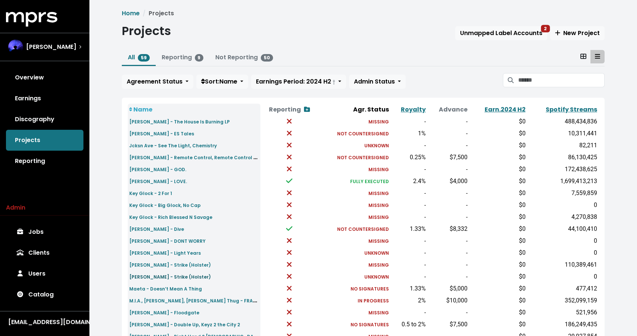
click at [167, 276] on small "[PERSON_NAME] - Strike (Holster)" at bounding box center [170, 276] width 82 height 6
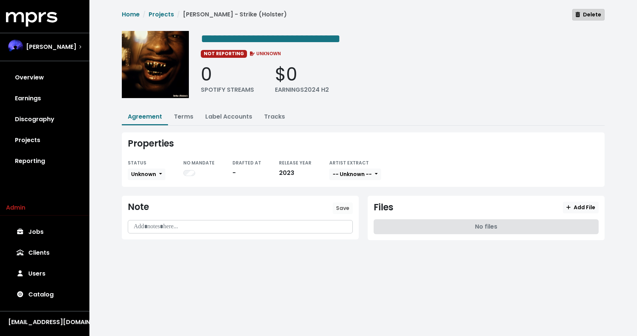
click at [582, 11] on span "Delete" at bounding box center [588, 14] width 26 height 7
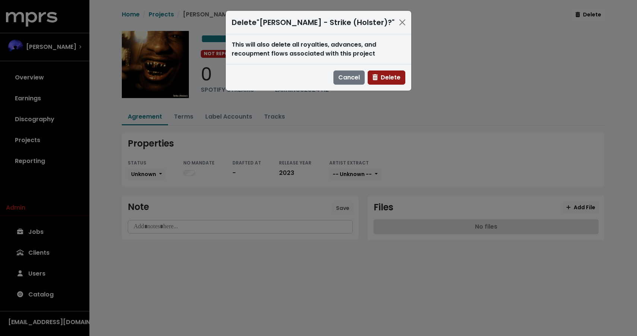
click at [390, 78] on span "Delete" at bounding box center [386, 77] width 28 height 9
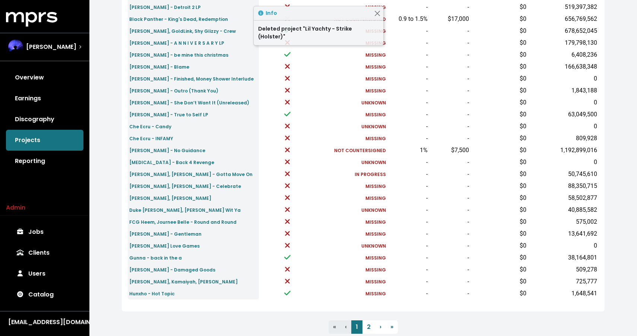
scroll to position [221, 0]
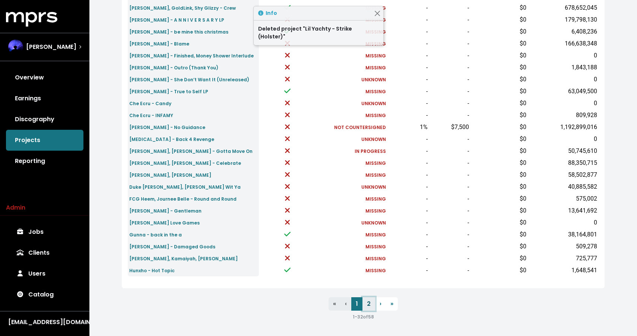
click at [371, 305] on link "2" at bounding box center [368, 303] width 13 height 13
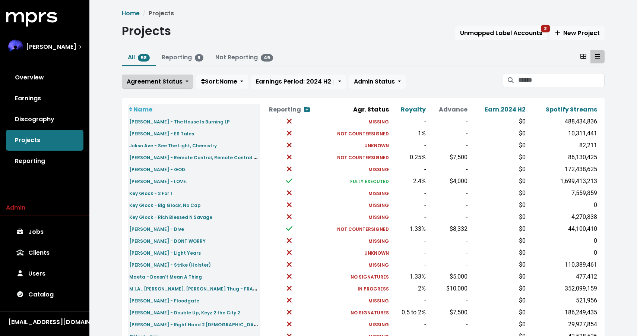
click at [155, 83] on span "Agreement Status" at bounding box center [155, 81] width 56 height 9
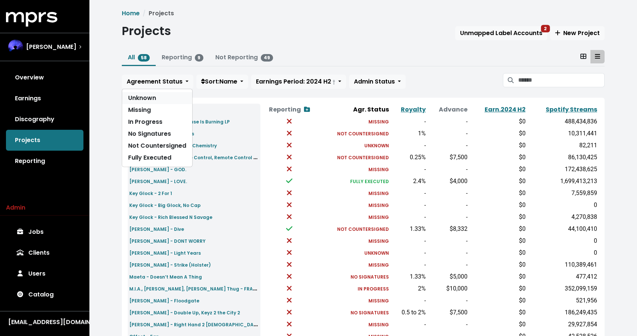
click at [147, 98] on link "Unknown" at bounding box center [157, 98] width 70 height 12
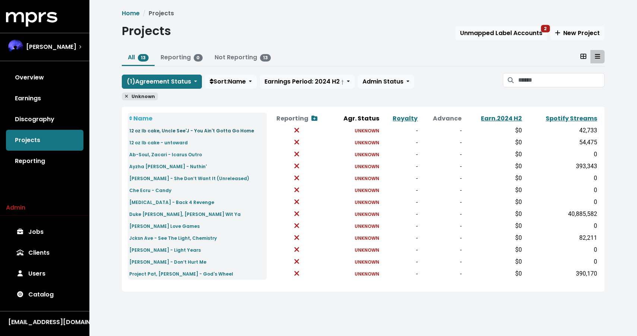
click at [188, 133] on small "12 oz lb cake, Uncle See'J - You Ain't Gotta Go Home" at bounding box center [191, 130] width 125 height 6
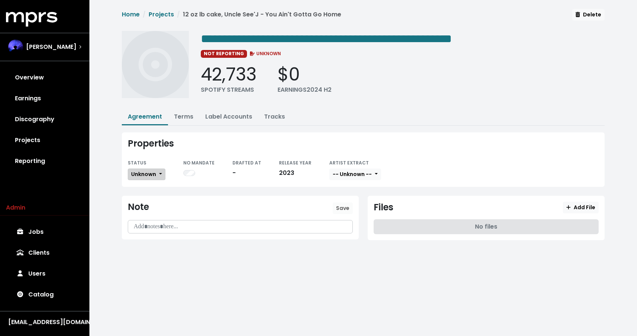
click at [155, 171] on span "Unknown" at bounding box center [143, 173] width 25 height 7
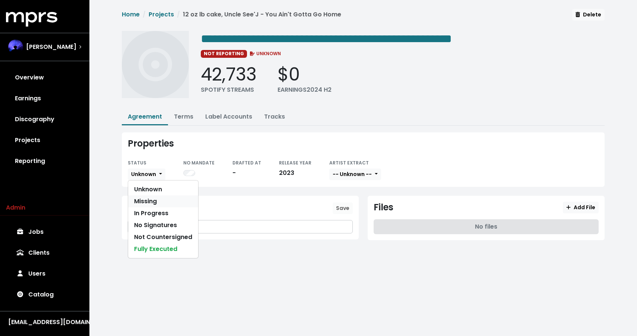
click at [148, 201] on link "Missing" at bounding box center [163, 201] width 70 height 12
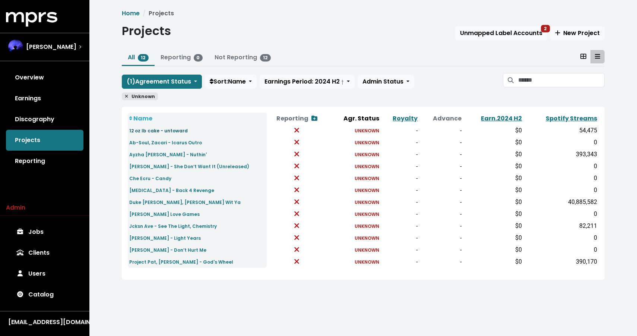
click at [151, 127] on small "12 oz lb cake - untoward" at bounding box center [158, 130] width 58 height 6
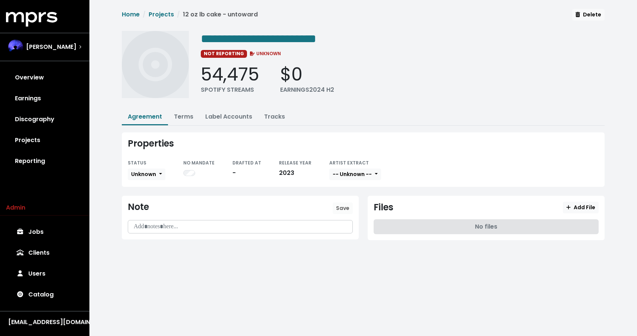
click at [147, 180] on div "Properties STATUS Unknown NO MANDATE DRAFTED AT - RELEASE YEAR 2023 ARTIST EXTR…" at bounding box center [363, 159] width 483 height 54
click at [148, 170] on span "Unknown" at bounding box center [143, 173] width 25 height 7
click at [146, 202] on link "Missing" at bounding box center [163, 201] width 70 height 12
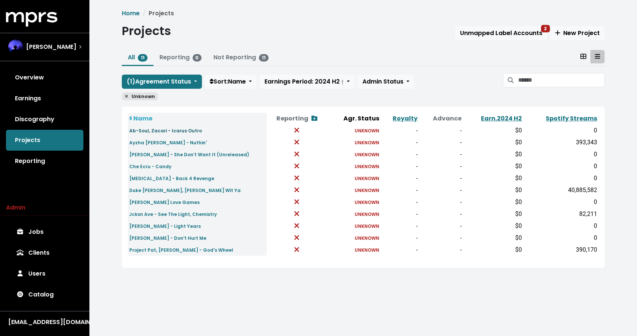
click at [165, 132] on small "Ab-Soul, Zacari - Icarus Outro" at bounding box center [165, 130] width 73 height 6
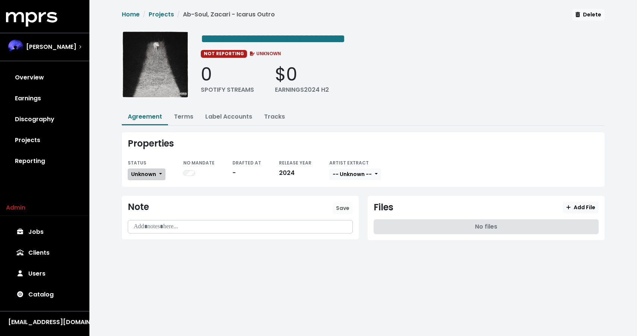
click at [155, 175] on span "Unknown" at bounding box center [143, 173] width 25 height 7
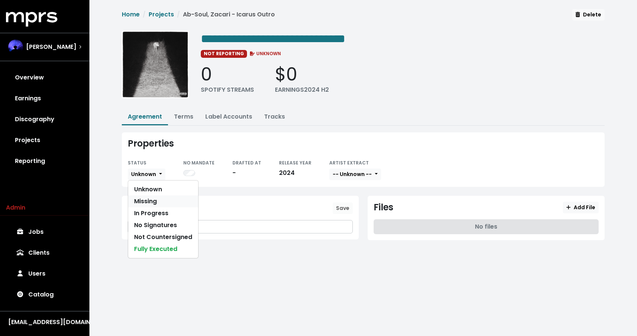
click at [153, 201] on link "Missing" at bounding box center [163, 201] width 70 height 12
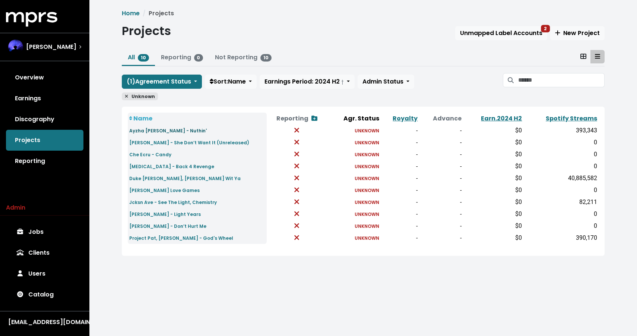
click at [150, 131] on small "Ayzha Nyree - Nuthin'" at bounding box center [167, 130] width 77 height 6
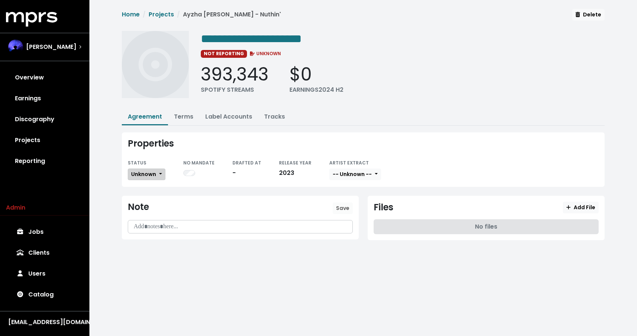
click at [152, 172] on span "Unknown" at bounding box center [143, 173] width 25 height 7
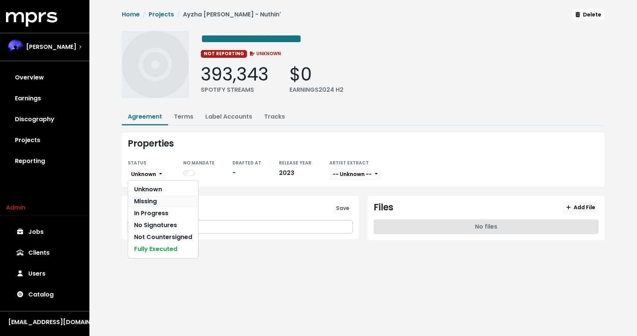
click at [152, 202] on link "Missing" at bounding box center [163, 201] width 70 height 12
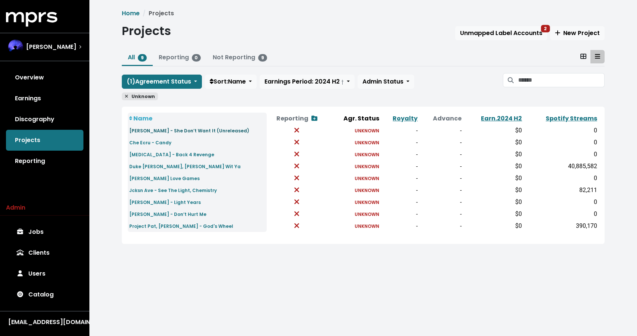
click at [171, 131] on small "Bryson Tiller - She Don’t Want It (Unreleased)" at bounding box center [189, 130] width 120 height 6
click at [154, 140] on small "Che Ecru - Candy" at bounding box center [150, 142] width 42 height 6
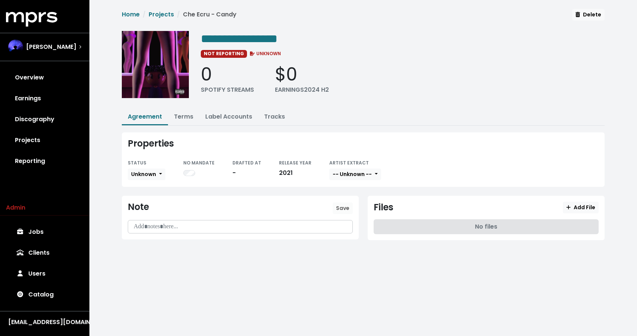
click at [154, 182] on div "Properties STATUS Unknown NO MANDATE DRAFTED AT - RELEASE YEAR 2021 ARTIST EXTR…" at bounding box center [363, 159] width 483 height 54
click at [153, 172] on span "Unknown" at bounding box center [143, 173] width 25 height 7
click at [149, 197] on link "Missing" at bounding box center [163, 201] width 70 height 12
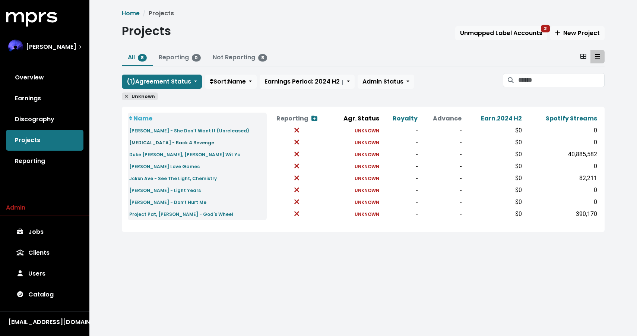
click at [155, 142] on small "Codeine - Back 4 Revenge" at bounding box center [171, 142] width 85 height 6
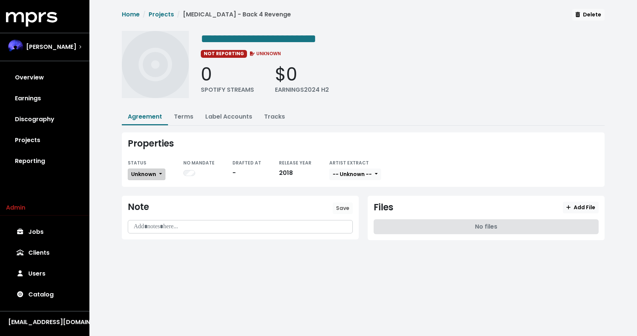
click at [144, 177] on button "Unknown" at bounding box center [147, 174] width 38 height 12
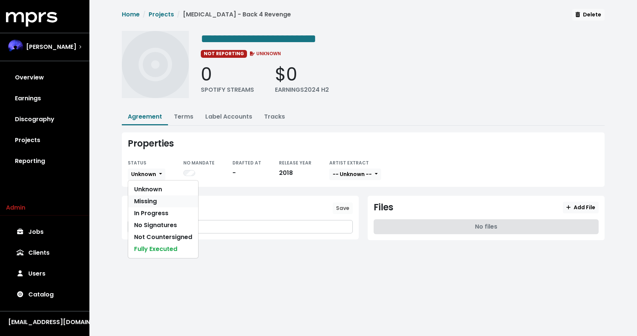
click at [143, 199] on link "Missing" at bounding box center [163, 201] width 70 height 12
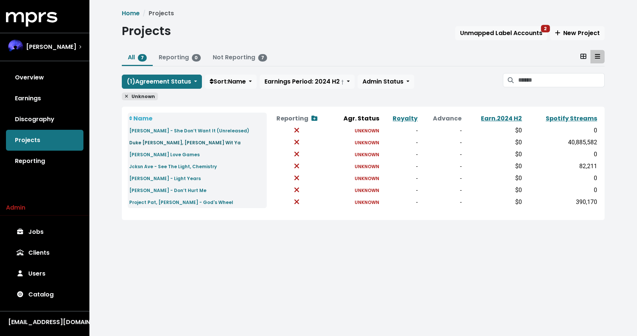
click at [161, 143] on small "Duke Deuce, Isaiah Rashad - Lay Wit Ya" at bounding box center [184, 142] width 111 height 6
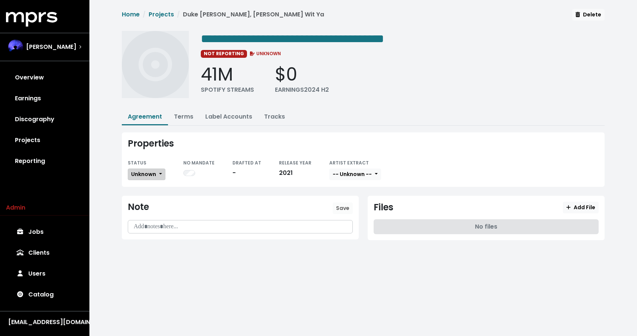
click at [155, 173] on span "Unknown" at bounding box center [143, 173] width 25 height 7
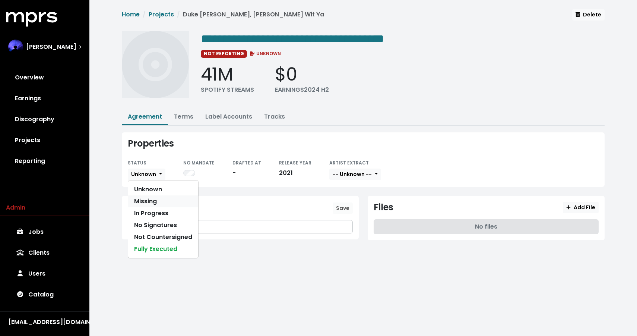
click at [154, 202] on link "Missing" at bounding box center [163, 201] width 70 height 12
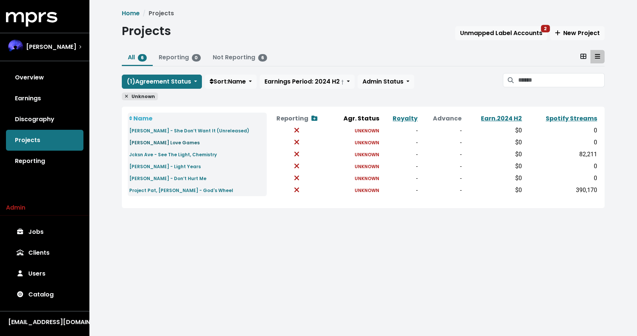
click at [149, 143] on small "Grace Weber - Young Love Games" at bounding box center [164, 142] width 70 height 6
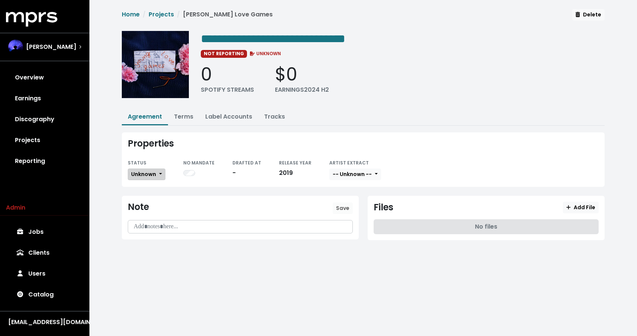
click at [148, 168] on button "Unknown" at bounding box center [147, 174] width 38 height 12
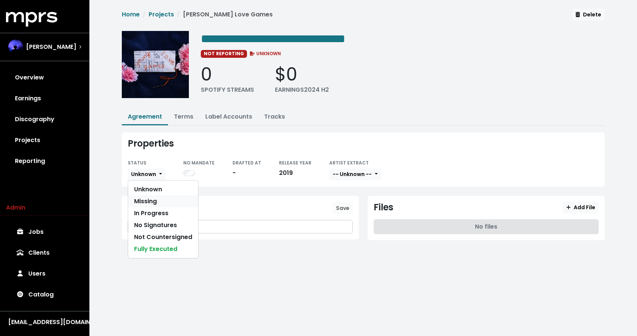
click at [153, 204] on link "Missing" at bounding box center [163, 201] width 70 height 12
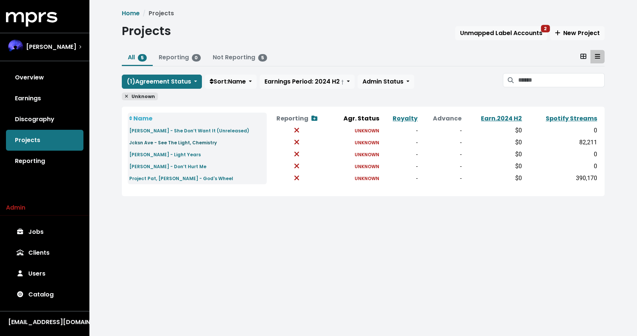
click at [176, 143] on small "Jcksn Ave - See The Light, Chemistry" at bounding box center [173, 142] width 88 height 6
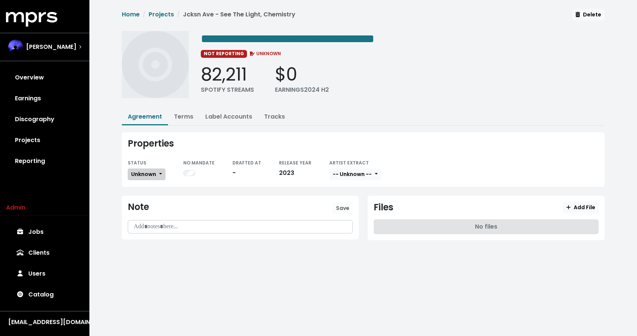
click at [154, 172] on span "Unknown" at bounding box center [143, 173] width 25 height 7
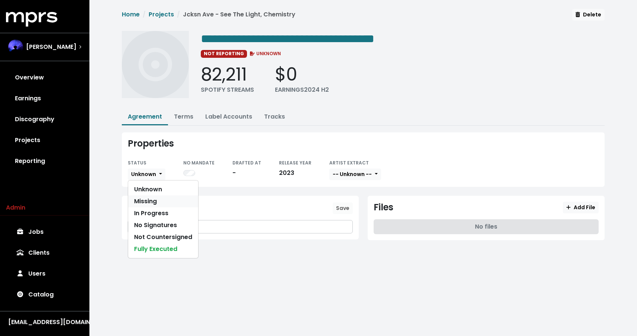
click at [150, 200] on link "Missing" at bounding box center [163, 201] width 70 height 12
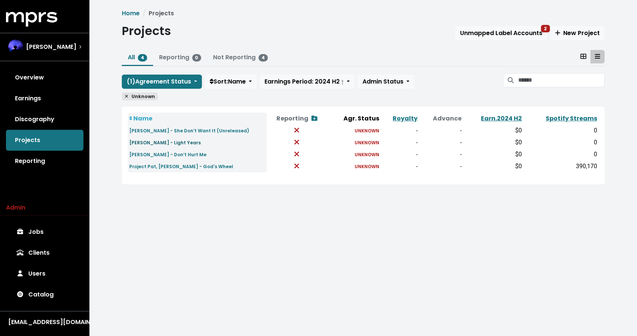
click at [163, 142] on small "Lil Wayne - Light Years" at bounding box center [165, 142] width 72 height 6
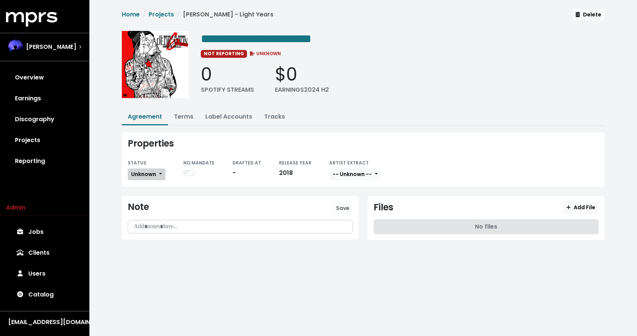
click at [154, 170] on span "Unknown" at bounding box center [143, 174] width 25 height 8
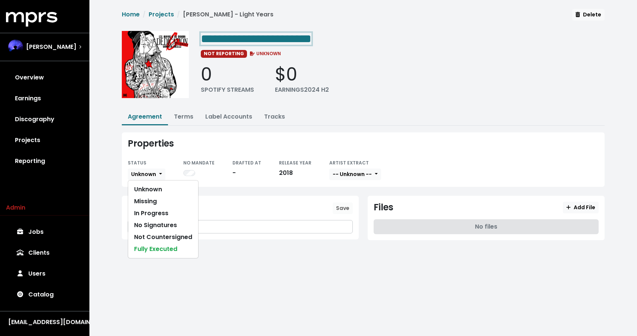
click at [254, 42] on span "**********" at bounding box center [256, 39] width 111 height 12
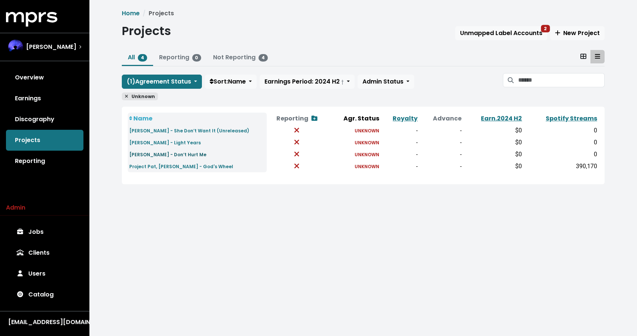
click at [153, 155] on small "[PERSON_NAME] - Don’t Hurt Me" at bounding box center [167, 154] width 77 height 6
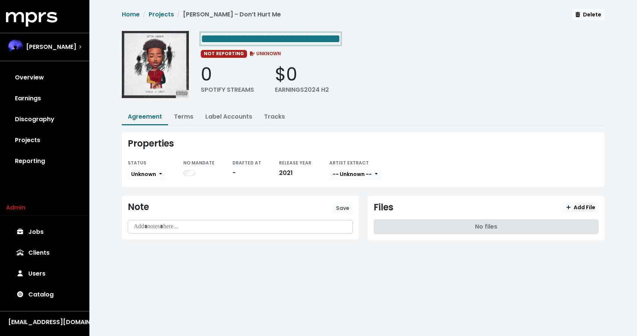
click at [268, 35] on span "**********" at bounding box center [271, 39] width 140 height 12
click at [154, 173] on span "Unknown" at bounding box center [143, 173] width 25 height 7
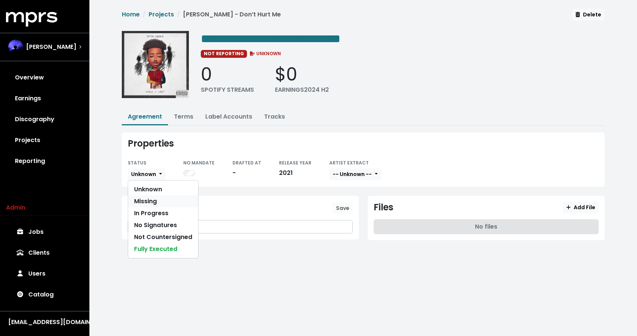
click at [147, 197] on link "Missing" at bounding box center [163, 201] width 70 height 12
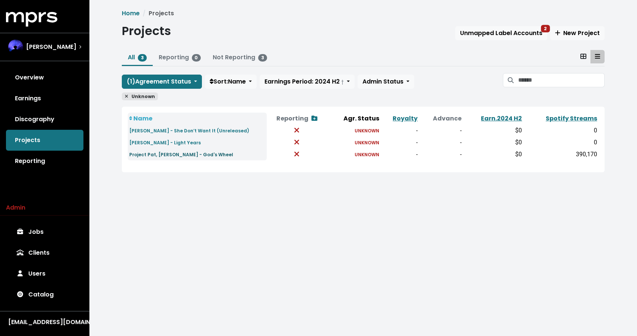
click at [155, 156] on small "Project Pat, [PERSON_NAME] - God's Wheel" at bounding box center [181, 154] width 104 height 6
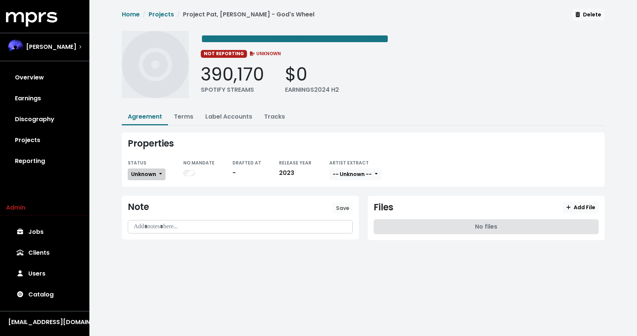
click at [149, 168] on button "Unknown" at bounding box center [147, 174] width 38 height 12
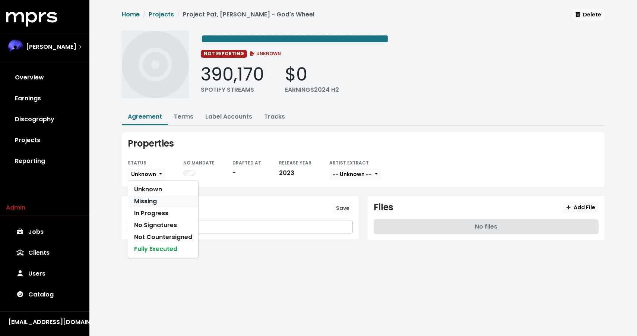
click at [146, 198] on link "Missing" at bounding box center [163, 201] width 70 height 12
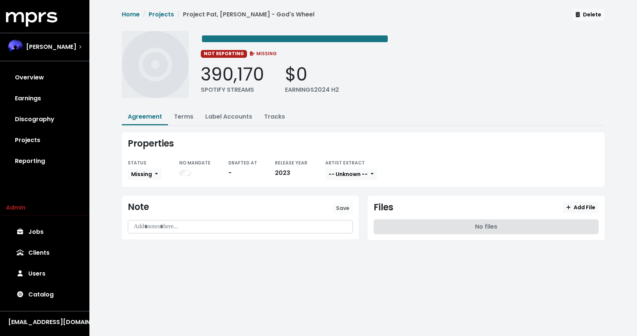
click at [164, 133] on div "Properties STATUS Missing Unknown Missing In Progress No Signatures Not Counter…" at bounding box center [363, 159] width 483 height 54
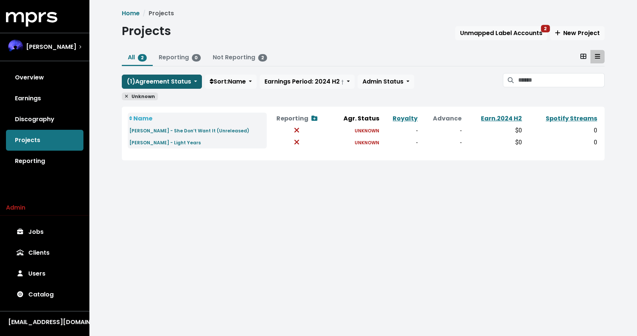
click at [153, 79] on span "( 1 ) Agreement Status" at bounding box center [159, 81] width 64 height 9
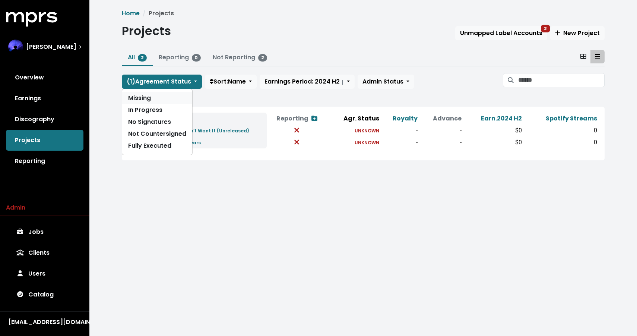
click at [149, 98] on link "Missing" at bounding box center [157, 98] width 70 height 12
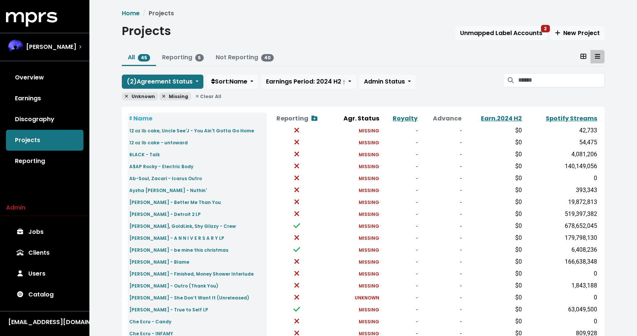
click at [133, 97] on span "Unknown" at bounding box center [140, 96] width 36 height 8
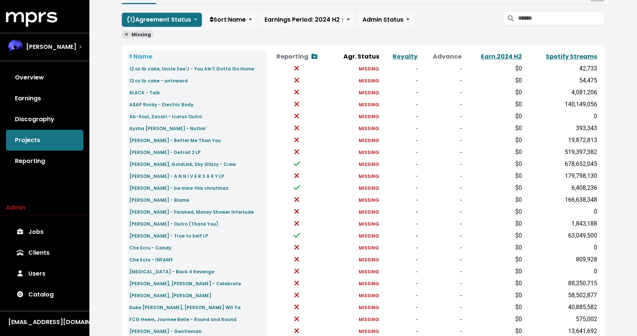
scroll to position [64, 0]
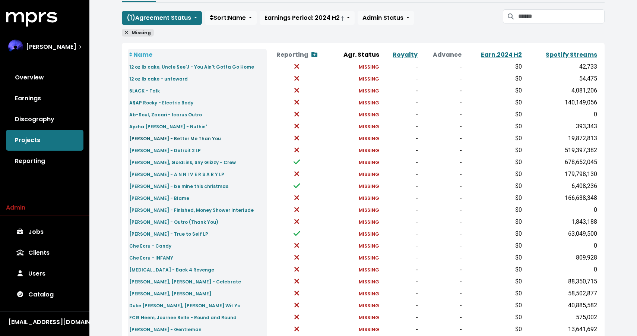
click at [159, 140] on small "Big Sean - Better Me Than You" at bounding box center [175, 138] width 92 height 6
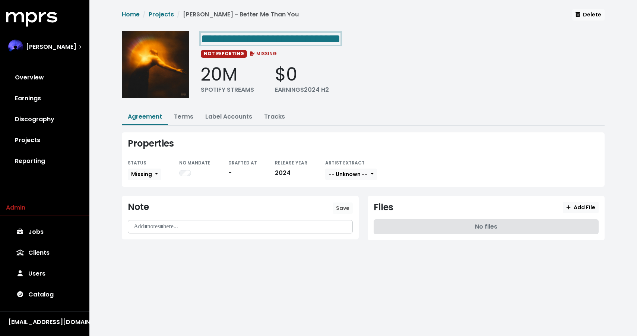
click at [247, 33] on span "**********" at bounding box center [271, 39] width 140 height 12
click at [180, 115] on link "Terms" at bounding box center [183, 116] width 19 height 9
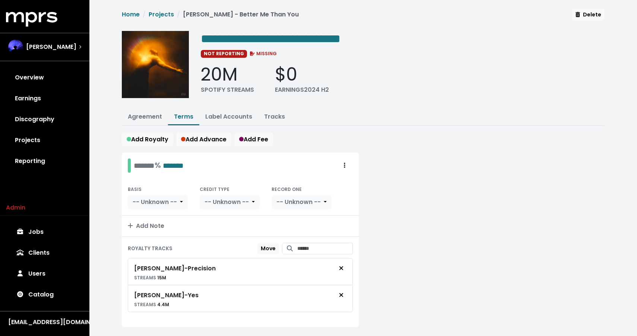
scroll to position [17, 0]
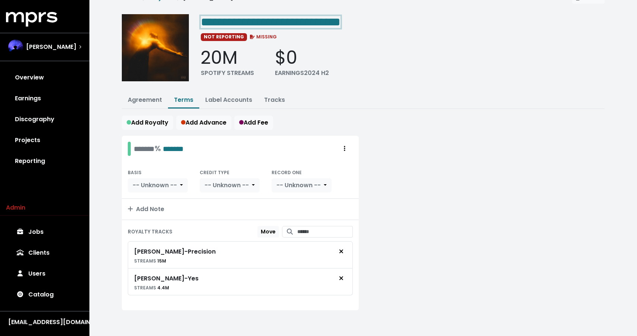
click at [277, 16] on span "**********" at bounding box center [271, 22] width 140 height 12
click at [273, 23] on span "**********" at bounding box center [271, 22] width 140 height 12
drag, startPoint x: 269, startPoint y: 23, endPoint x: 387, endPoint y: 18, distance: 117.8
click at [387, 18] on div "**********" at bounding box center [403, 21] width 404 height 15
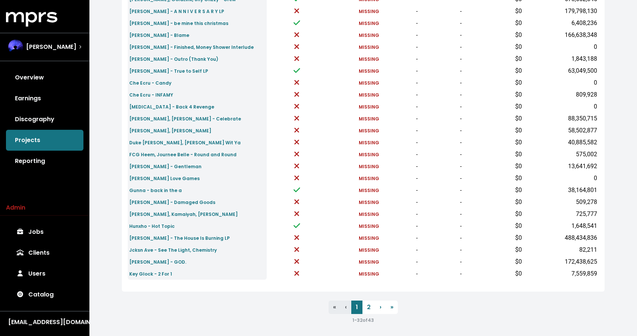
scroll to position [226, 0]
click at [367, 307] on link "2" at bounding box center [368, 307] width 13 height 13
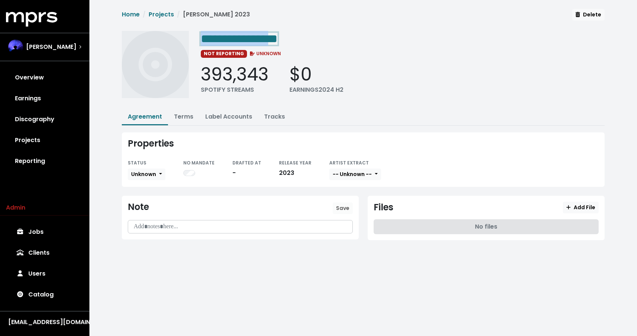
click at [277, 35] on span "**********" at bounding box center [239, 39] width 77 height 12
click at [277, 36] on span "**********" at bounding box center [239, 39] width 77 height 12
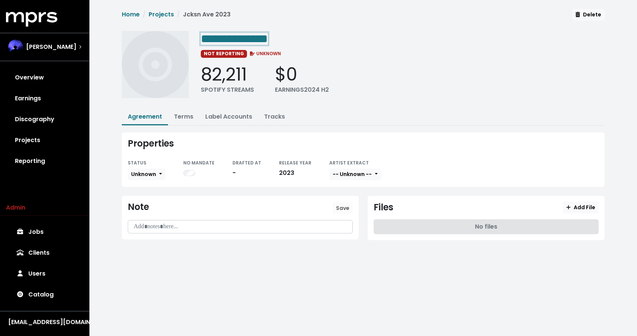
click at [268, 33] on span "**********" at bounding box center [234, 39] width 67 height 12
click at [268, 35] on span "**********" at bounding box center [234, 39] width 67 height 12
click at [407, 96] on div "**********" at bounding box center [403, 67] width 404 height 72
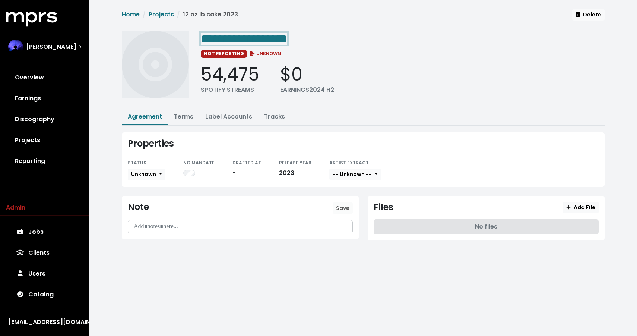
click at [279, 37] on span "**********" at bounding box center [244, 39] width 86 height 12
click at [287, 37] on span "**********" at bounding box center [244, 39] width 86 height 12
click at [422, 88] on div "54,475 SPOTIFY STREAMS $0 EARNINGS 2024 H2" at bounding box center [403, 79] width 404 height 31
click at [336, 38] on span "**********" at bounding box center [275, 39] width 149 height 12
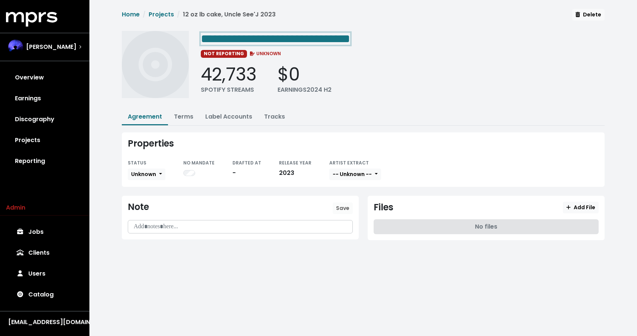
click at [301, 33] on span "**********" at bounding box center [275, 39] width 149 height 12
click at [350, 36] on span "**********" at bounding box center [275, 39] width 149 height 12
click at [395, 72] on div "42,733 SPOTIFY STREAMS $0 EARNINGS 2024 H2" at bounding box center [403, 79] width 404 height 31
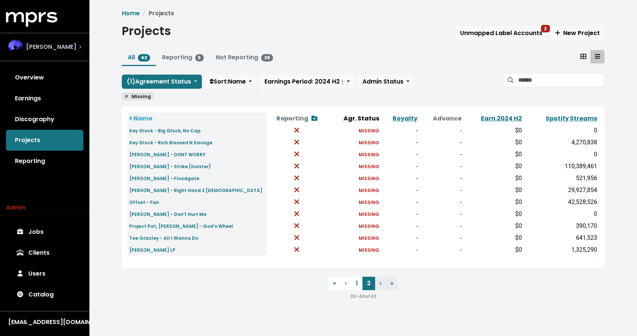
click at [39, 50] on span "[PERSON_NAME]" at bounding box center [51, 46] width 50 height 9
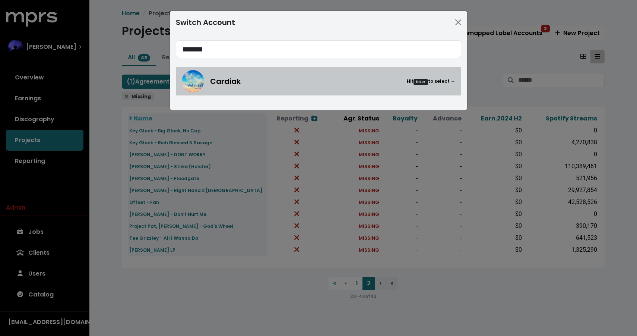
type input "*******"
click at [227, 76] on span "Cardiak" at bounding box center [225, 81] width 31 height 11
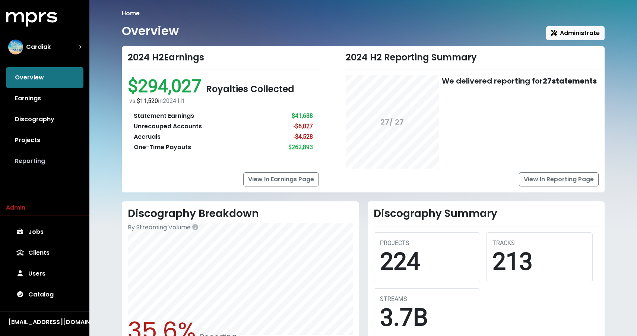
click at [32, 166] on link "Reporting" at bounding box center [44, 160] width 77 height 21
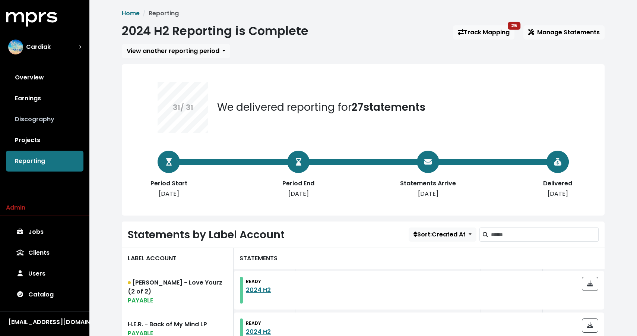
click at [36, 119] on link "Discography" at bounding box center [44, 119] width 77 height 21
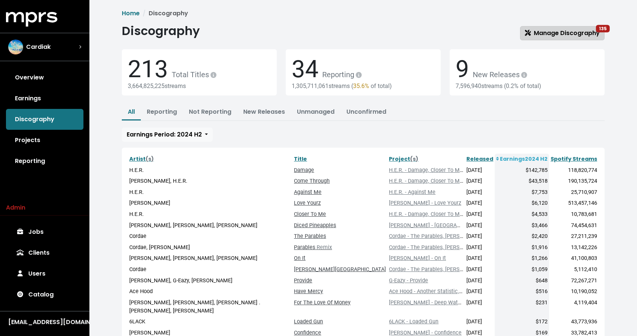
click at [552, 33] on span "Manage Discography 135" at bounding box center [562, 33] width 75 height 9
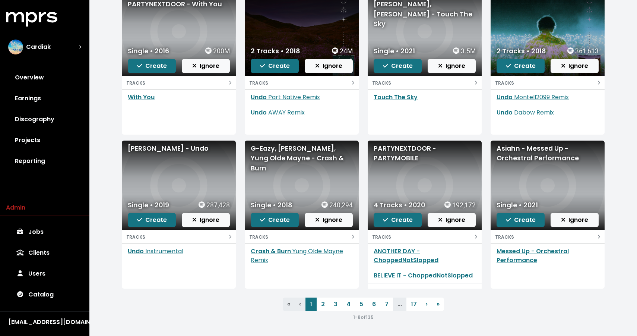
scroll to position [105, 0]
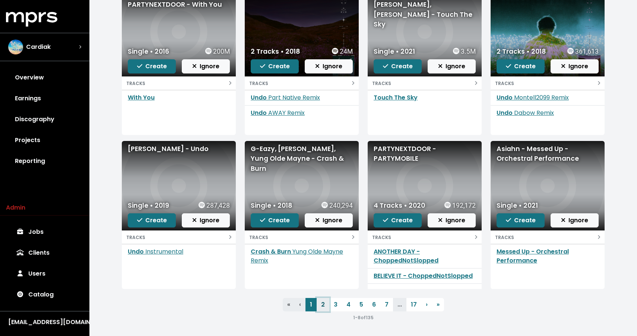
click at [324, 305] on link "2" at bounding box center [323, 304] width 13 height 13
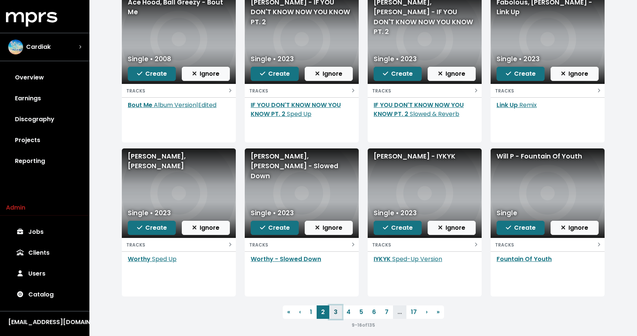
click at [333, 315] on link "3" at bounding box center [335, 311] width 13 height 13
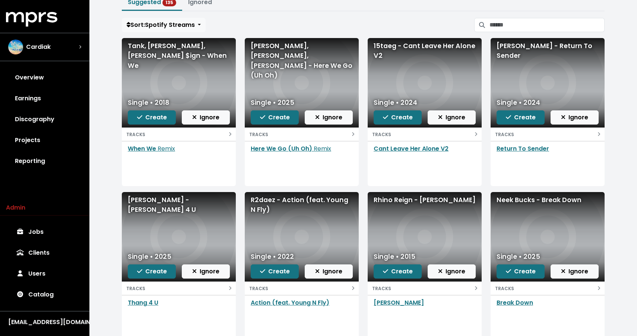
scroll to position [79, 0]
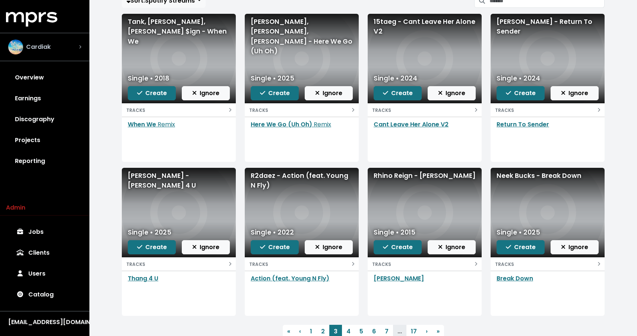
click at [49, 46] on span "Cardiak" at bounding box center [38, 46] width 25 height 9
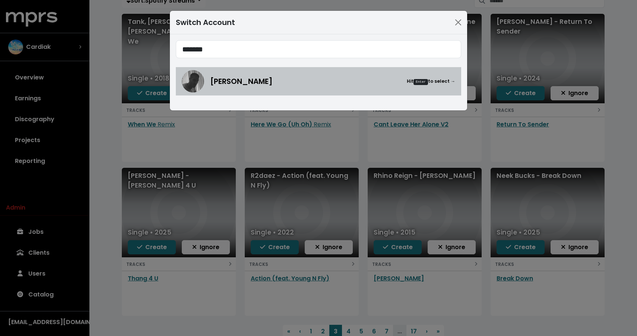
type input "*******"
click at [197, 85] on img at bounding box center [193, 81] width 22 height 22
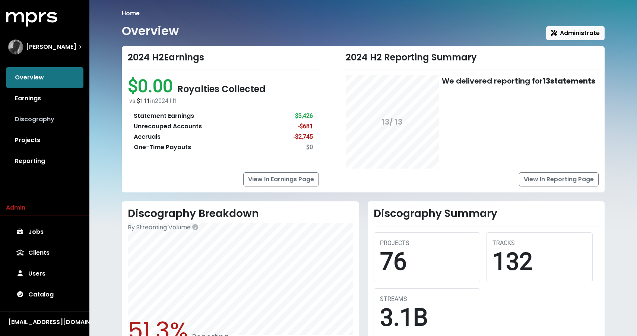
click at [37, 123] on link "Discography" at bounding box center [44, 119] width 77 height 21
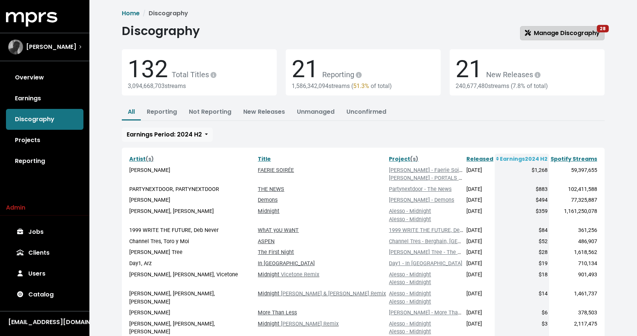
click at [542, 37] on span "Manage Discography 28" at bounding box center [562, 33] width 75 height 9
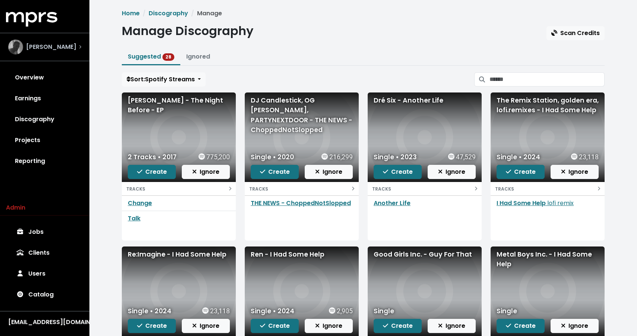
click at [24, 47] on div "[PERSON_NAME]" at bounding box center [42, 46] width 68 height 15
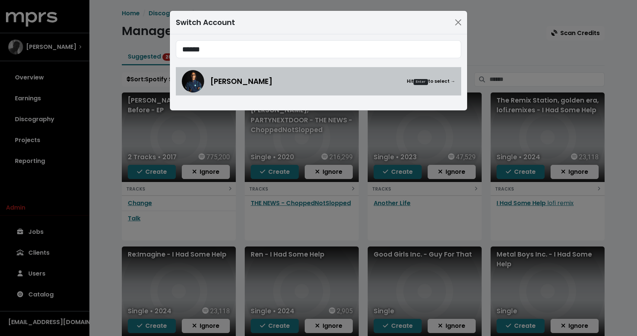
type input "******"
click at [269, 80] on div "[PERSON_NAME] Hit Enter to select →" at bounding box center [332, 81] width 245 height 11
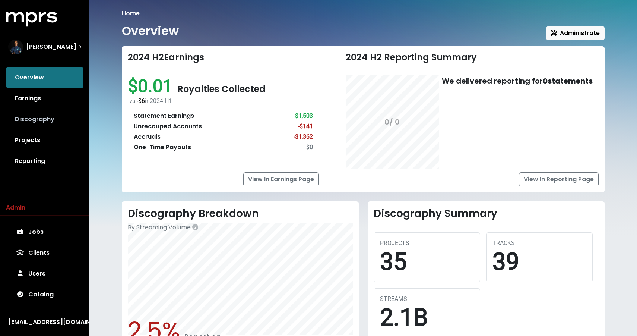
click at [42, 119] on link "Discography" at bounding box center [44, 119] width 77 height 21
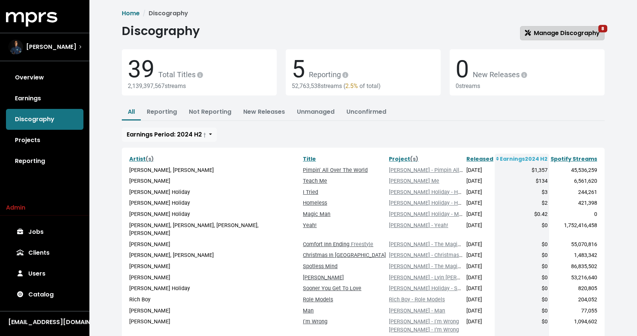
click at [531, 36] on span "Manage Discography 8" at bounding box center [562, 33] width 75 height 9
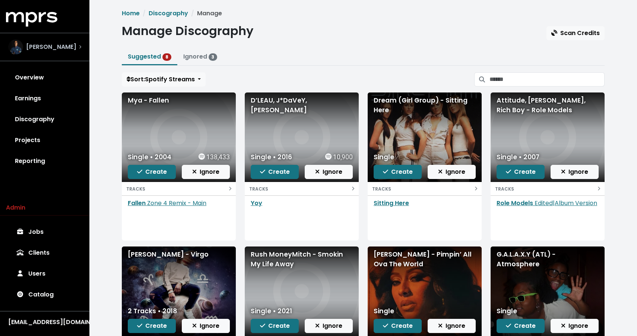
click at [25, 51] on div "[PERSON_NAME]" at bounding box center [42, 46] width 68 height 15
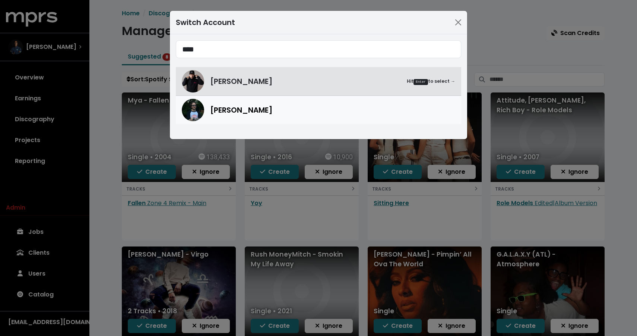
type input "****"
click at [238, 108] on span "[PERSON_NAME]" at bounding box center [241, 109] width 63 height 11
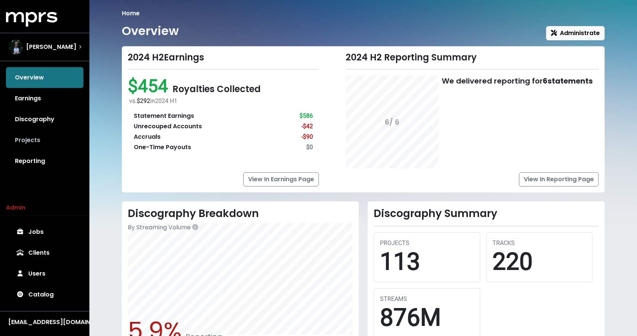
click at [29, 139] on link "Projects" at bounding box center [44, 140] width 77 height 21
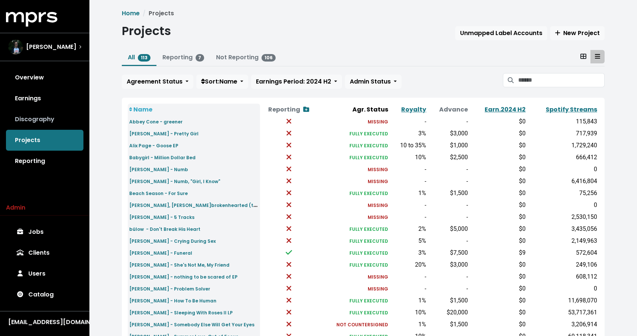
click at [47, 119] on link "Discography" at bounding box center [44, 119] width 77 height 21
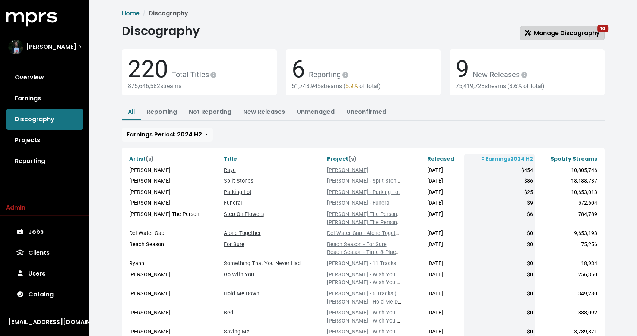
click at [524, 33] on link "Manage Discography 10" at bounding box center [562, 33] width 85 height 14
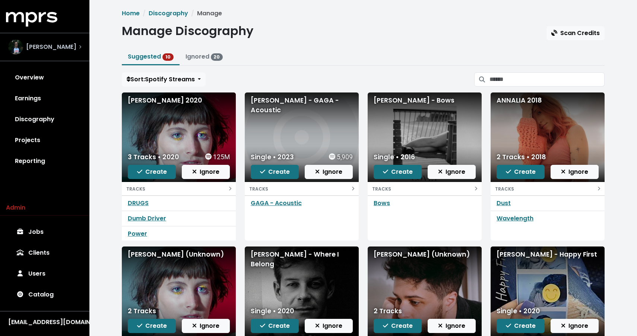
click at [64, 52] on div "[PERSON_NAME]" at bounding box center [44, 46] width 73 height 15
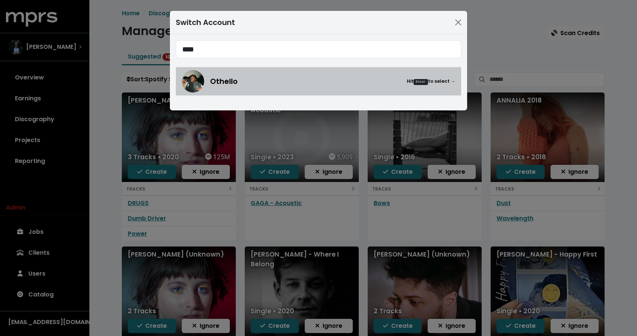
type input "****"
click at [195, 83] on img at bounding box center [193, 81] width 22 height 22
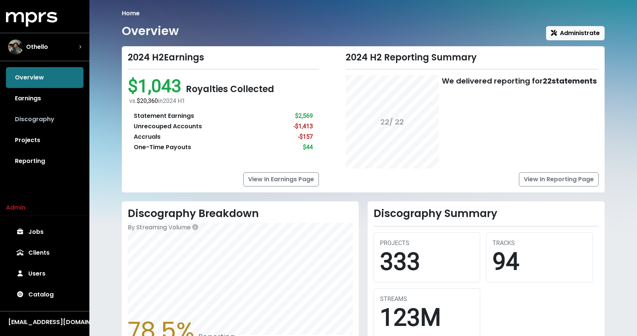
click at [40, 118] on link "Discography" at bounding box center [44, 119] width 77 height 21
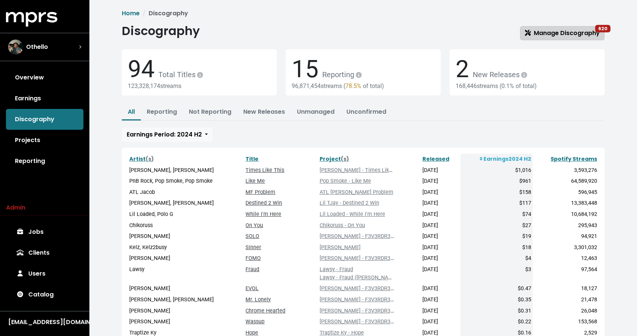
click at [538, 33] on span "Manage Discography 620" at bounding box center [562, 33] width 75 height 9
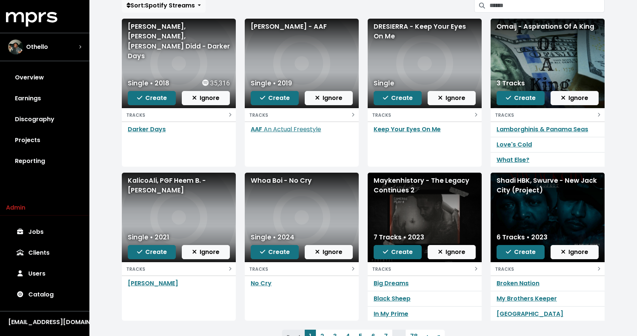
scroll to position [106, 0]
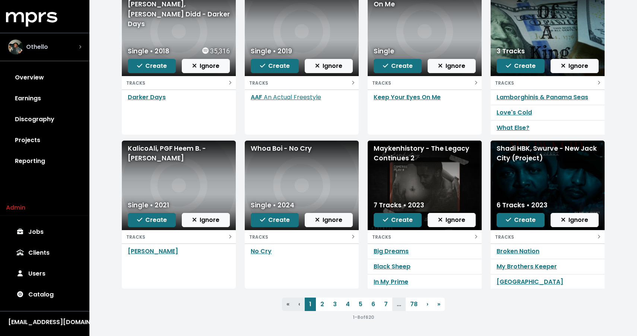
click at [43, 45] on span "Othello" at bounding box center [37, 46] width 22 height 9
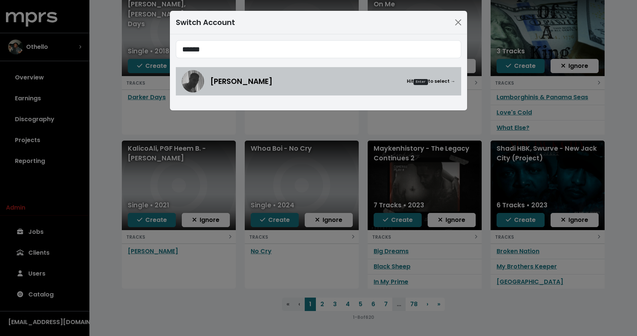
type input "******"
click at [246, 89] on div "[PERSON_NAME] Hit Enter to select →" at bounding box center [318, 81] width 273 height 22
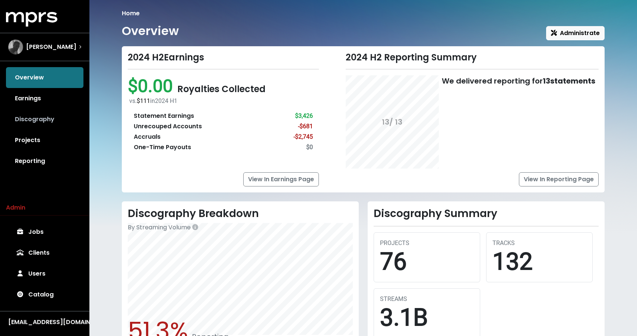
click at [37, 115] on link "Discography" at bounding box center [44, 119] width 77 height 21
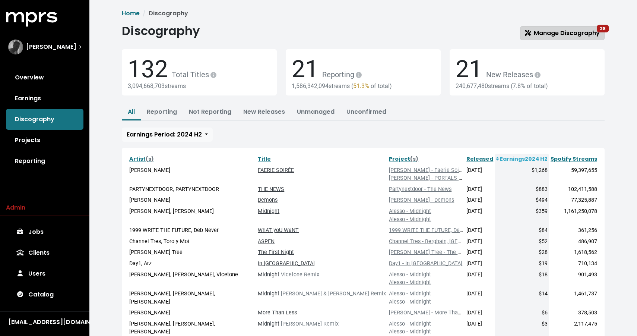
click at [580, 34] on span "Manage Discography 28" at bounding box center [562, 33] width 75 height 9
